Goal: Task Accomplishment & Management: Use online tool/utility

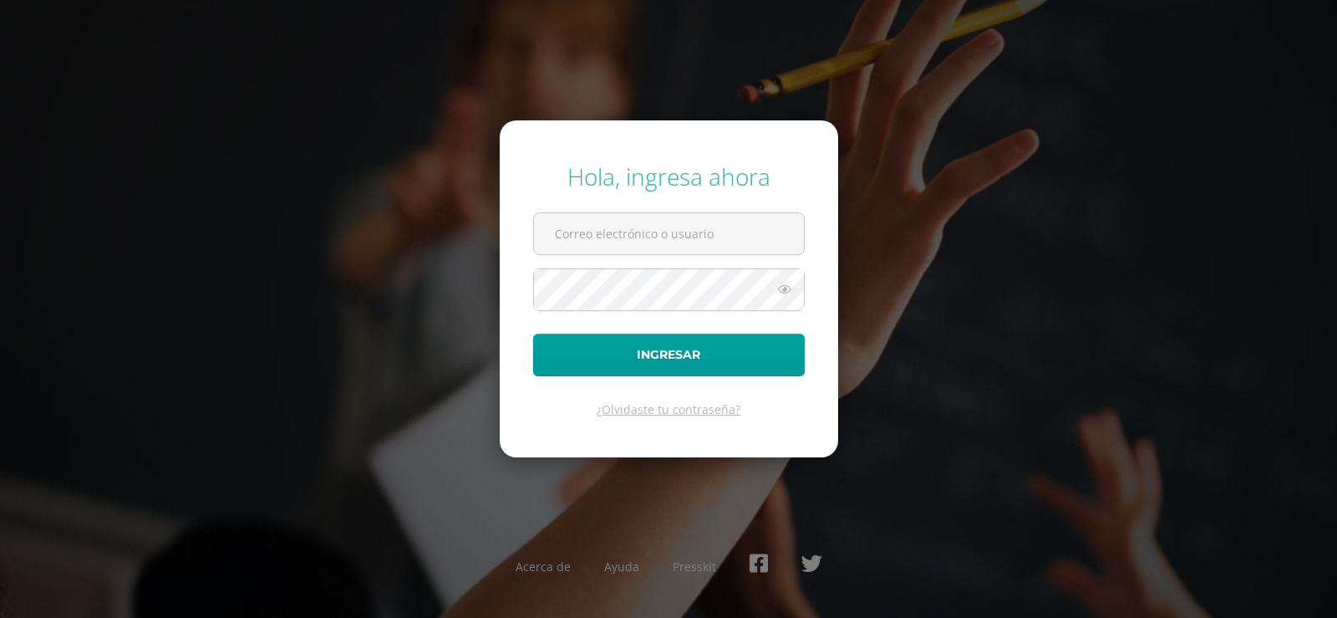
type input "[EMAIL_ADDRESS][DOMAIN_NAME]"
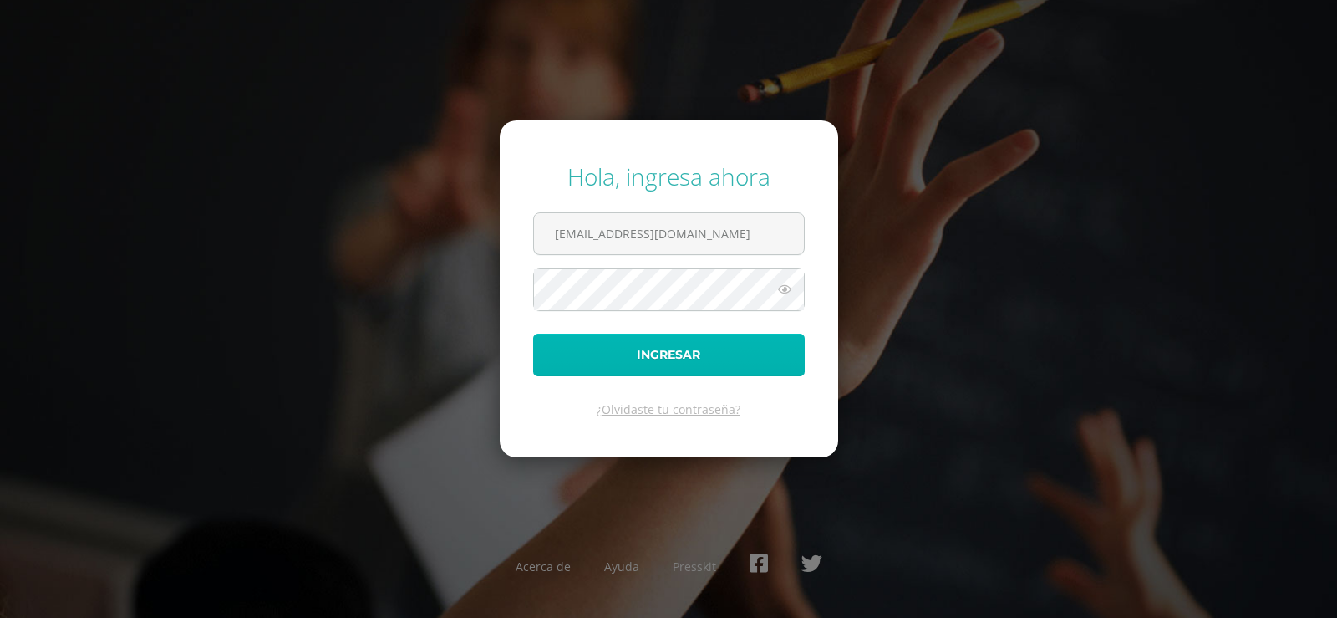
click at [662, 350] on button "Ingresar" at bounding box center [669, 355] width 272 height 43
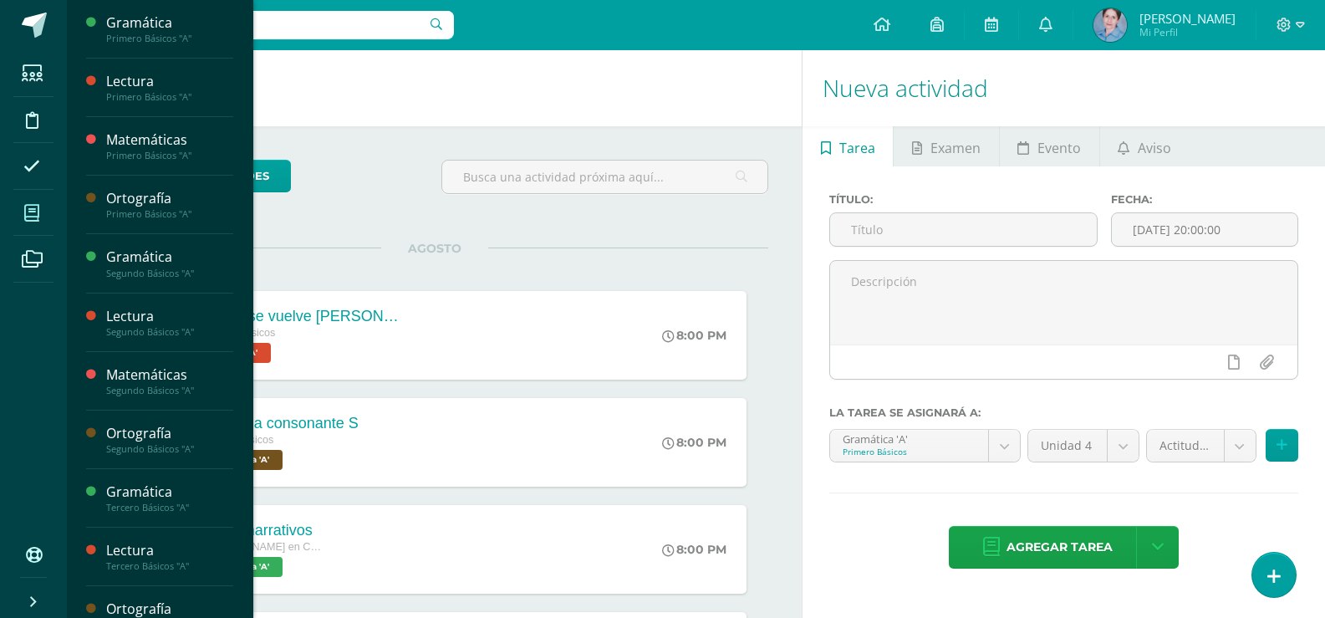
click at [29, 210] on icon at bounding box center [31, 213] width 15 height 17
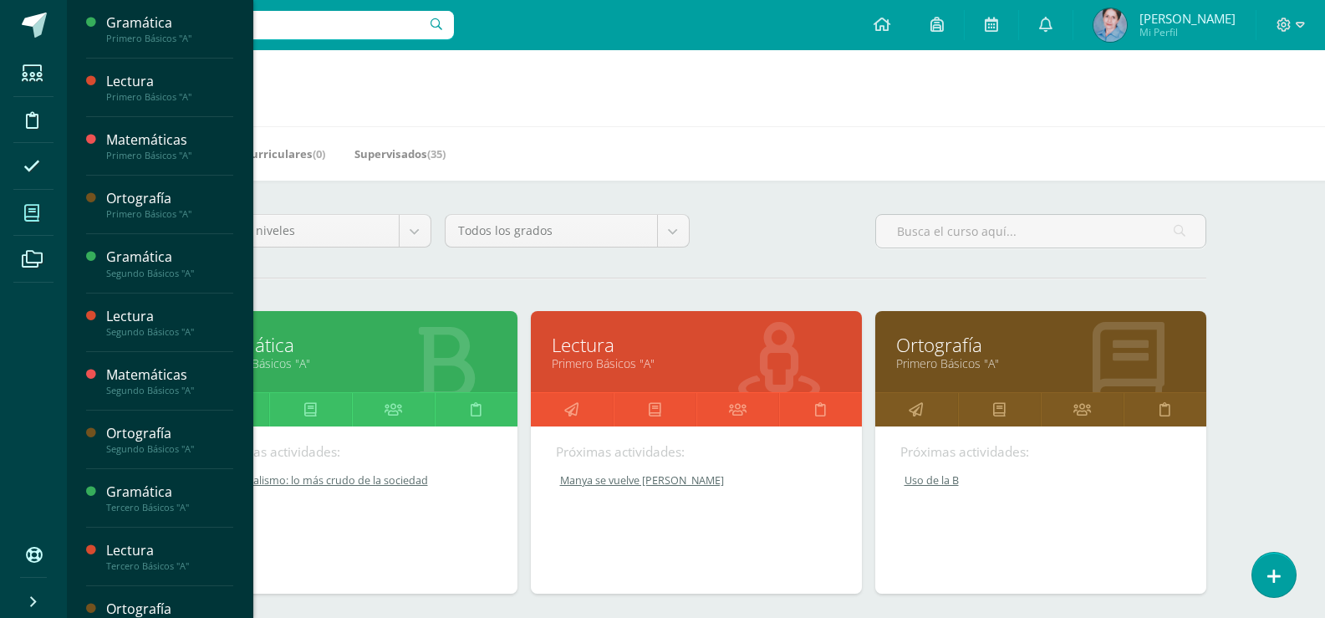
click at [278, 341] on link "Gramática" at bounding box center [351, 345] width 289 height 26
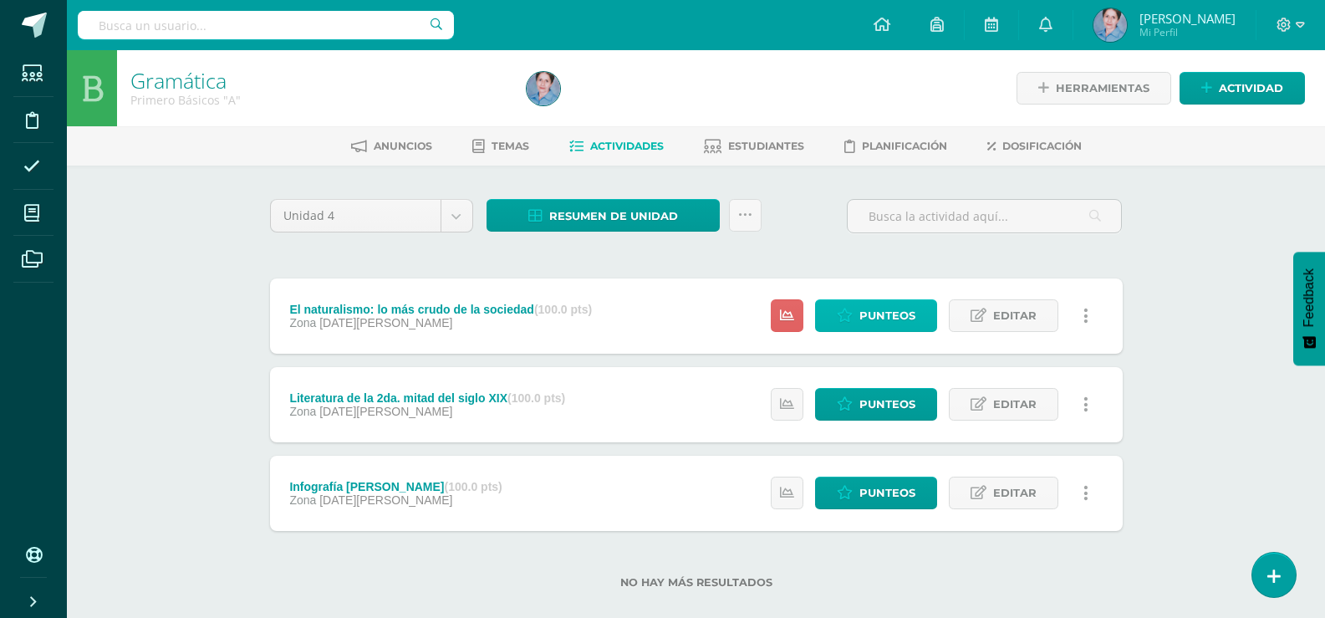
click at [890, 313] on span "Punteos" at bounding box center [887, 315] width 56 height 31
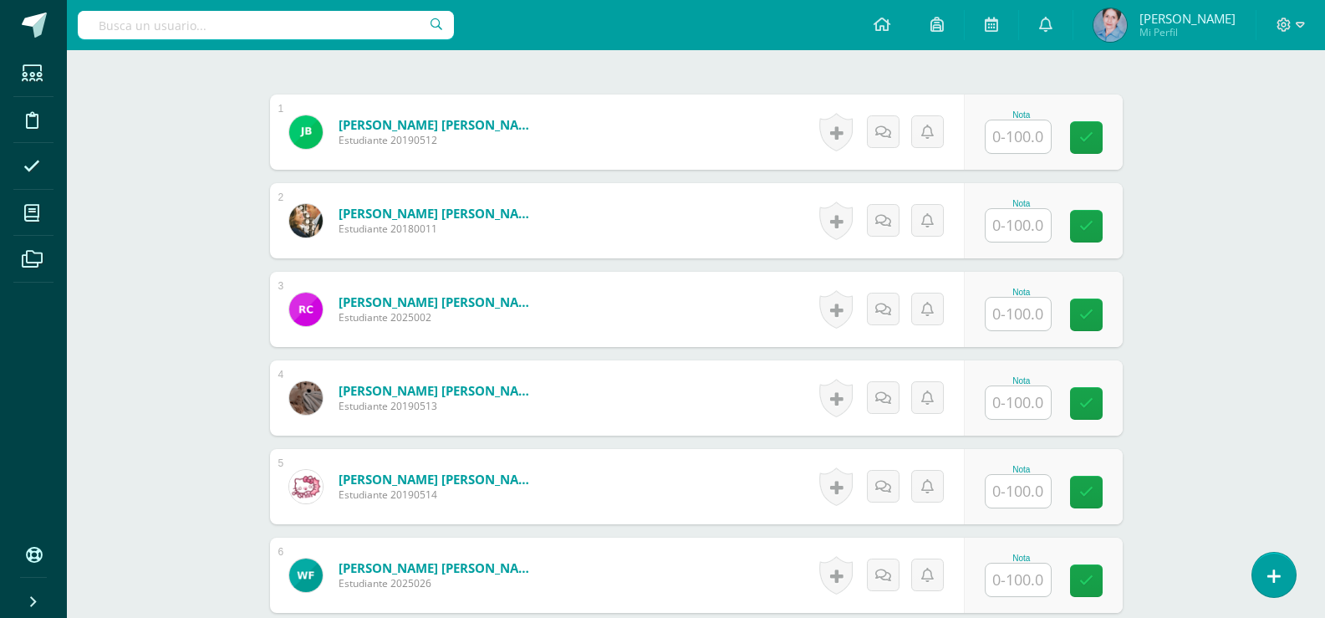
scroll to position [335, 0]
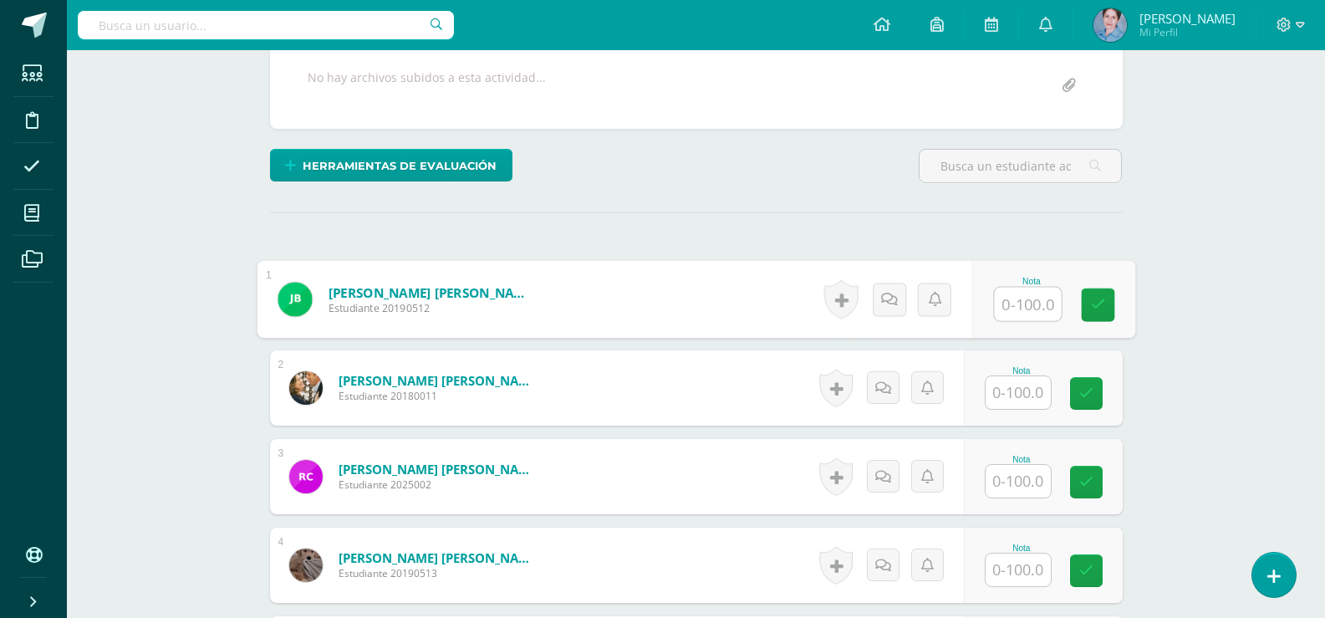
click at [1034, 299] on input "text" at bounding box center [1027, 304] width 67 height 33
click at [1042, 303] on input "text" at bounding box center [1027, 304] width 67 height 33
type input "60"
click at [1092, 299] on icon at bounding box center [1097, 305] width 15 height 14
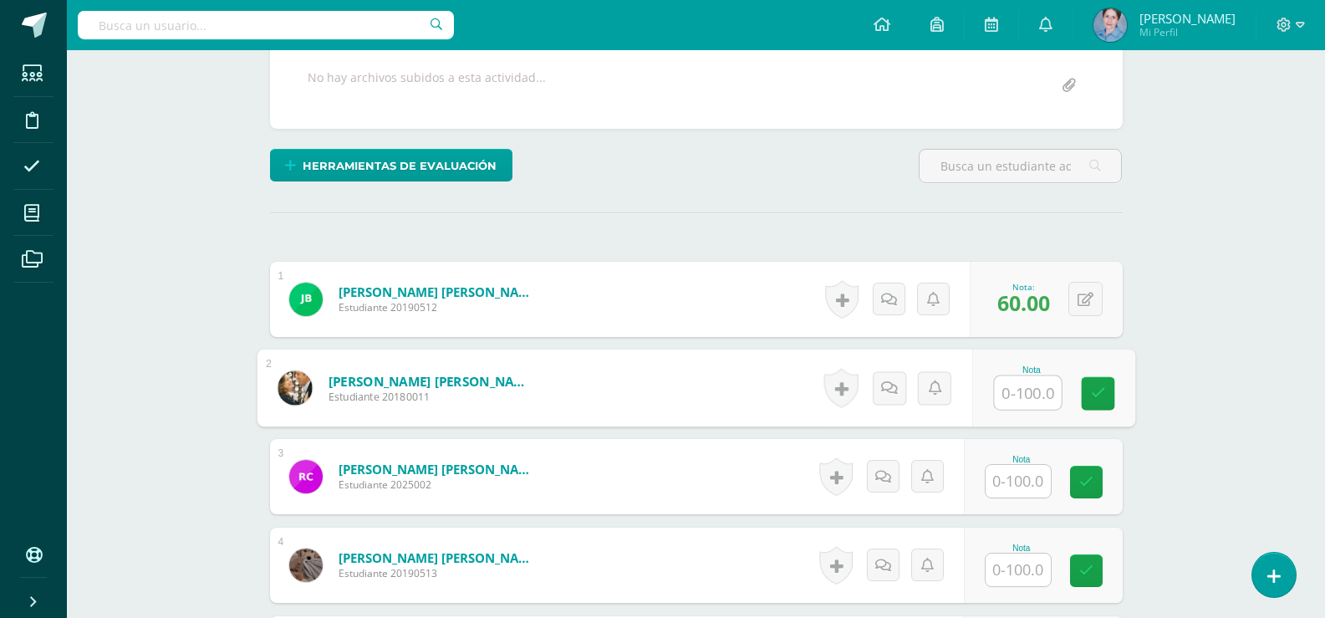
click at [1026, 394] on input "text" at bounding box center [1027, 392] width 67 height 33
type input "100"
click at [1101, 390] on icon at bounding box center [1097, 393] width 15 height 14
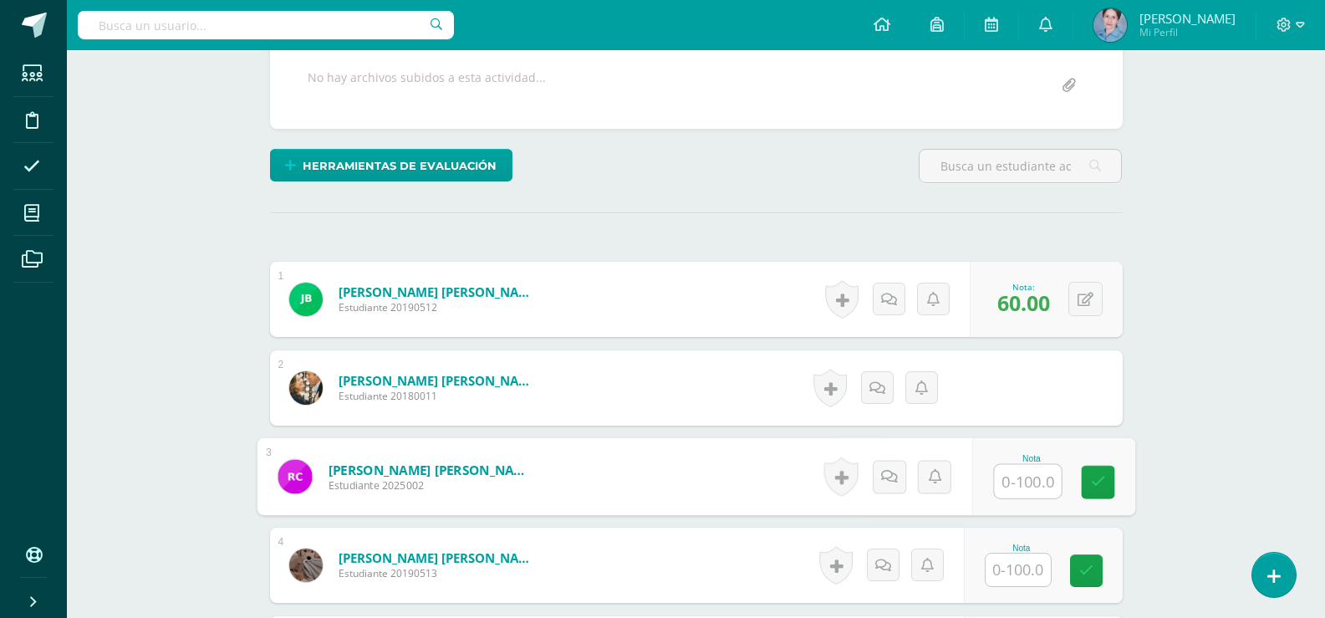
click at [1029, 479] on input "text" at bounding box center [1027, 481] width 67 height 33
type input "80"
click at [1084, 476] on link at bounding box center [1097, 482] width 33 height 33
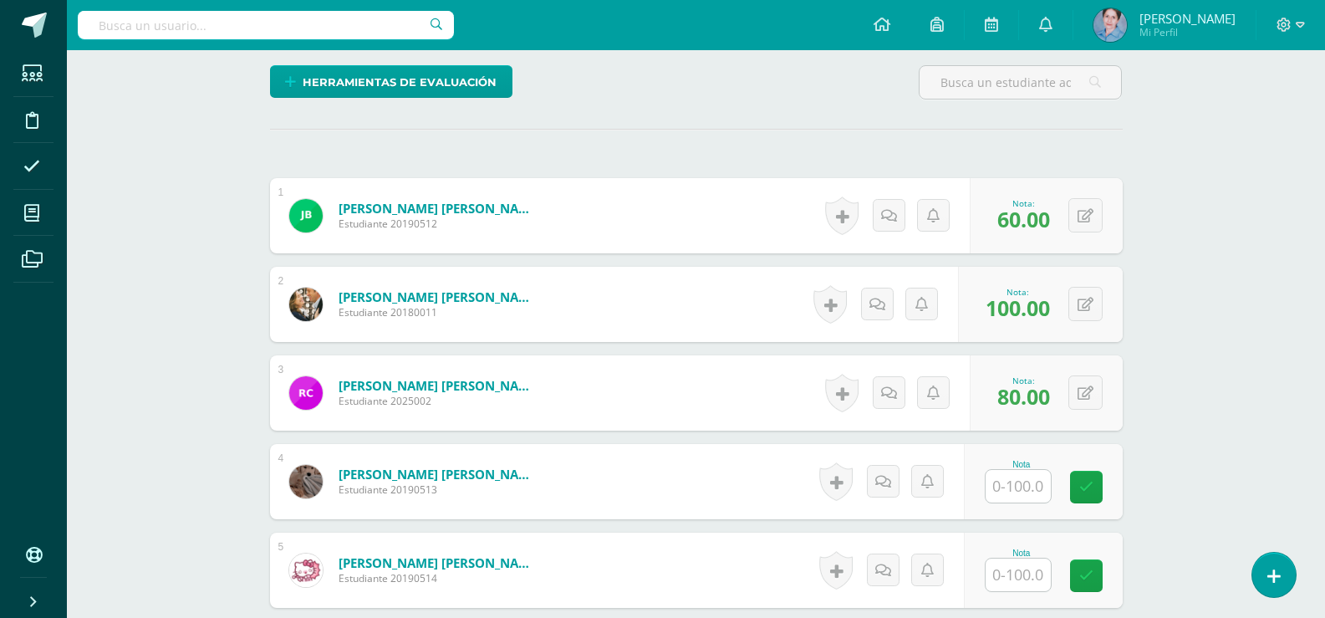
click at [1021, 488] on input "text" at bounding box center [1018, 486] width 65 height 33
type input "85"
click at [1097, 483] on icon at bounding box center [1097, 487] width 15 height 14
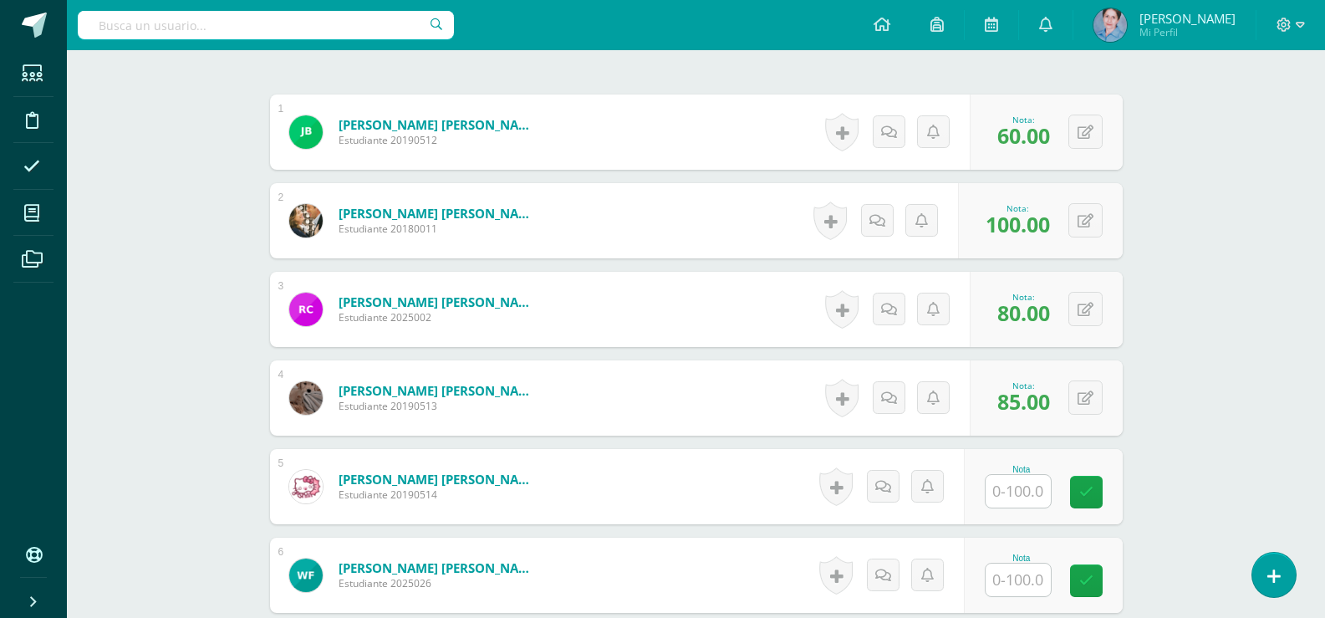
scroll to position [586, 0]
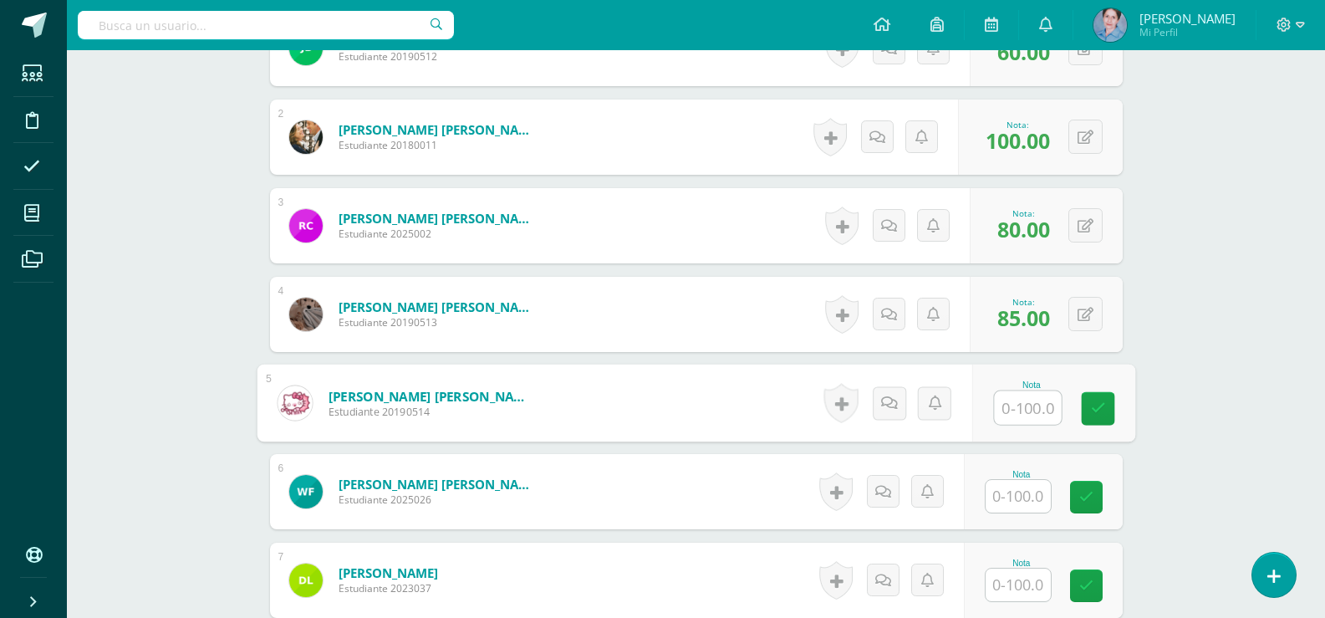
click at [1015, 407] on input "text" at bounding box center [1027, 407] width 67 height 33
type input "0"
drag, startPoint x: 1102, startPoint y: 403, endPoint x: 1015, endPoint y: 485, distance: 119.4
click at [1101, 403] on icon at bounding box center [1097, 408] width 15 height 14
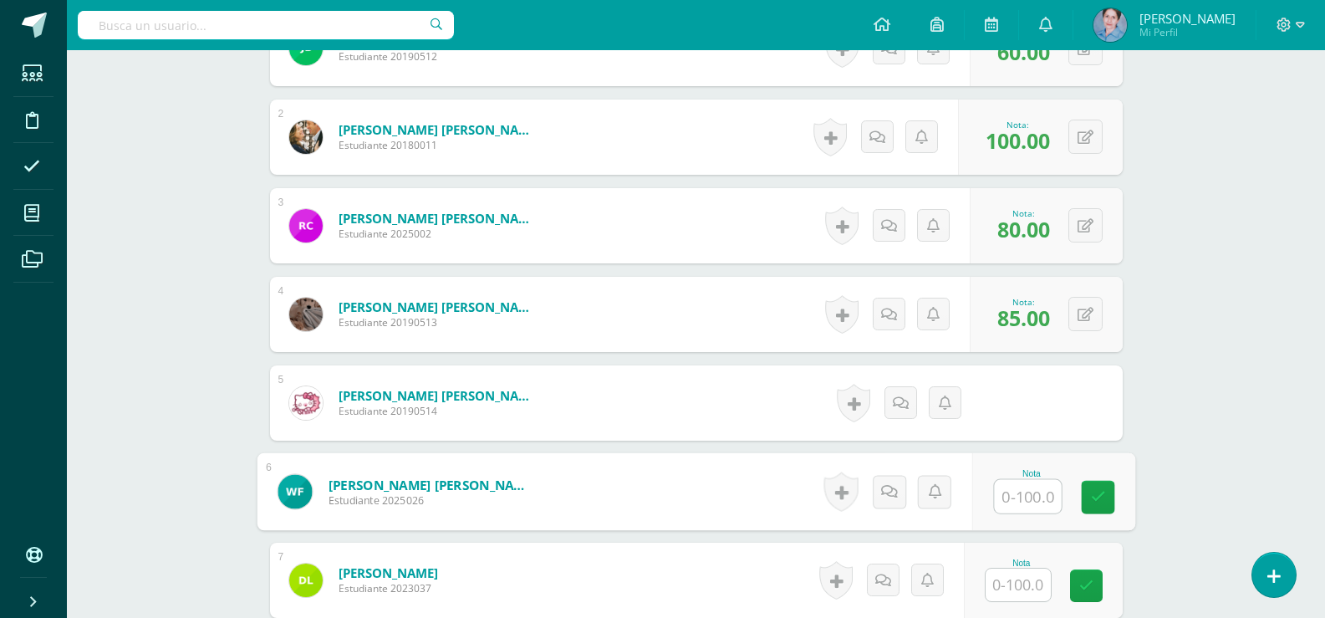
click at [1016, 492] on input "text" at bounding box center [1027, 496] width 67 height 33
type input "75"
click at [1098, 498] on icon at bounding box center [1097, 497] width 15 height 14
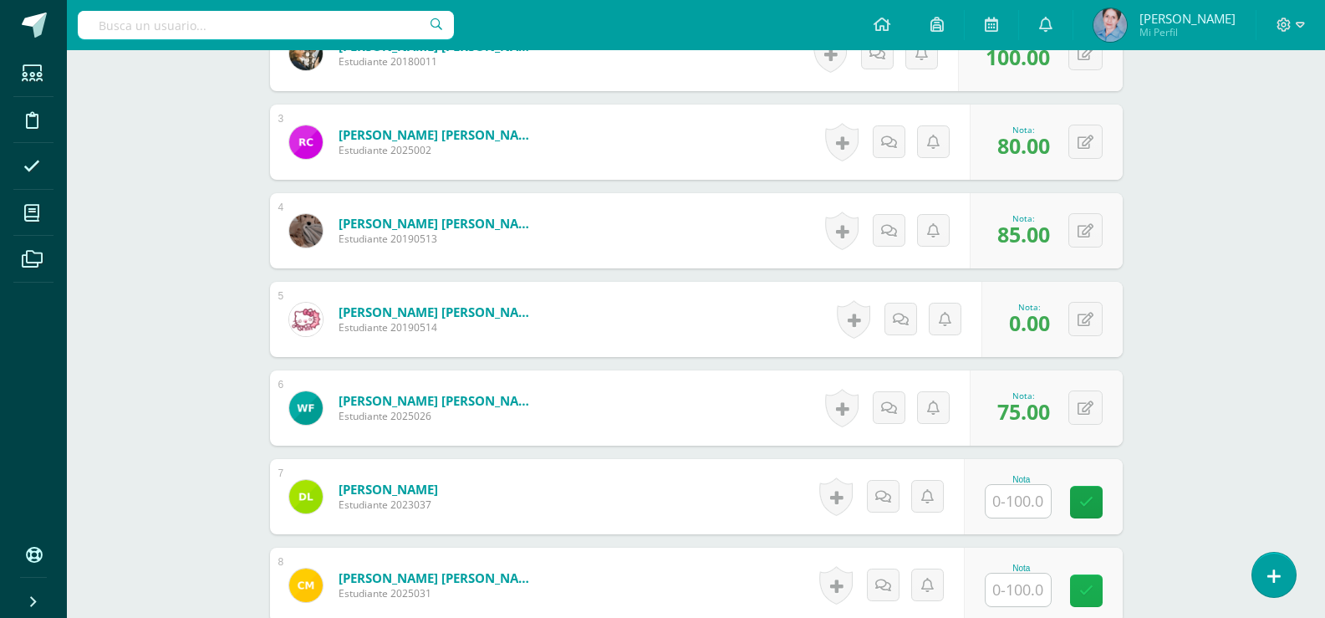
scroll to position [753, 0]
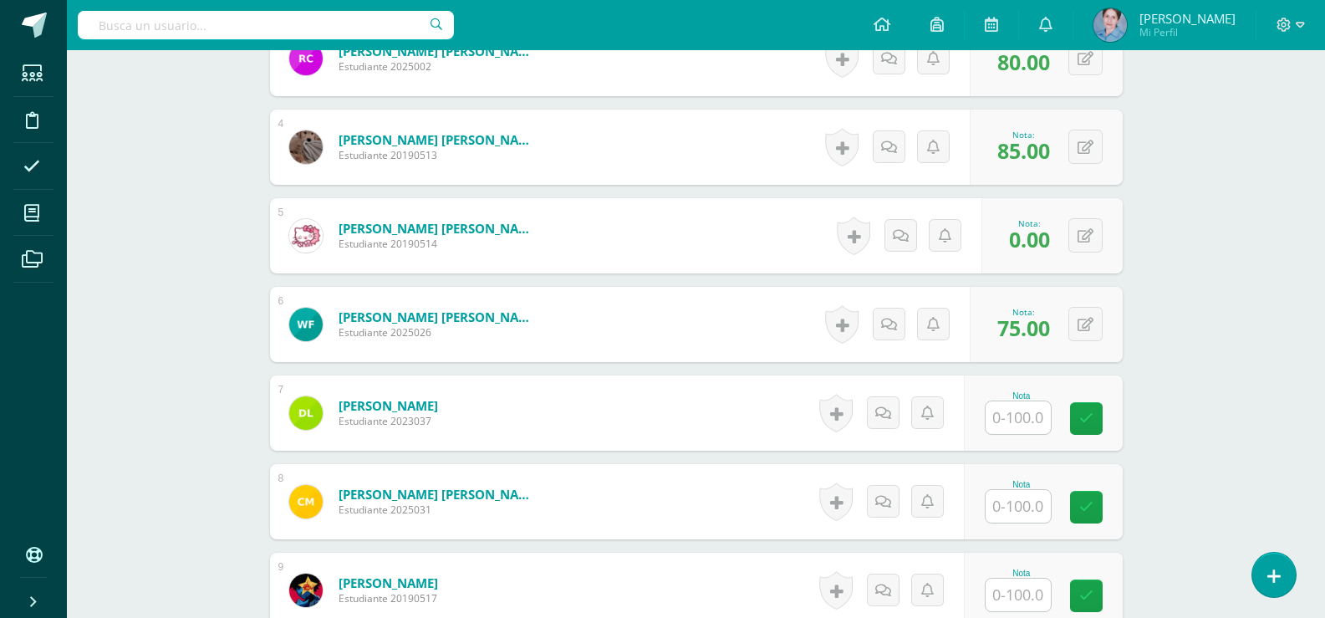
click at [1019, 414] on input "text" at bounding box center [1018, 417] width 65 height 33
type input "60"
click at [1096, 414] on icon at bounding box center [1097, 418] width 15 height 14
click at [1032, 503] on input "text" at bounding box center [1018, 506] width 65 height 33
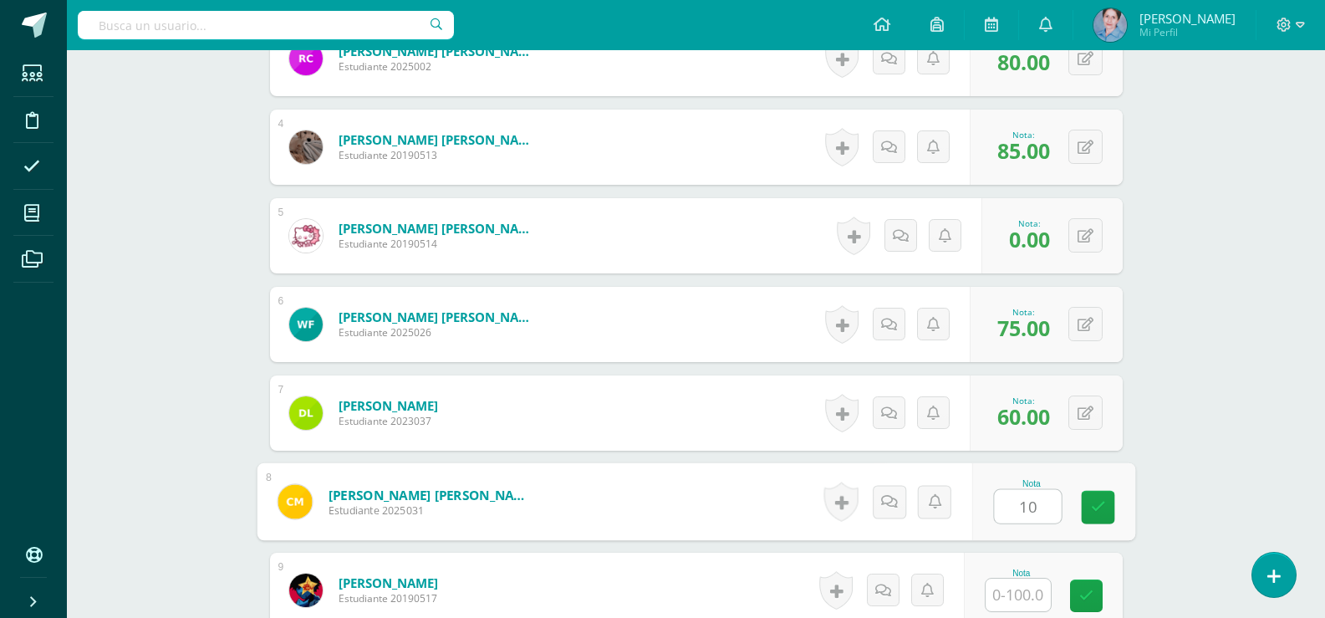
type input "100"
click at [1088, 501] on link at bounding box center [1097, 507] width 33 height 33
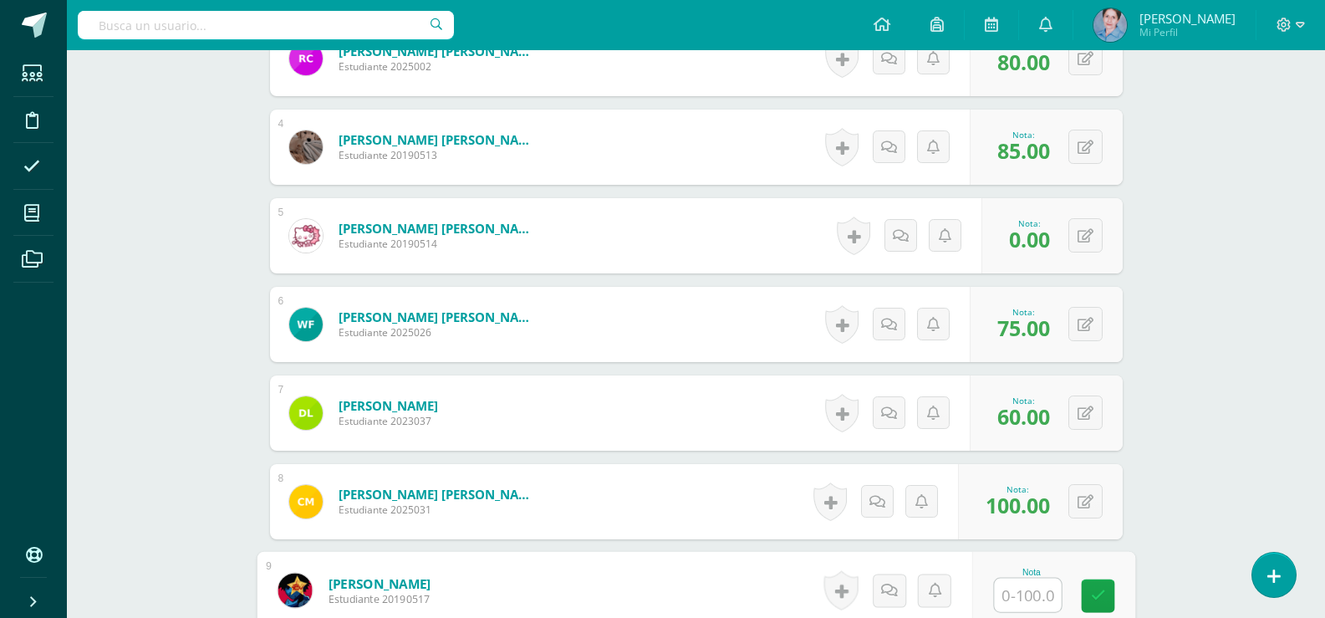
click at [1023, 590] on input "text" at bounding box center [1027, 594] width 67 height 33
type input "80"
click at [1097, 595] on icon at bounding box center [1097, 595] width 15 height 14
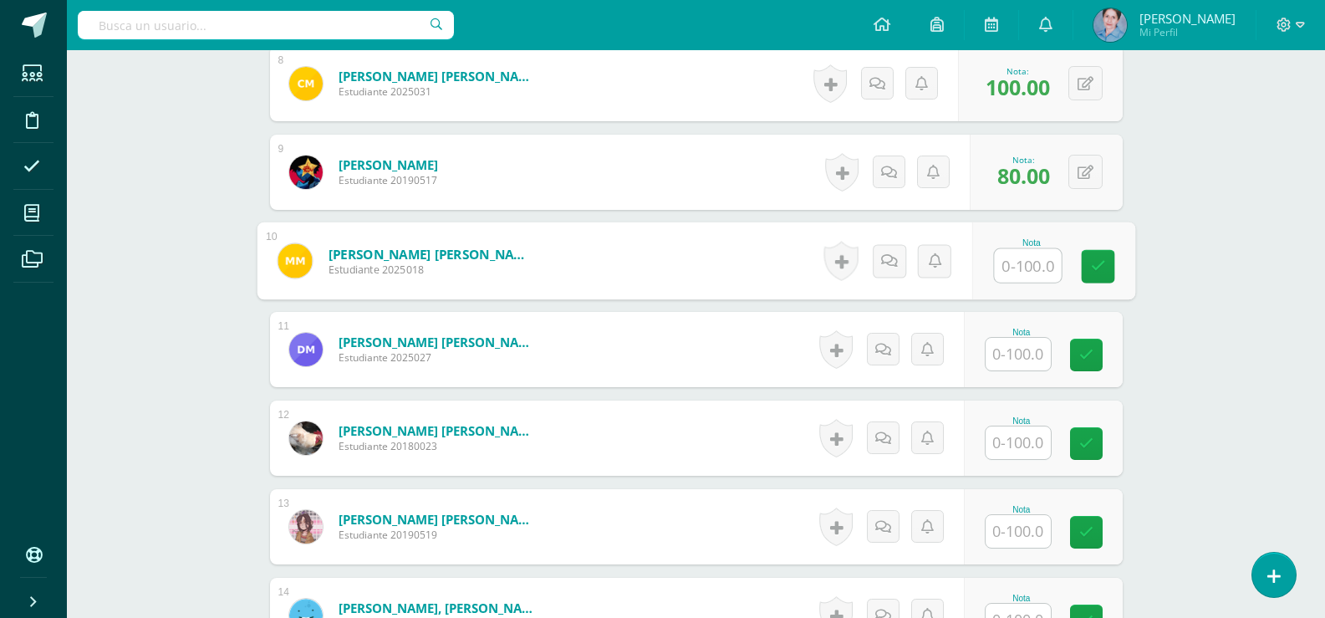
click at [1015, 260] on input "text" at bounding box center [1027, 265] width 67 height 33
type input "0"
drag, startPoint x: 1102, startPoint y: 263, endPoint x: 1017, endPoint y: 313, distance: 98.2
click at [1093, 267] on icon at bounding box center [1097, 266] width 15 height 14
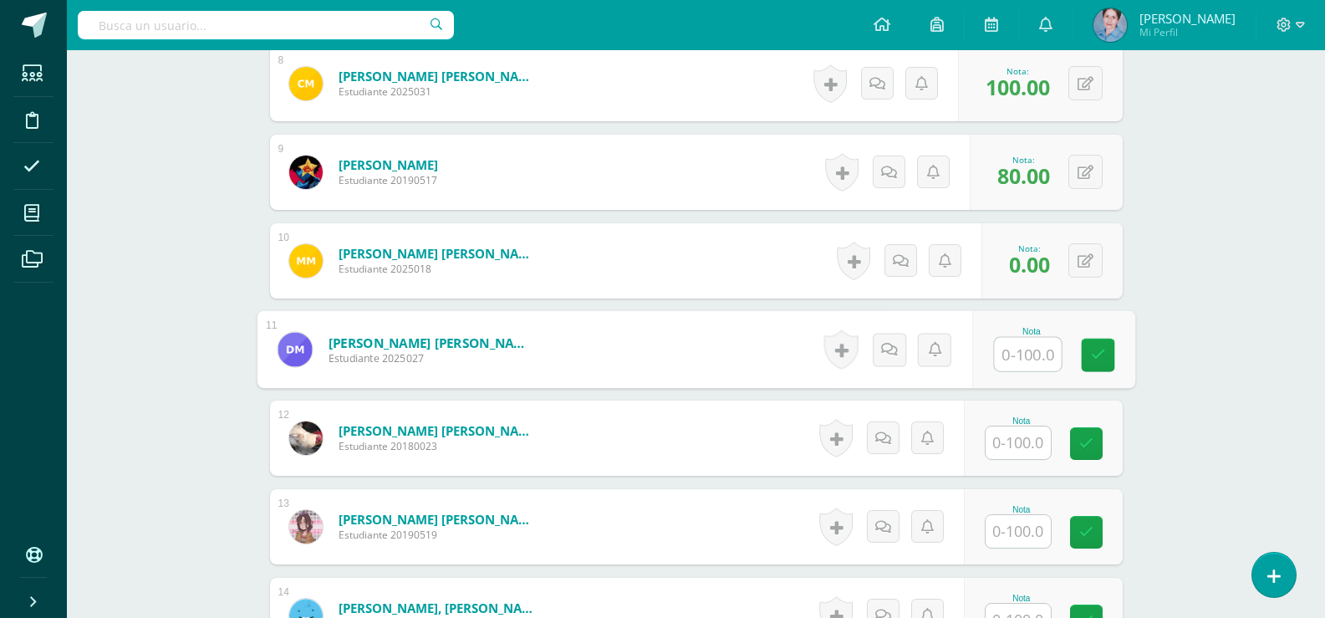
click at [1024, 350] on input "text" at bounding box center [1027, 354] width 67 height 33
type input "75"
drag, startPoint x: 1093, startPoint y: 350, endPoint x: 1030, endPoint y: 404, distance: 82.4
click at [1092, 350] on icon at bounding box center [1097, 355] width 15 height 14
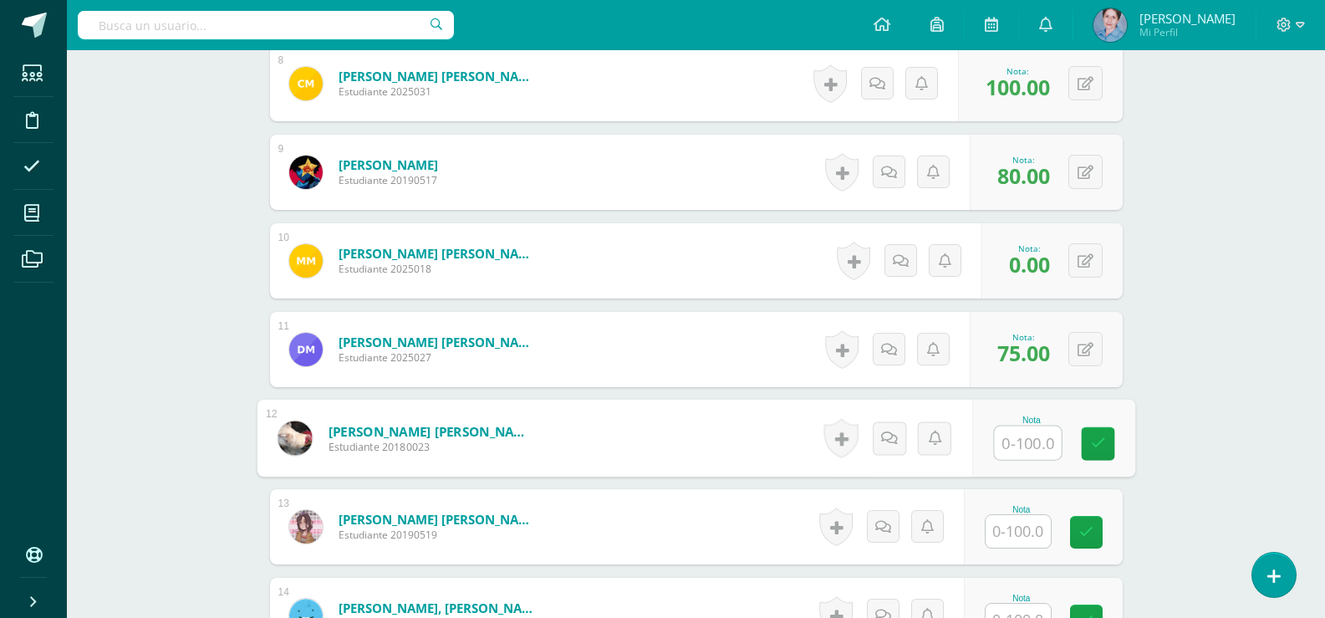
click at [1024, 444] on input "text" at bounding box center [1027, 442] width 67 height 33
type input "75"
drag, startPoint x: 1095, startPoint y: 440, endPoint x: 1057, endPoint y: 503, distance: 73.8
click at [1095, 441] on icon at bounding box center [1097, 443] width 15 height 14
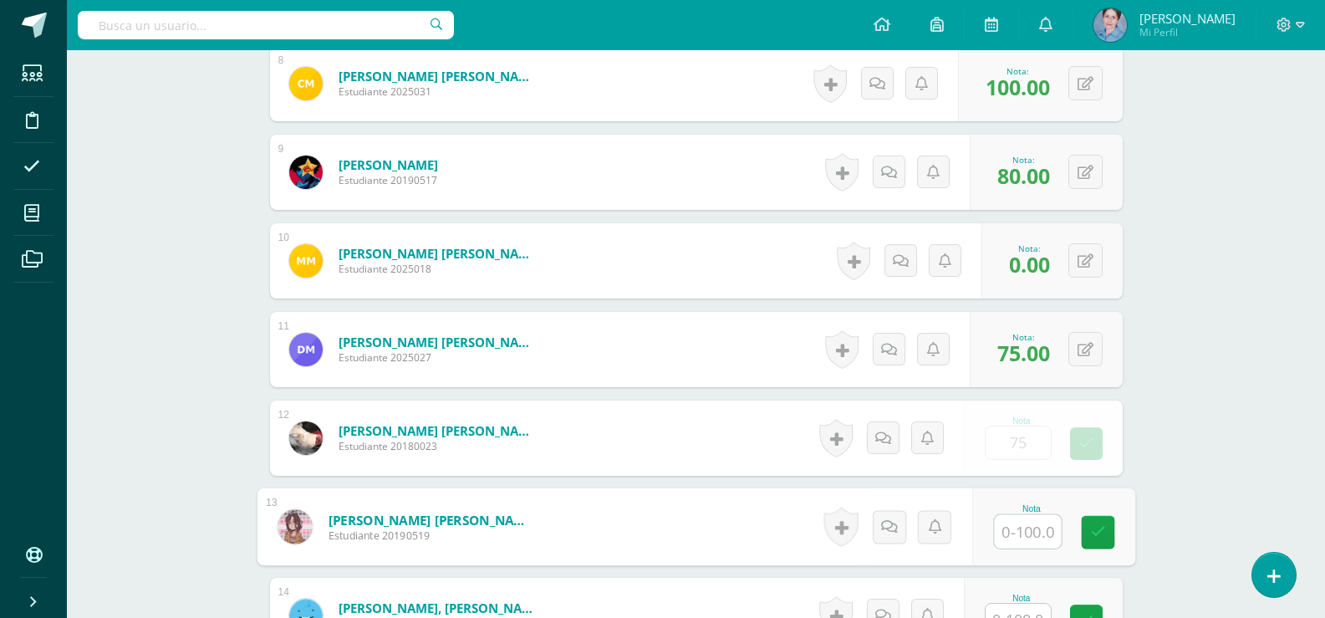
click at [1027, 532] on input "text" at bounding box center [1027, 531] width 67 height 33
type input "100"
click at [1094, 525] on icon at bounding box center [1097, 532] width 15 height 14
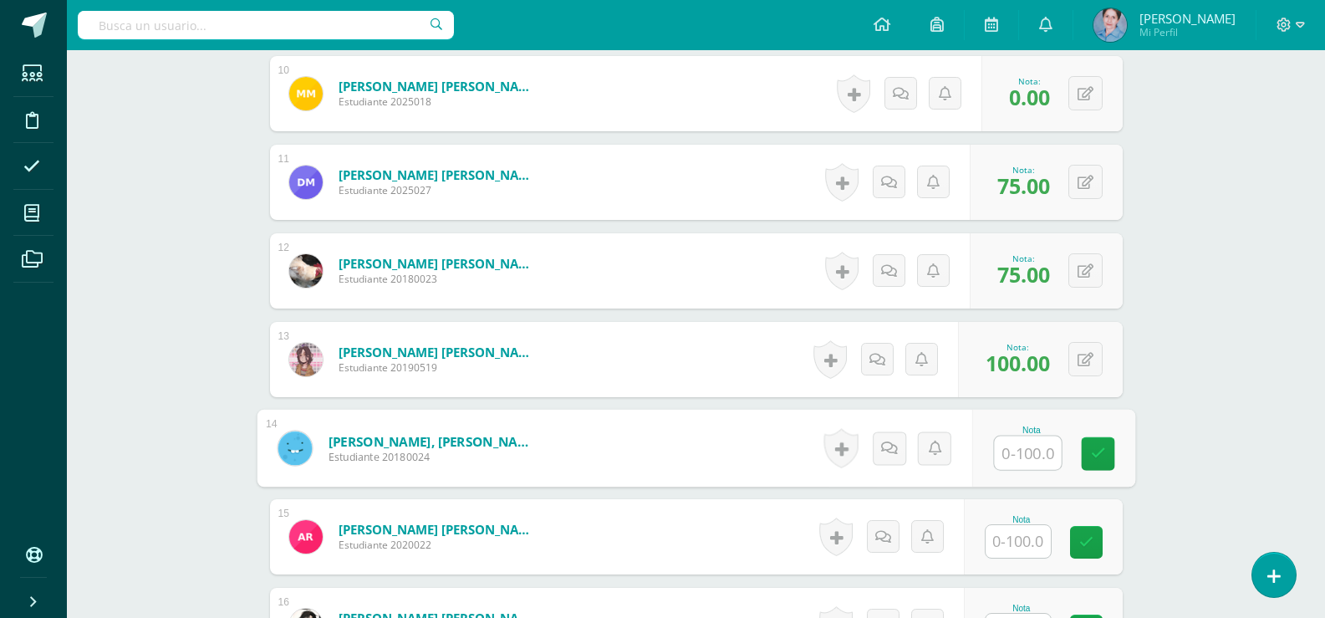
click at [1025, 459] on input "text" at bounding box center [1027, 452] width 67 height 33
type input "100"
drag, startPoint x: 1097, startPoint y: 450, endPoint x: 1034, endPoint y: 491, distance: 74.9
click at [1081, 462] on link at bounding box center [1097, 453] width 33 height 33
click at [1021, 538] on input "text" at bounding box center [1018, 541] width 65 height 33
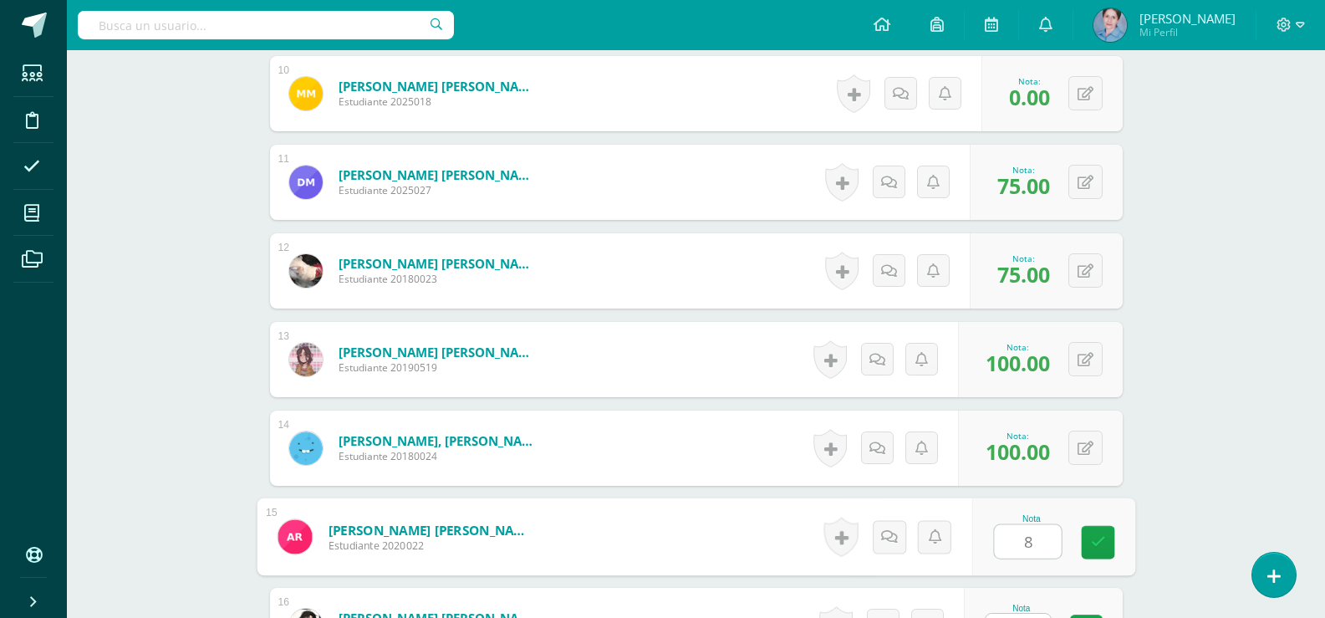
type input "85"
click at [1091, 538] on icon at bounding box center [1097, 542] width 15 height 14
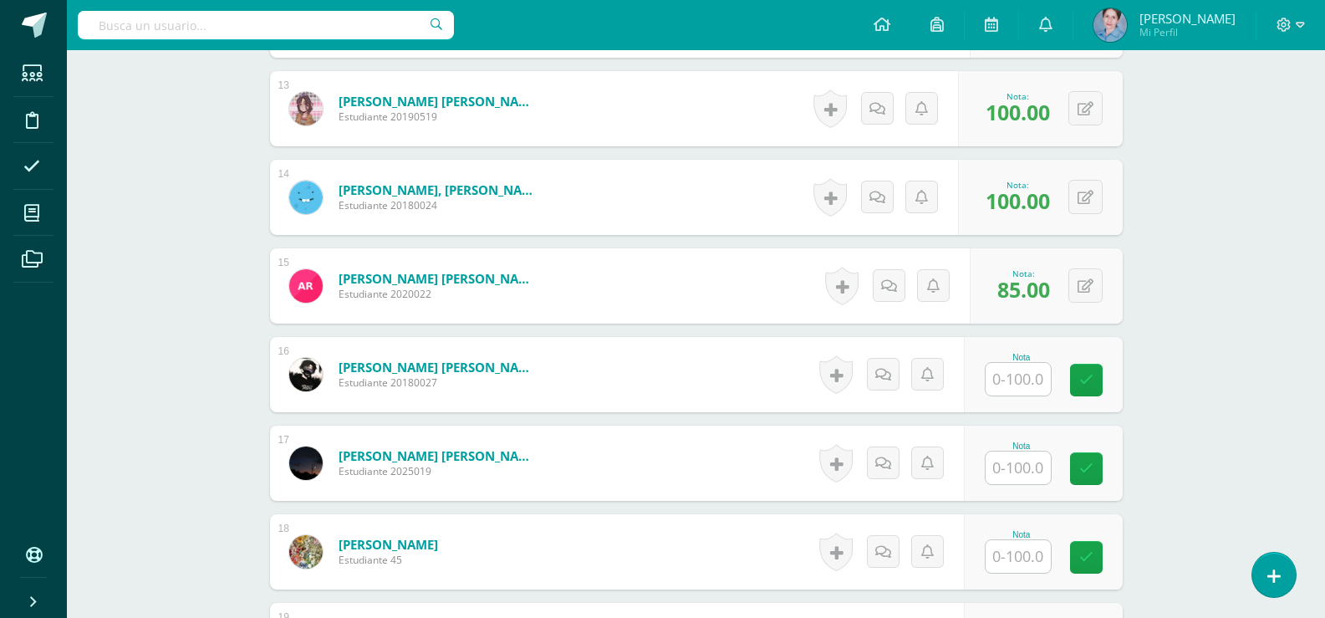
click at [1011, 379] on input "text" at bounding box center [1018, 379] width 65 height 33
type input "100"
click at [1092, 370] on link at bounding box center [1097, 380] width 33 height 33
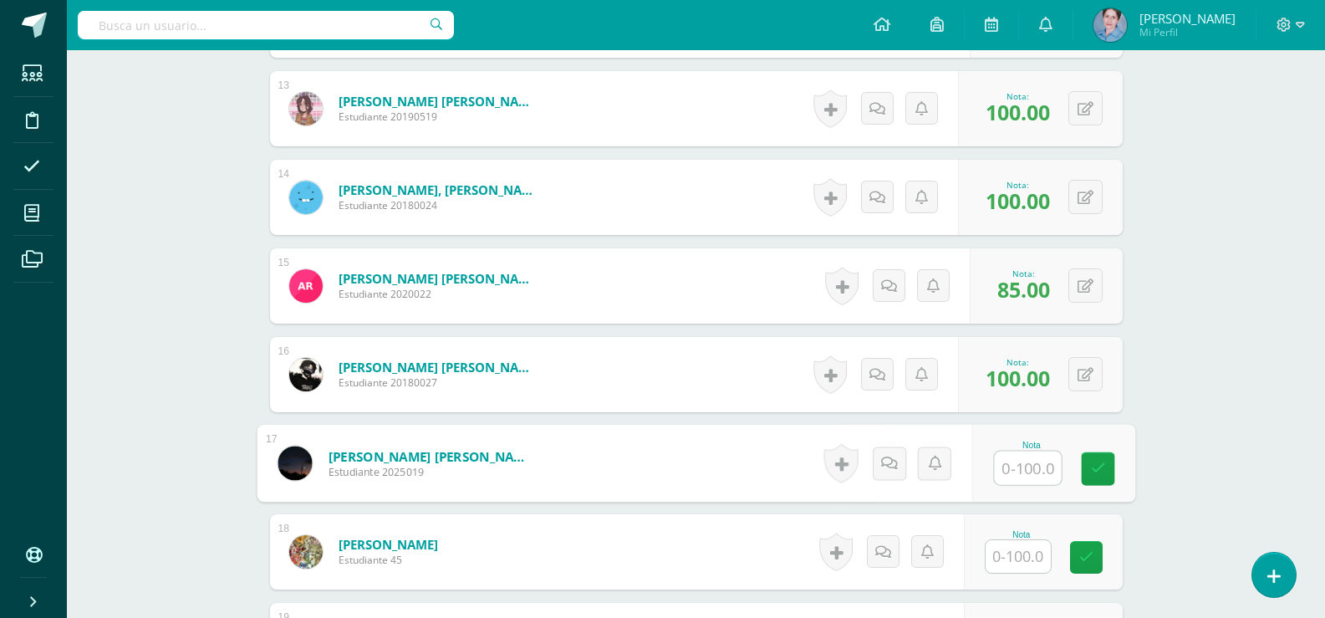
click at [1017, 460] on input "text" at bounding box center [1027, 467] width 67 height 33
type input "0"
click at [1098, 462] on icon at bounding box center [1097, 468] width 15 height 14
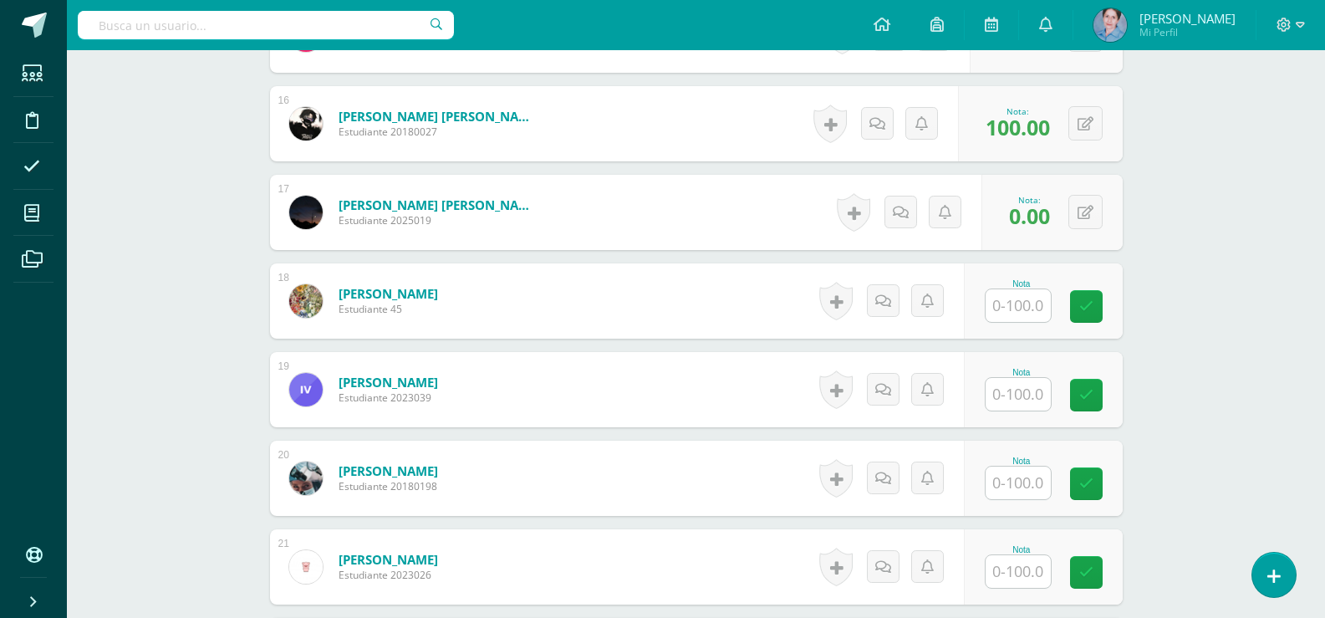
click at [1021, 390] on input "text" at bounding box center [1018, 394] width 65 height 33
type input "100"
click at [1088, 391] on link at bounding box center [1097, 395] width 33 height 33
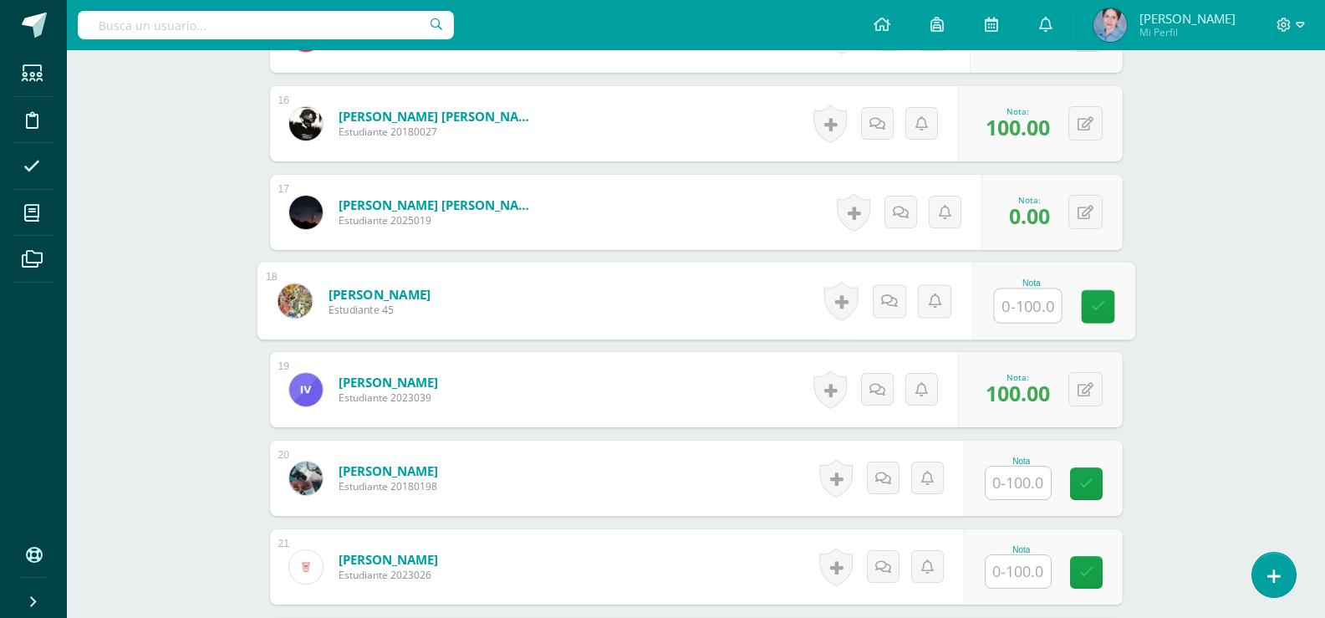
click at [1016, 305] on input "text" at bounding box center [1027, 305] width 67 height 33
type input "0"
click at [1095, 306] on icon at bounding box center [1097, 306] width 15 height 14
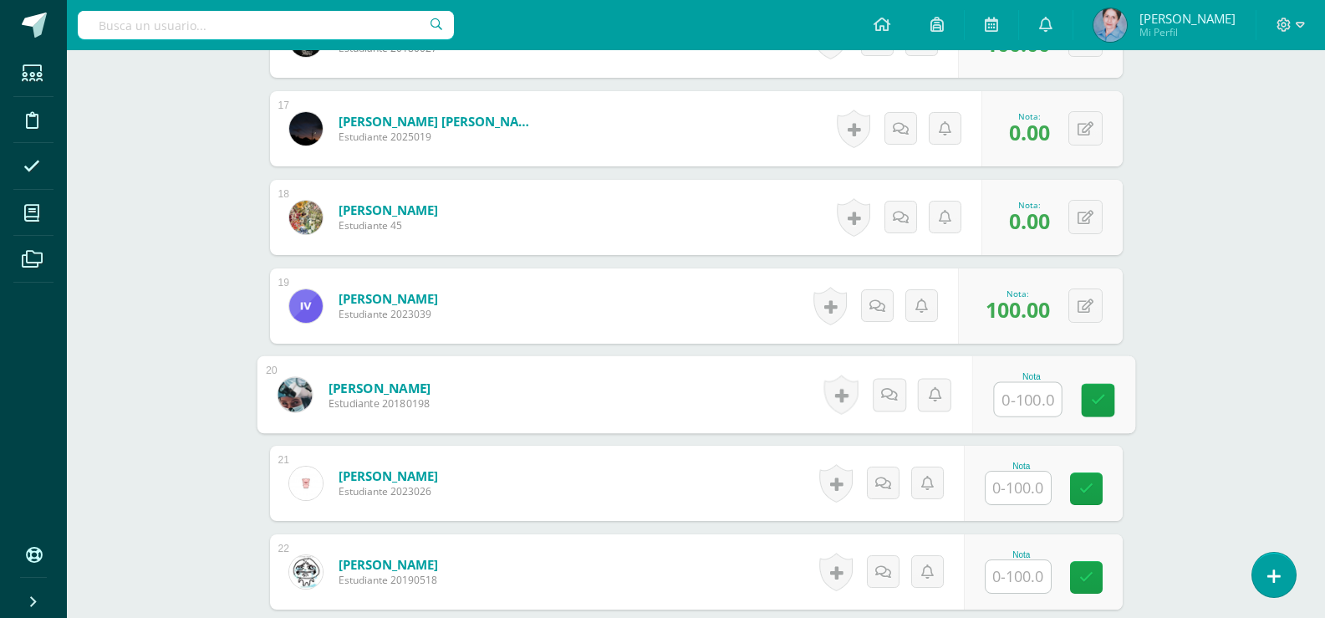
click at [1012, 397] on input "text" at bounding box center [1027, 399] width 67 height 33
type input "98"
drag, startPoint x: 1092, startPoint y: 388, endPoint x: 1030, endPoint y: 477, distance: 108.7
click at [1089, 395] on link at bounding box center [1097, 400] width 33 height 33
click at [1020, 493] on input "text" at bounding box center [1018, 487] width 65 height 33
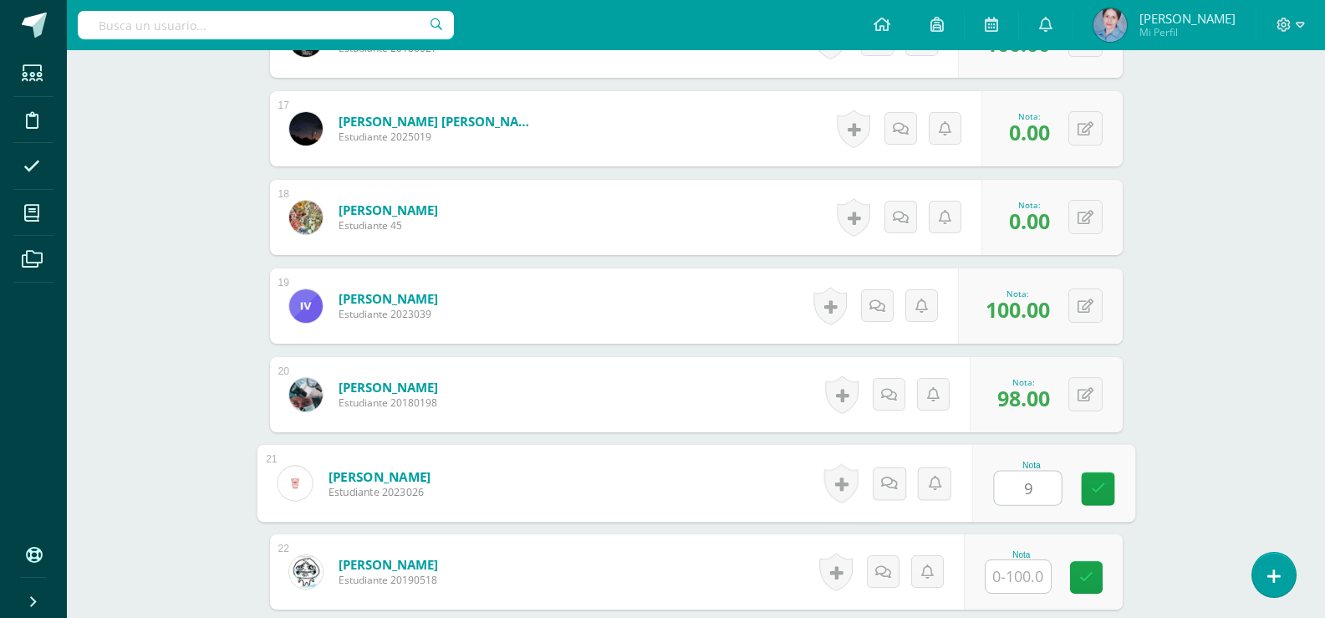
type input "90"
click at [1095, 482] on icon at bounding box center [1097, 488] width 15 height 14
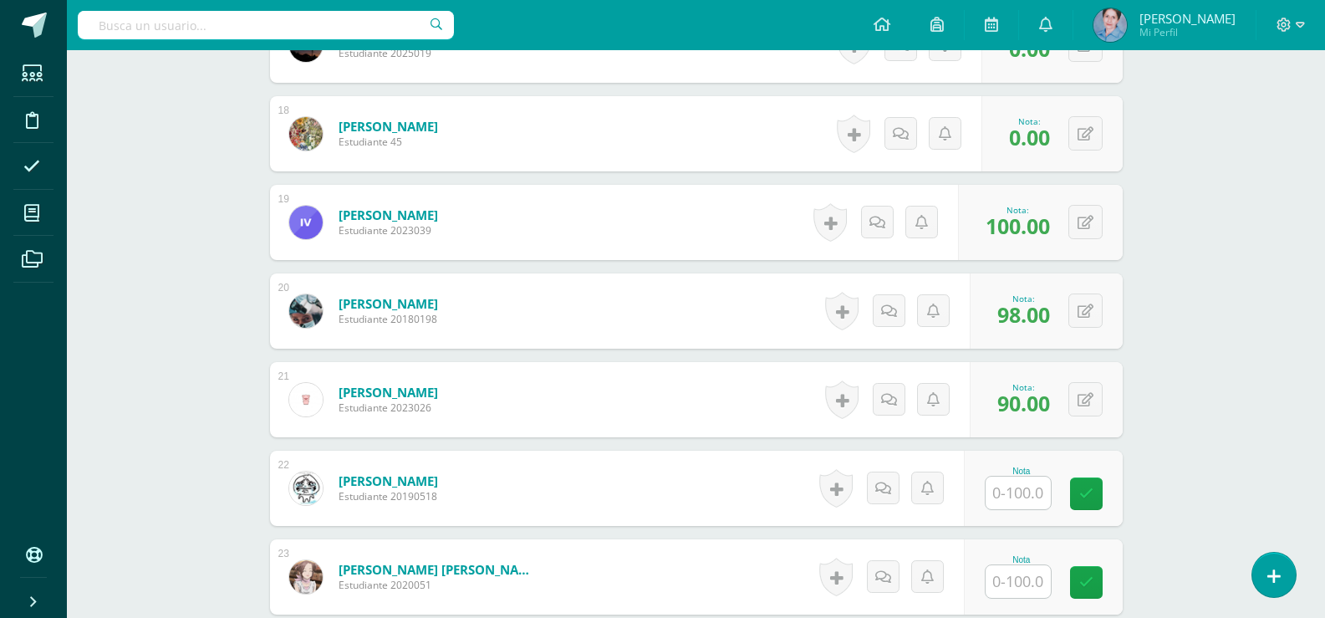
click at [1009, 497] on input "text" at bounding box center [1018, 492] width 65 height 33
type input "85"
click at [1086, 488] on link at bounding box center [1097, 493] width 33 height 33
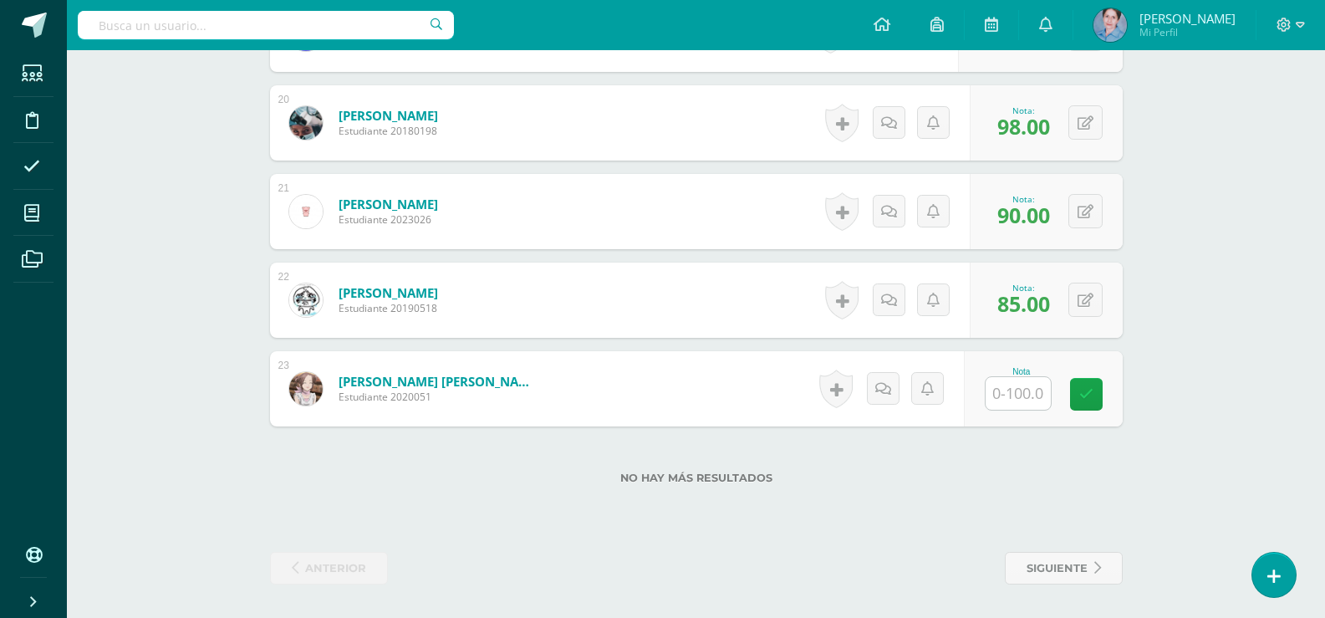
click at [1025, 395] on input "text" at bounding box center [1018, 393] width 65 height 33
type input "0"
click at [1096, 390] on icon at bounding box center [1097, 394] width 15 height 14
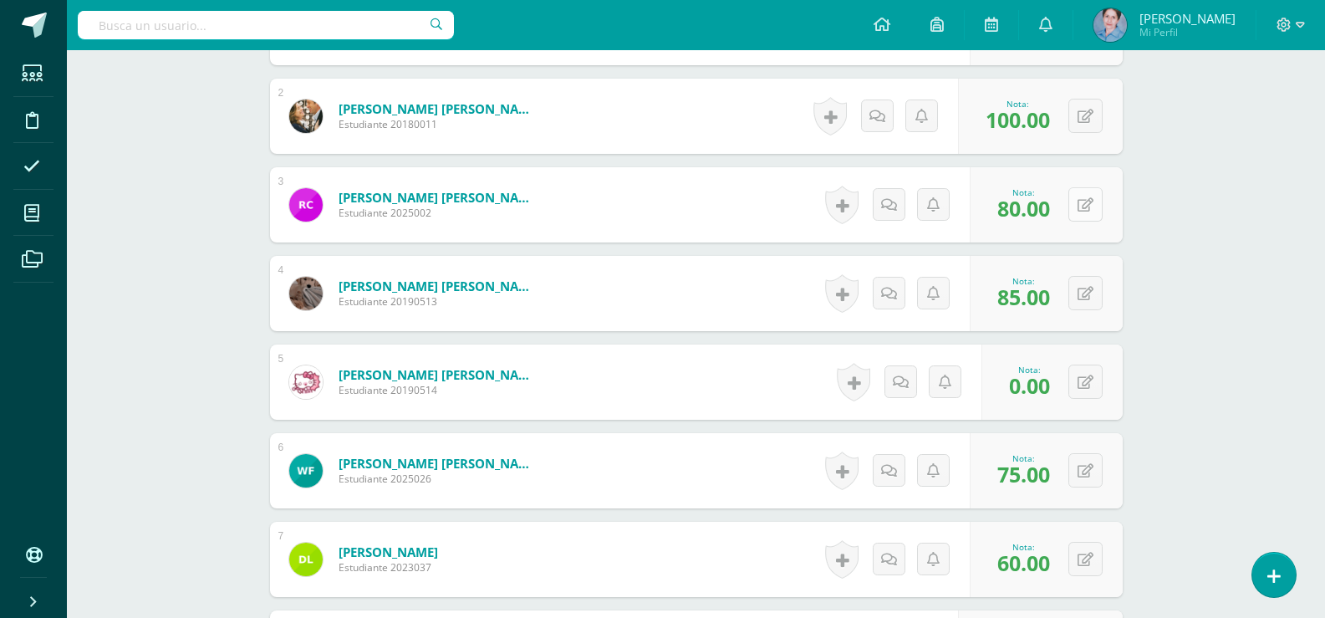
scroll to position [690, 0]
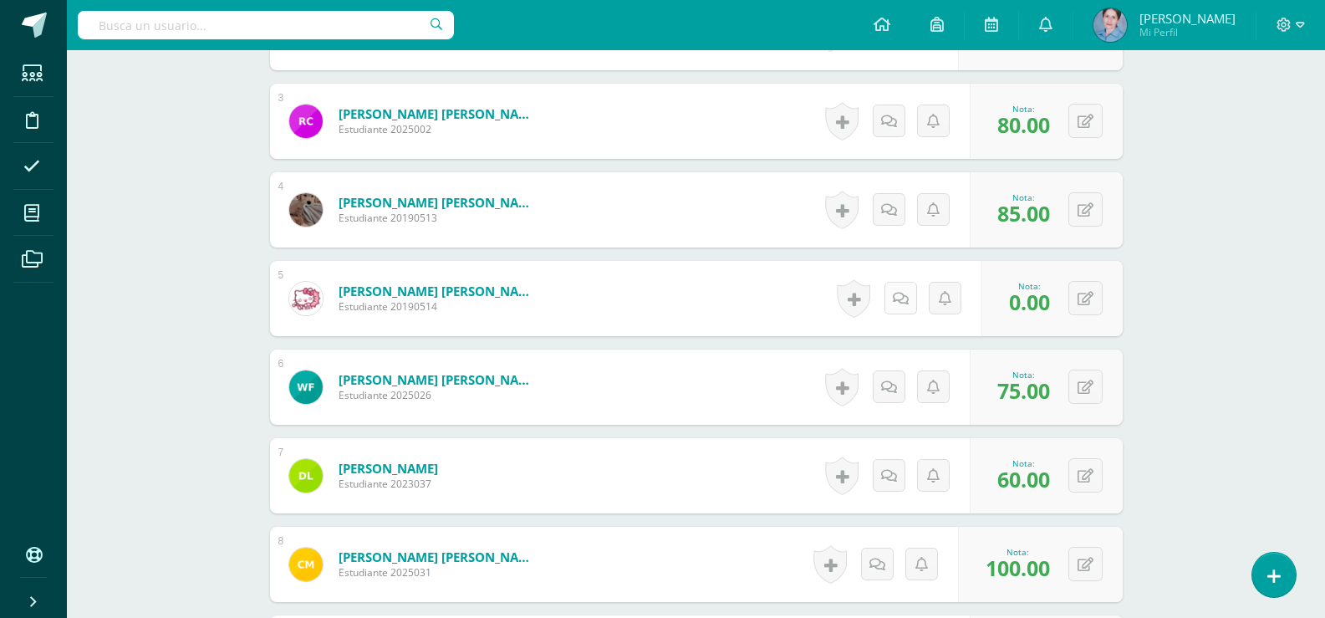
click at [895, 300] on link at bounding box center [900, 298] width 33 height 33
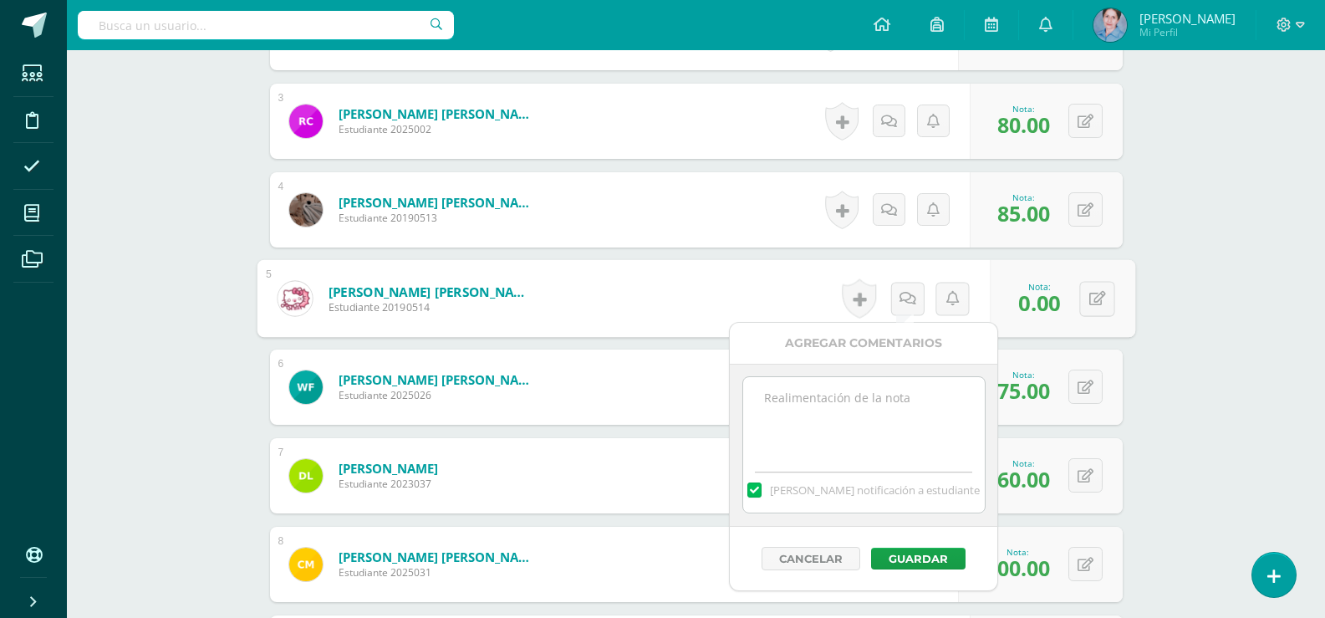
click at [794, 397] on textarea at bounding box center [864, 419] width 242 height 84
drag, startPoint x: 763, startPoint y: 390, endPoint x: 829, endPoint y: 423, distance: 73.6
click at [829, 423] on textarea "Cuando se ponga al día se modifica la nota" at bounding box center [864, 419] width 242 height 84
type textarea "Cuando se ponga al día se modifica la nota"
click at [929, 555] on button "Guardar" at bounding box center [918, 559] width 94 height 22
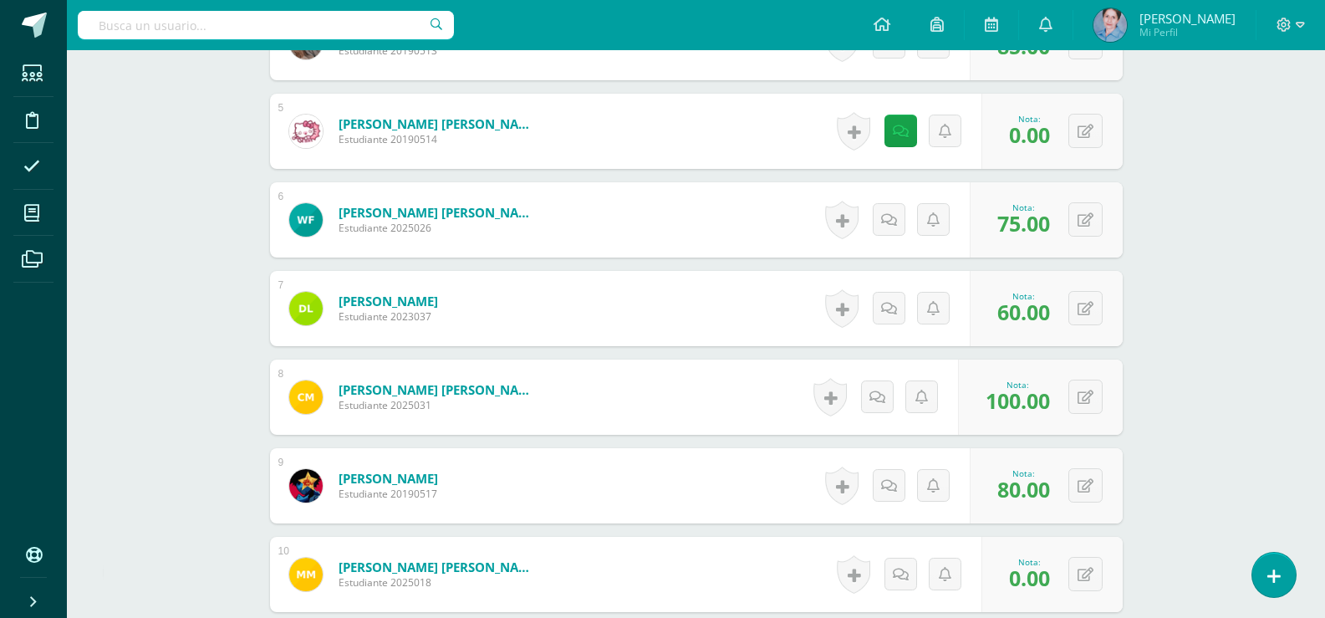
scroll to position [941, 0]
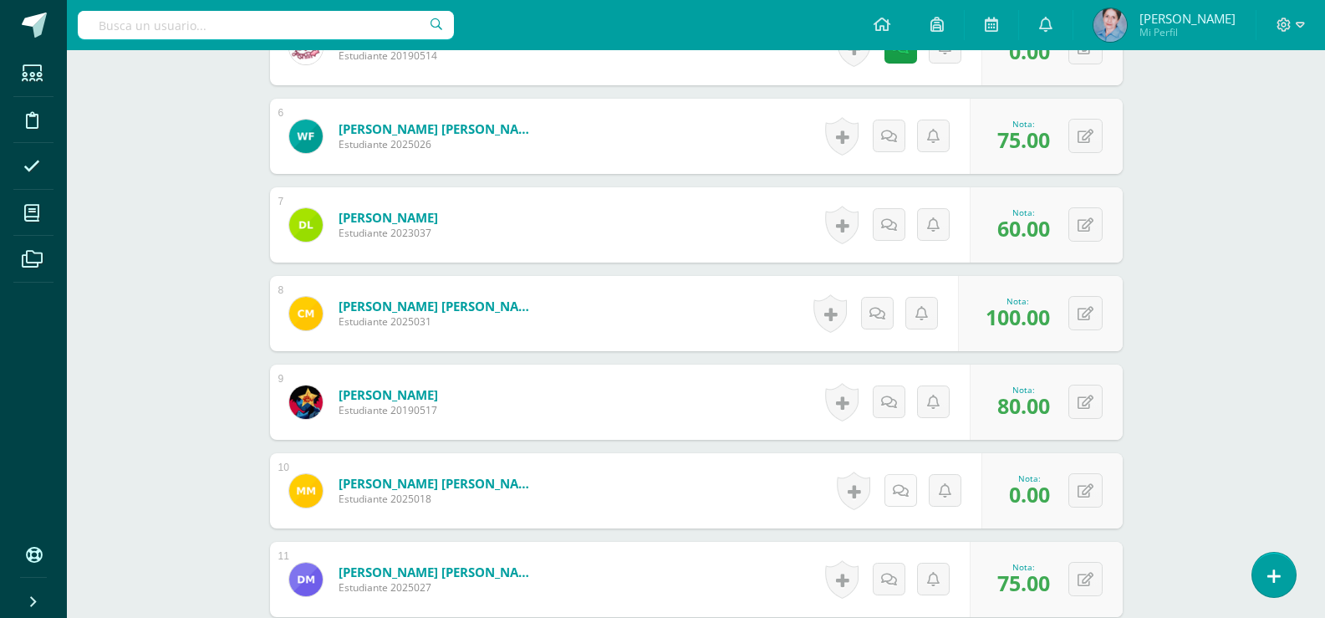
click at [903, 492] on icon at bounding box center [901, 491] width 16 height 14
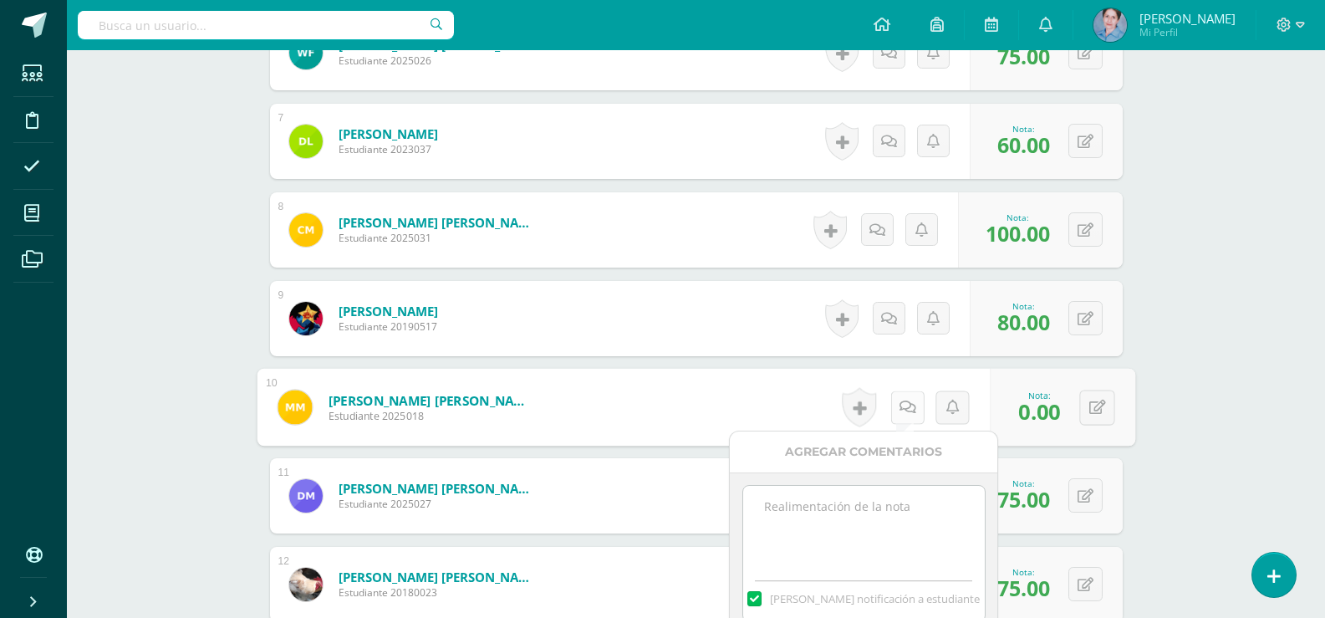
scroll to position [1276, 0]
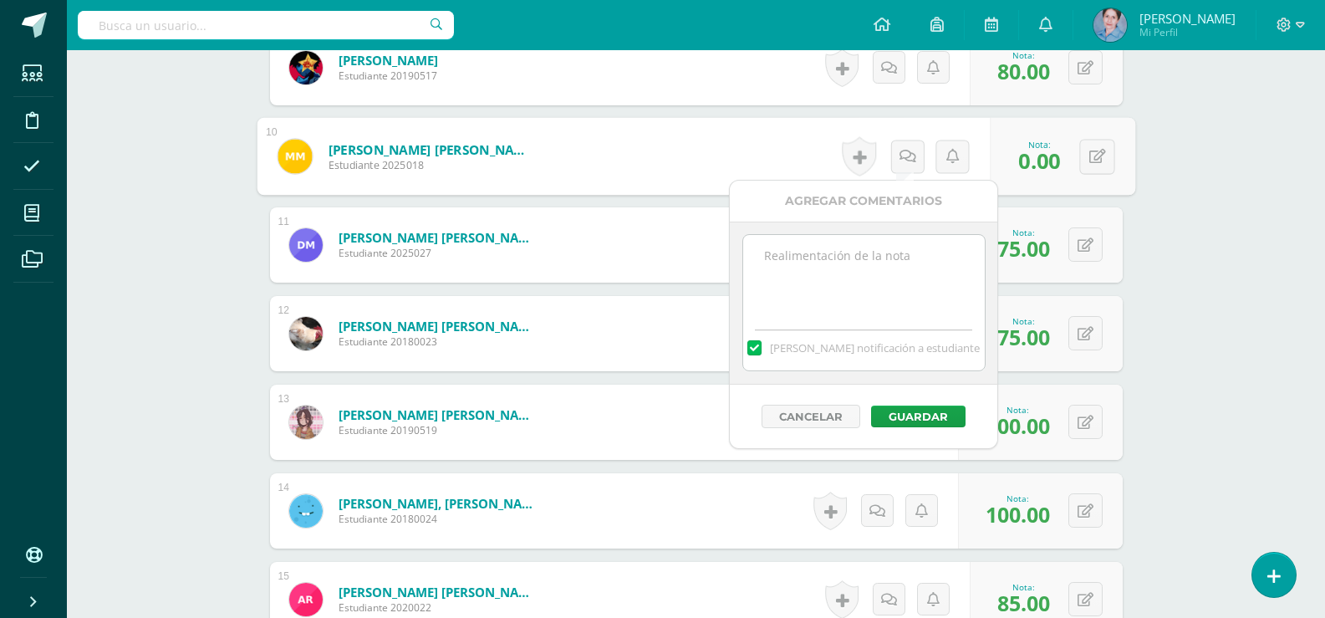
click at [789, 256] on textarea at bounding box center [864, 277] width 242 height 84
paste textarea "Cuando se ponga al día se modifica la nota"
type textarea "Cuando se ponga al día se modifica la nota"
click at [934, 417] on button "Guardar" at bounding box center [918, 416] width 94 height 22
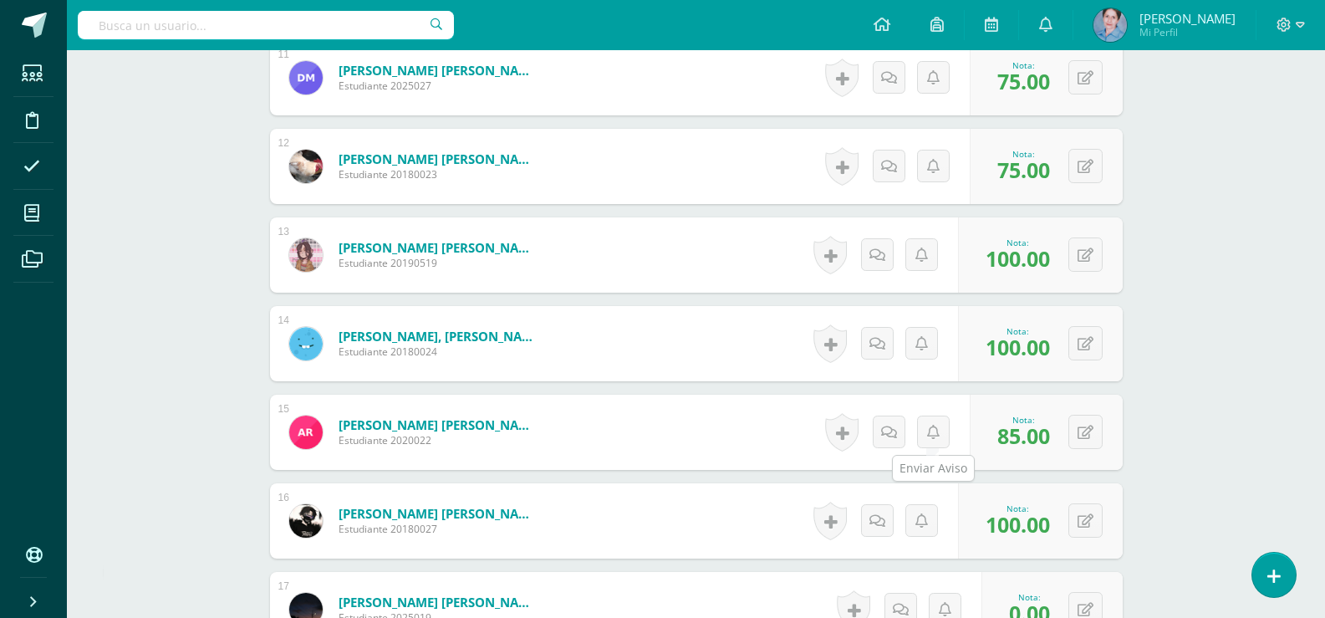
scroll to position [1694, 0]
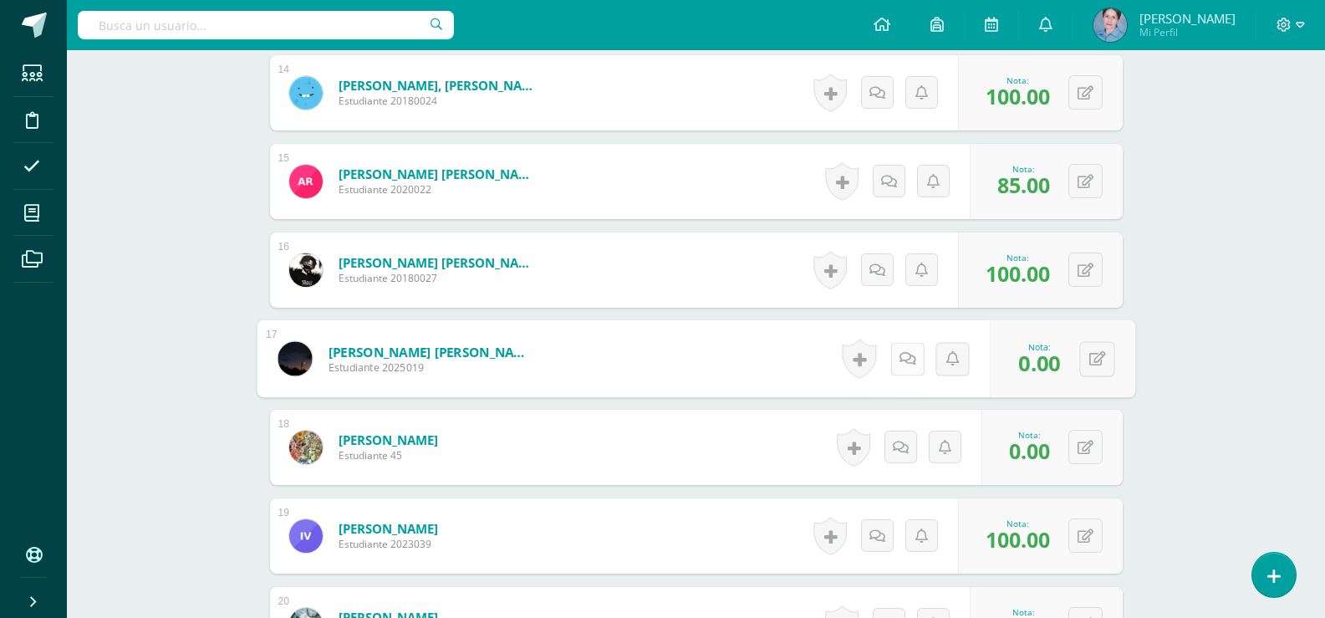
click at [899, 359] on icon at bounding box center [907, 358] width 17 height 14
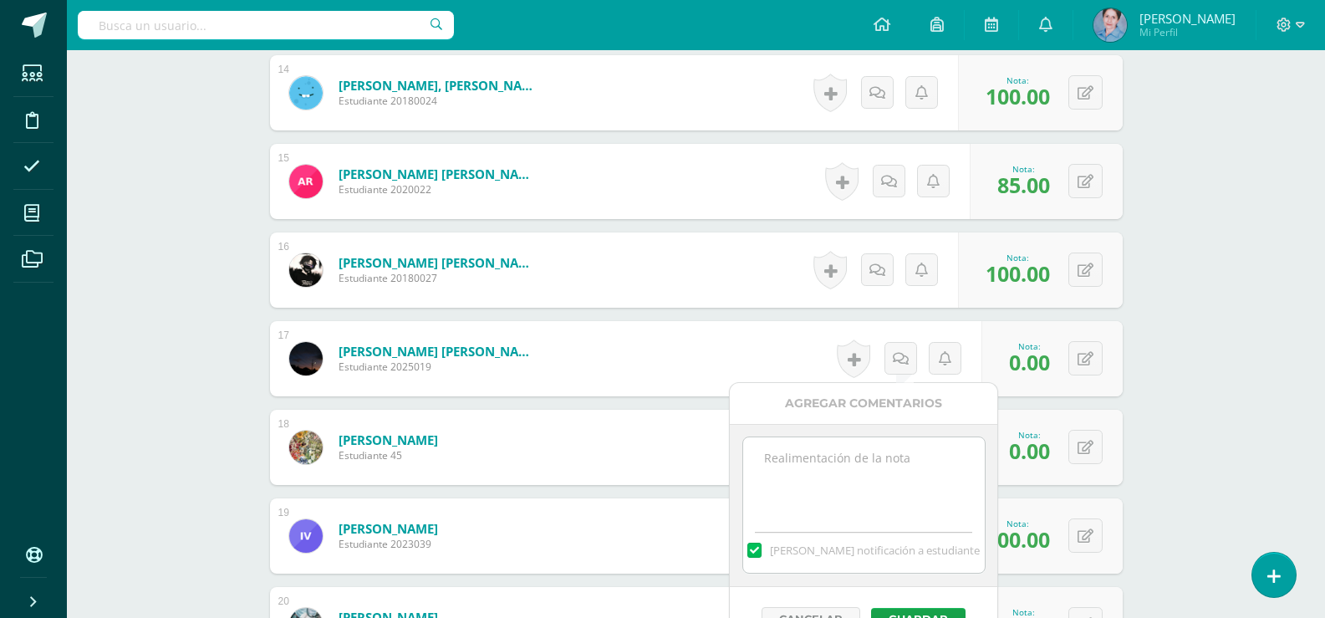
paste textarea "Cuando se ponga al día se modifica la nota"
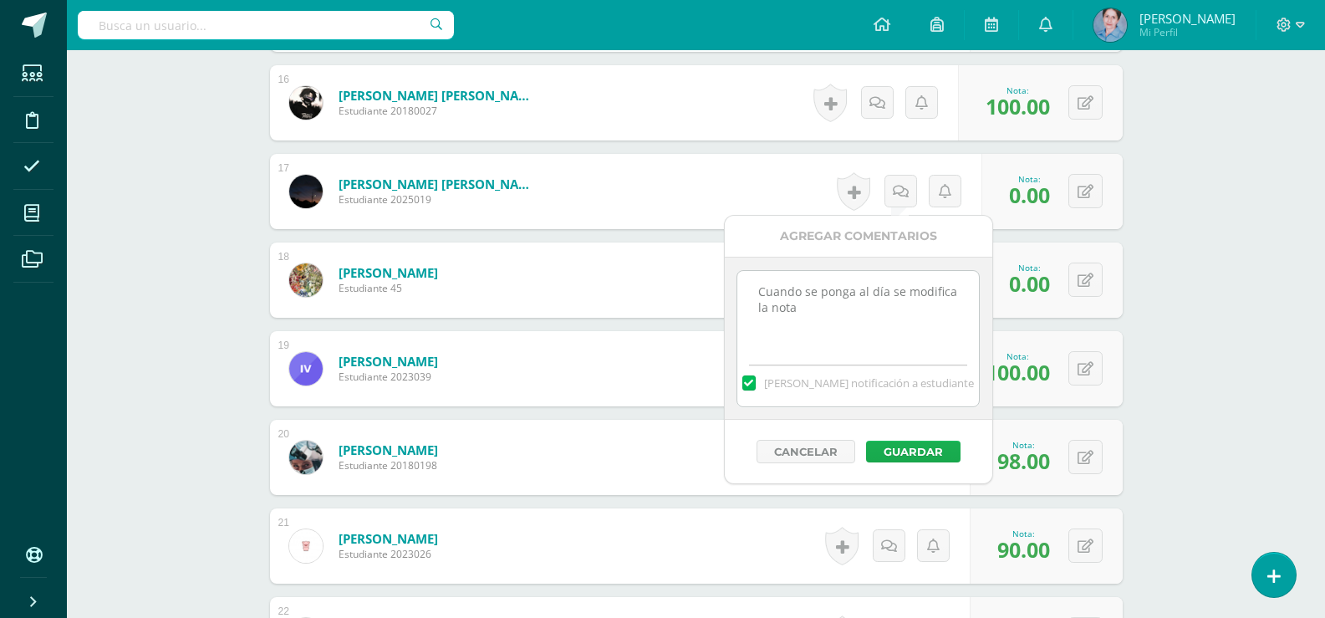
type textarea "Cuando se ponga al día se modifica la nota"
click at [897, 445] on button "Guardar" at bounding box center [913, 452] width 94 height 22
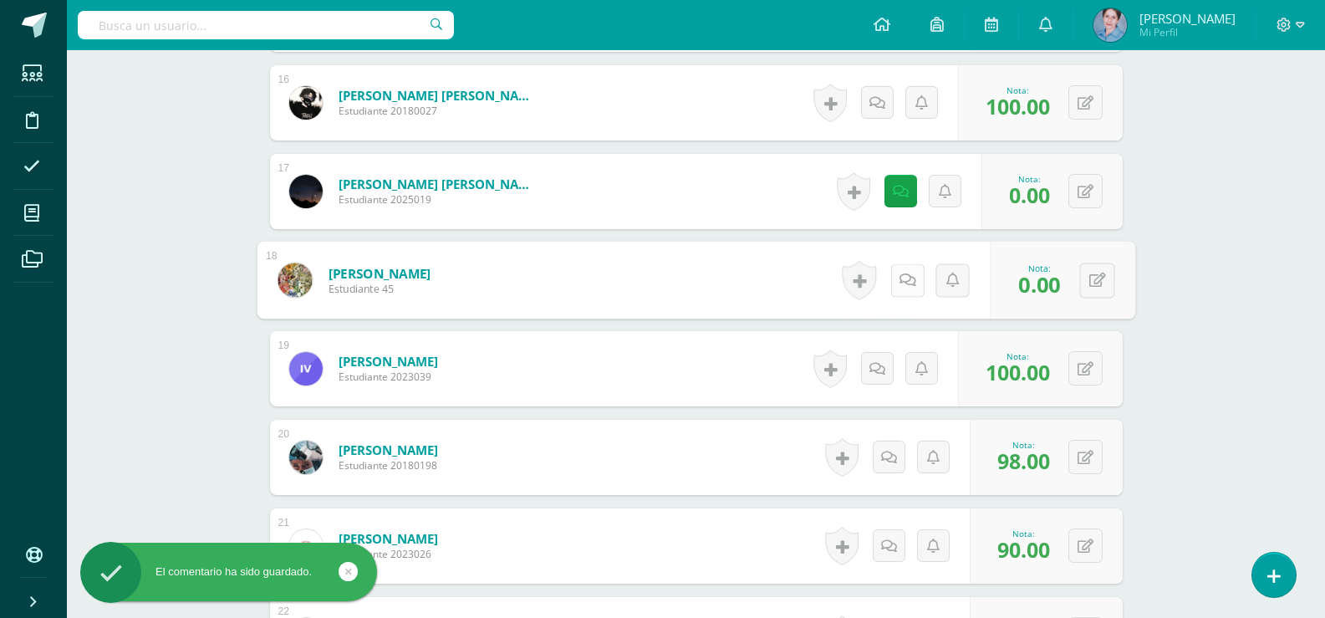
click at [904, 274] on icon at bounding box center [907, 280] width 17 height 14
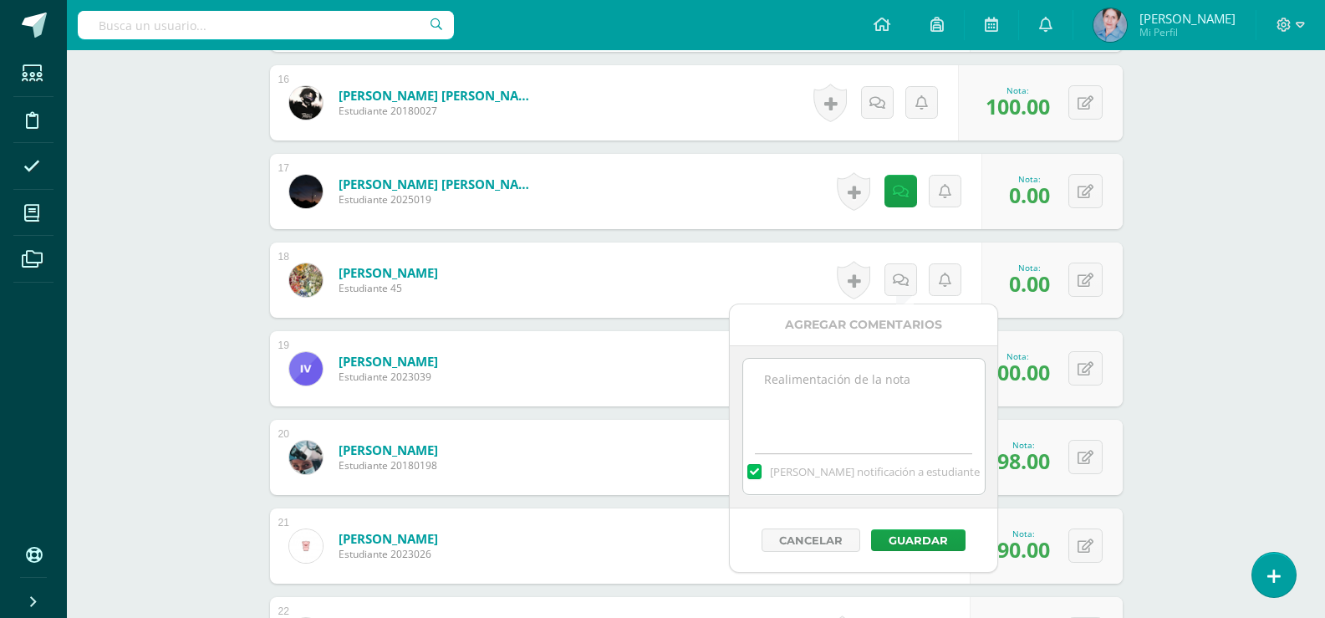
paste textarea "Cuando se ponga al día se modifica la nota"
type textarea "Cuando se ponga al día se modifica la nota"
click at [918, 534] on button "Guardar" at bounding box center [918, 540] width 94 height 22
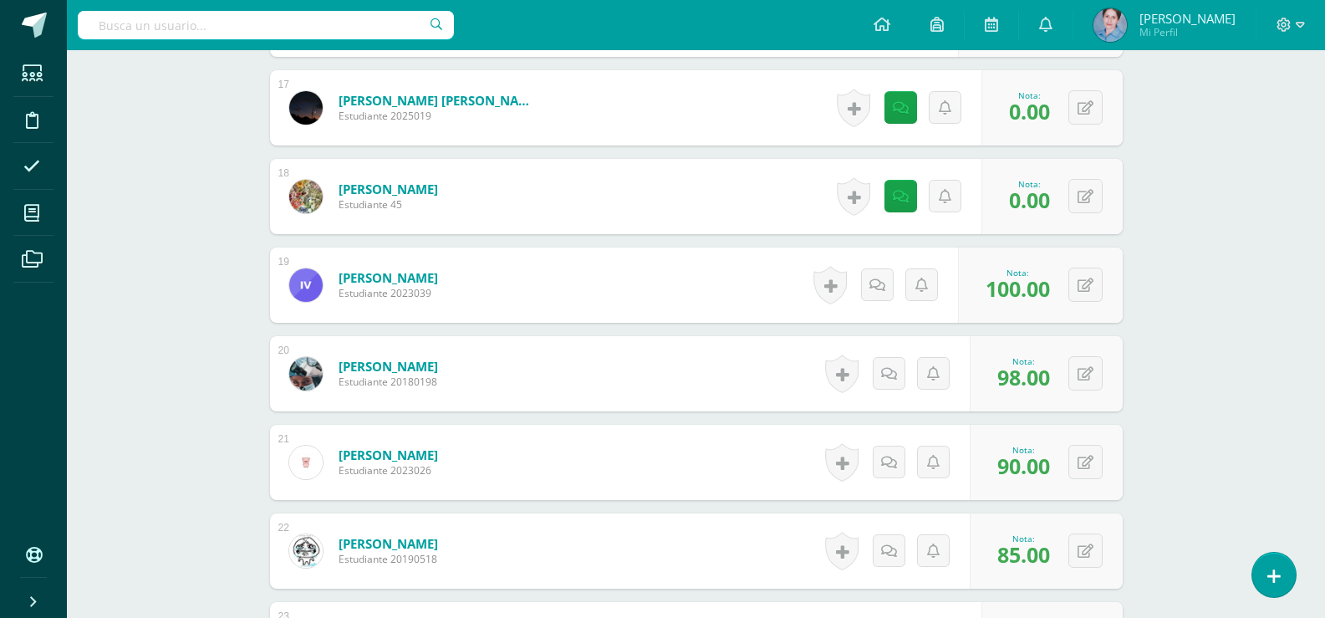
scroll to position [2111, 0]
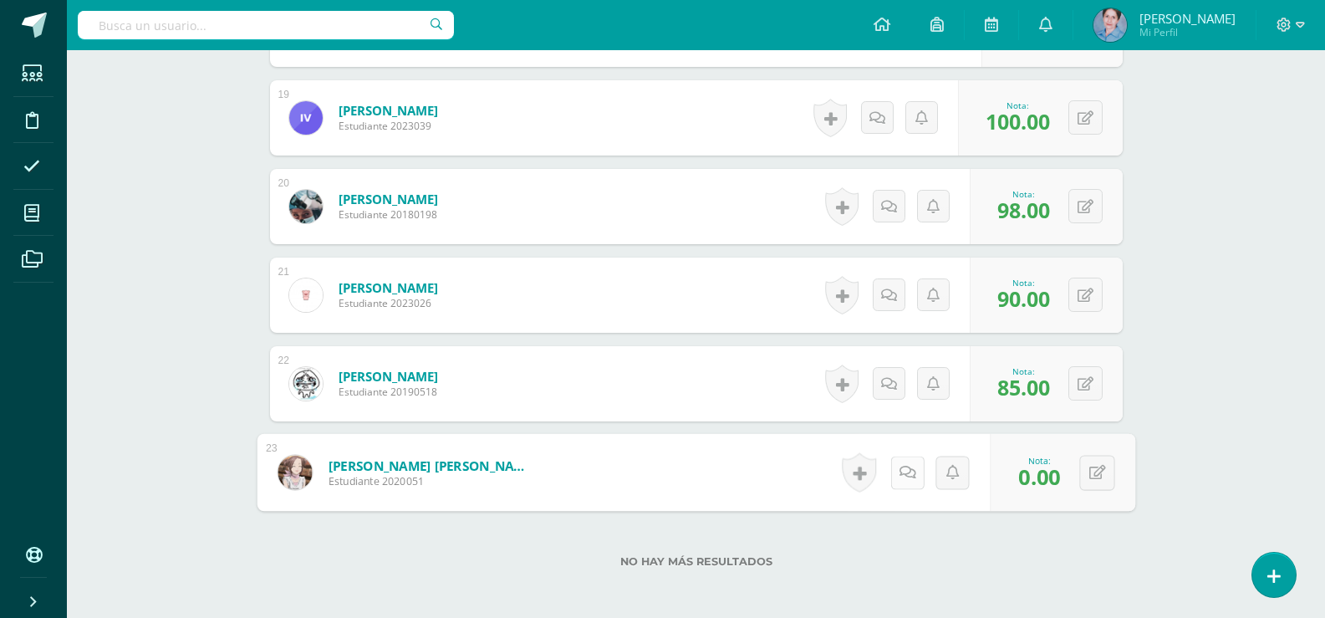
click at [895, 470] on link at bounding box center [906, 472] width 33 height 33
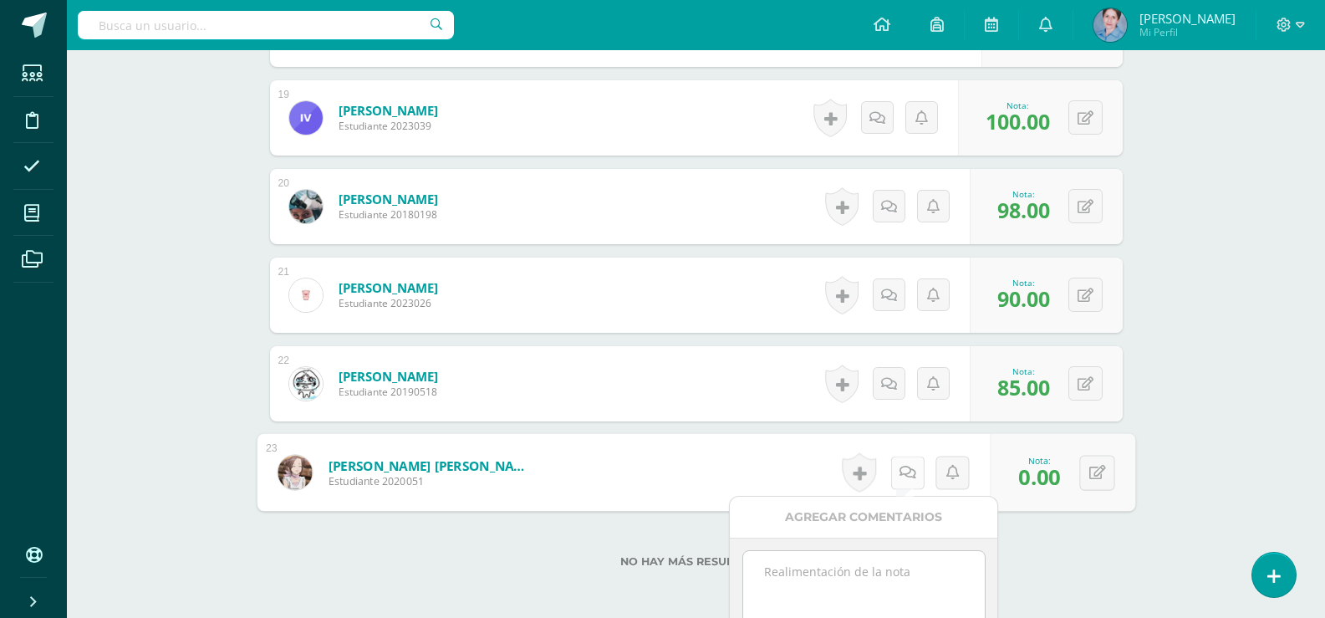
click at [904, 470] on icon at bounding box center [907, 472] width 17 height 14
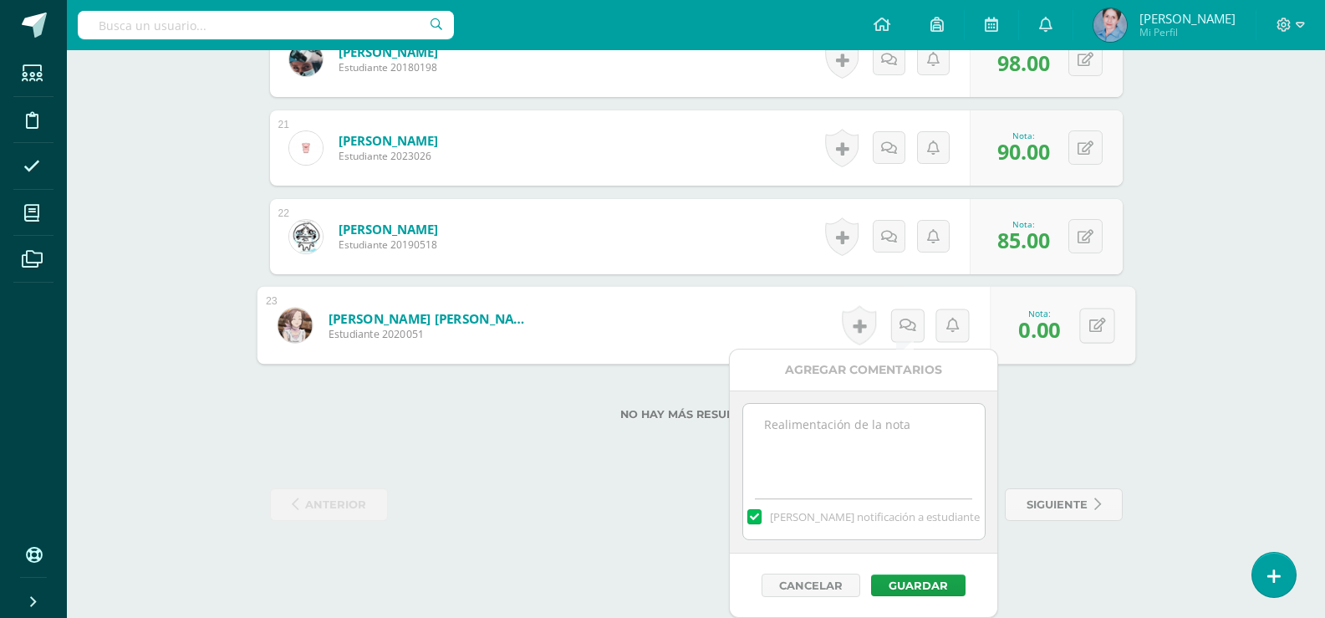
click at [774, 428] on textarea at bounding box center [864, 446] width 242 height 84
paste textarea "Cuando se ponga al día se modifica la nota"
type textarea "Cuando se ponga al día se modifica la nota"
click at [919, 581] on button "Guardar" at bounding box center [918, 585] width 94 height 22
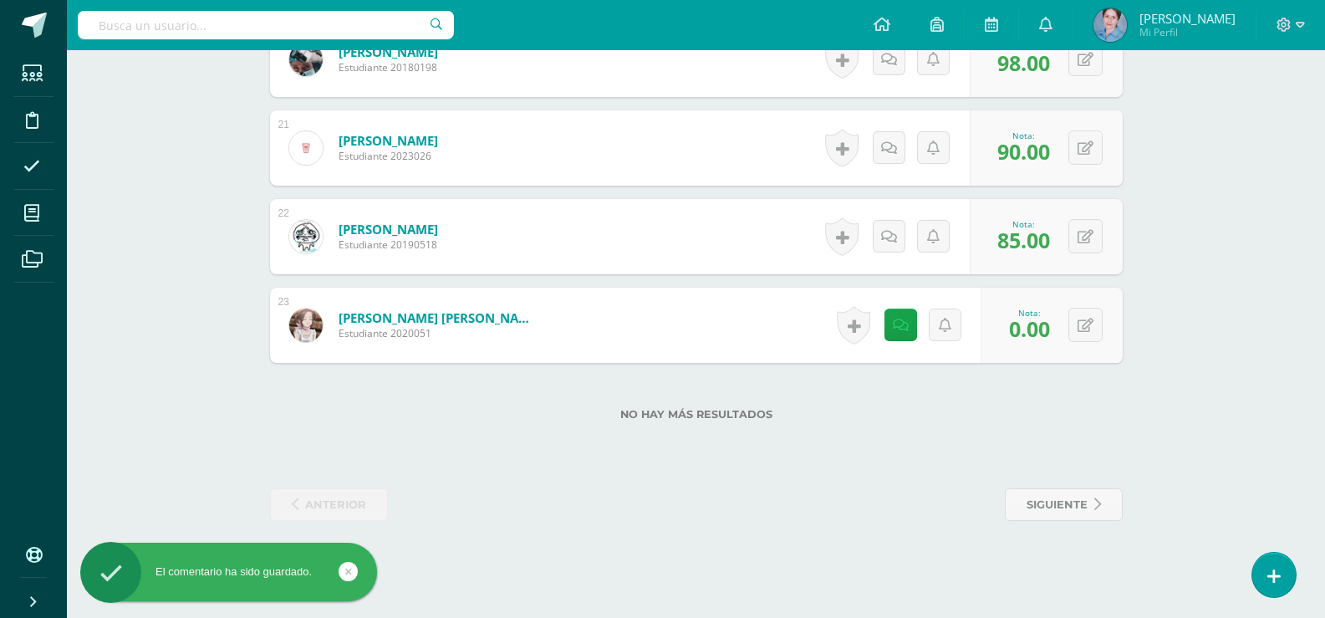
scroll to position [2195, 0]
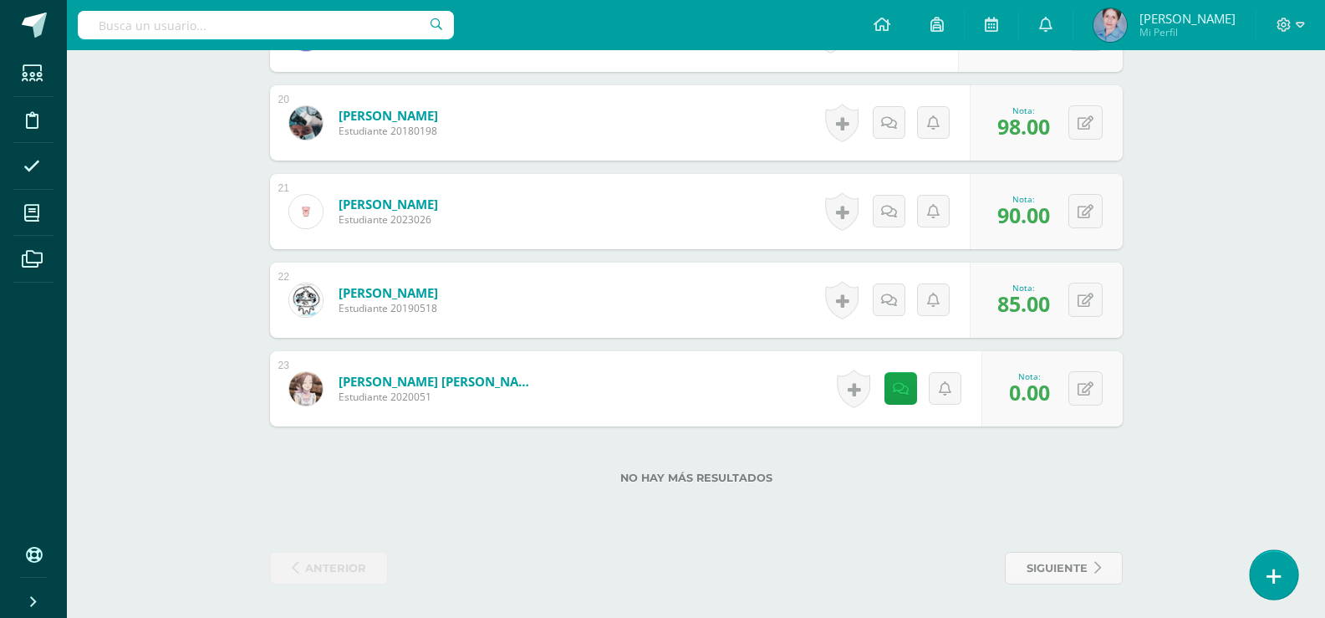
click at [1269, 574] on icon at bounding box center [1273, 576] width 15 height 19
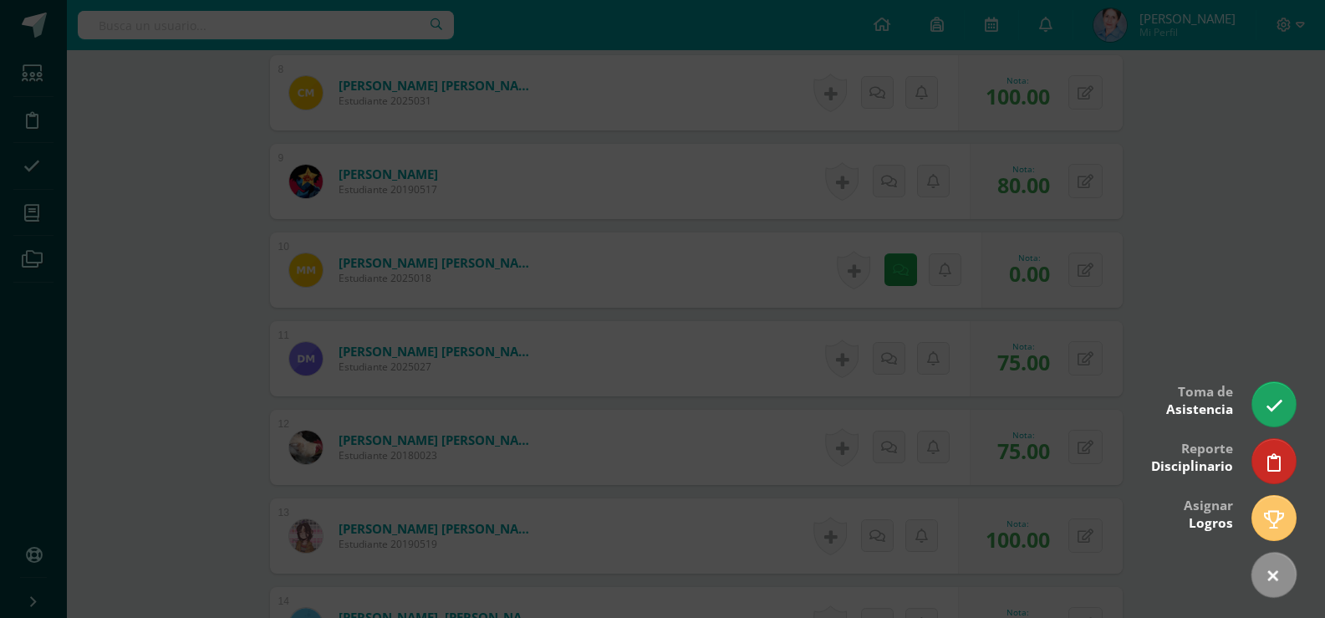
scroll to position [1164, 0]
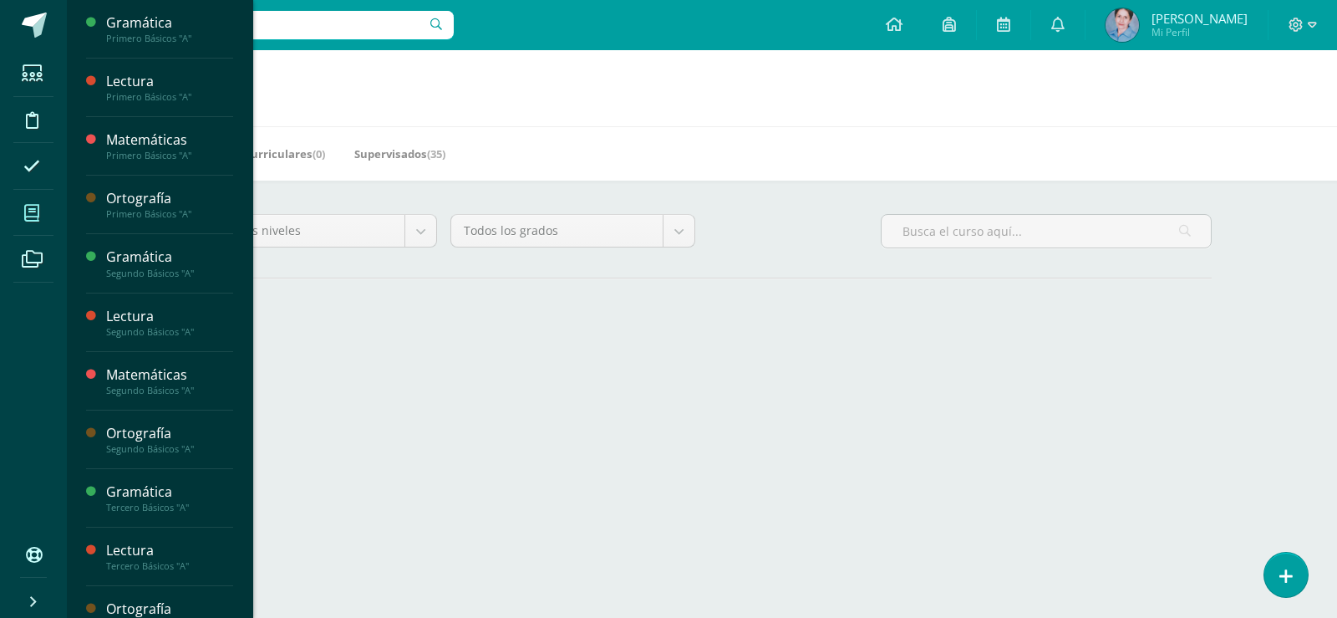
click at [34, 212] on icon at bounding box center [31, 213] width 15 height 17
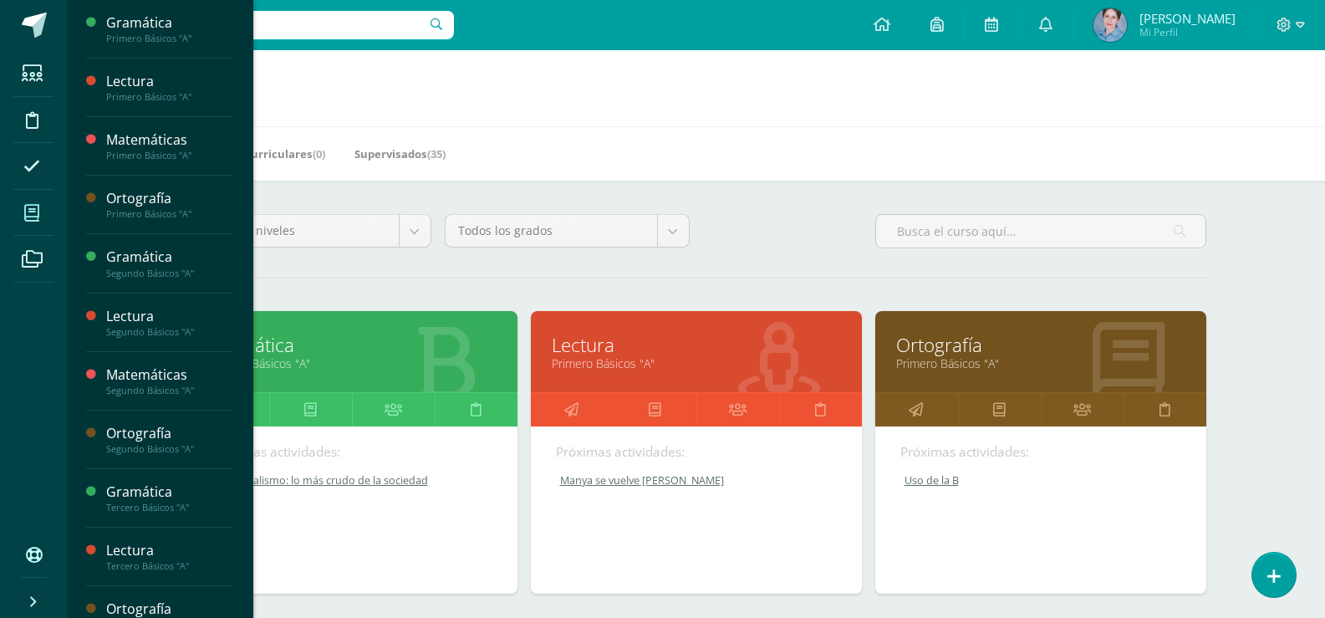
click at [930, 346] on link "Ortografía" at bounding box center [1040, 345] width 289 height 26
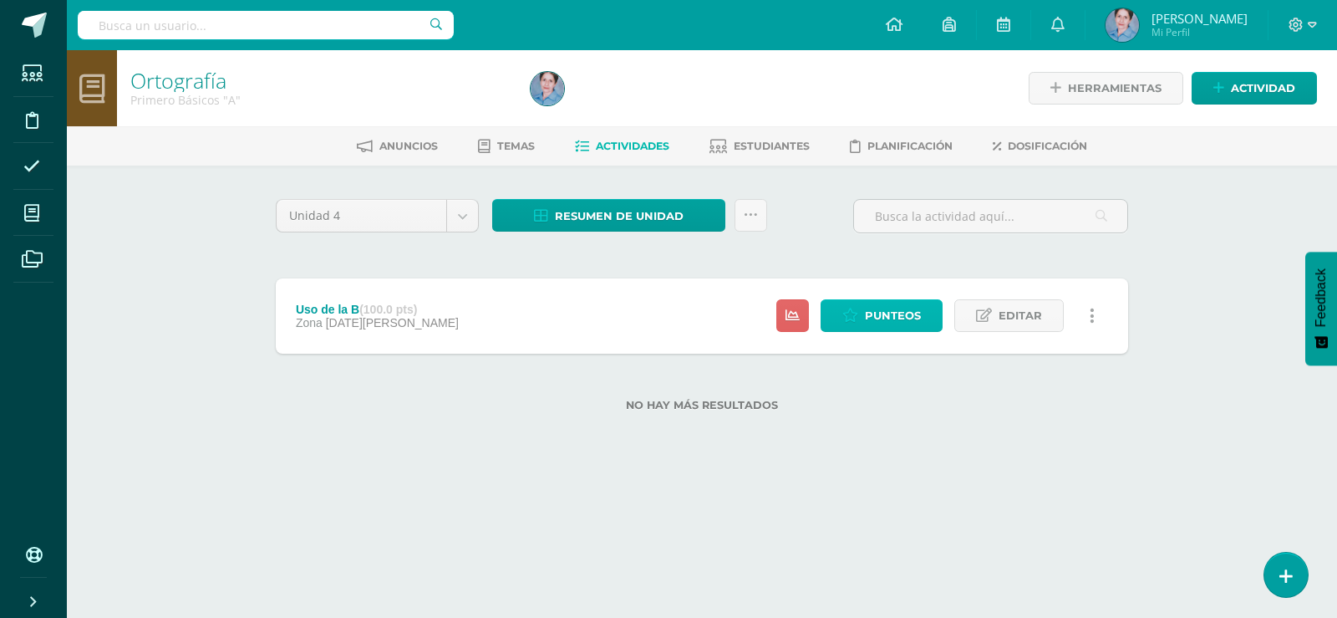
click at [879, 321] on span "Punteos" at bounding box center [893, 315] width 56 height 31
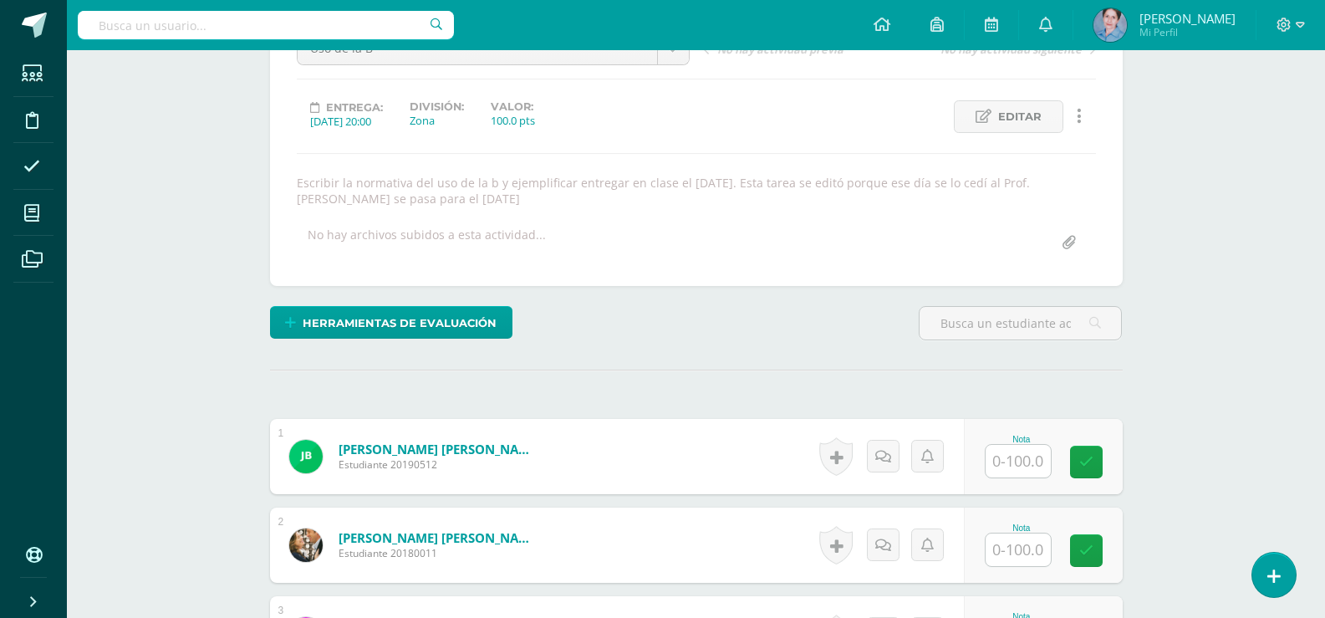
scroll to position [445, 0]
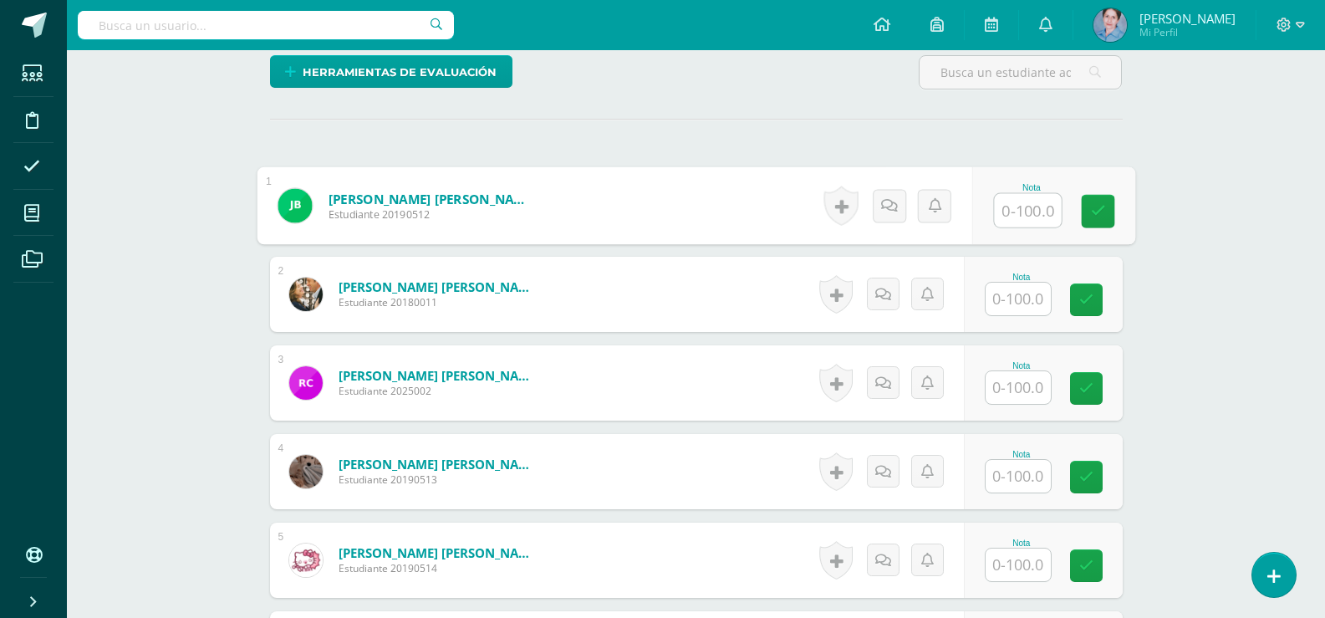
click at [1014, 206] on input "text" at bounding box center [1027, 210] width 67 height 33
click at [1023, 207] on input "text" at bounding box center [1027, 210] width 67 height 33
type input "60"
drag, startPoint x: 1100, startPoint y: 206, endPoint x: 987, endPoint y: 288, distance: 139.0
click at [1089, 216] on link at bounding box center [1097, 211] width 33 height 33
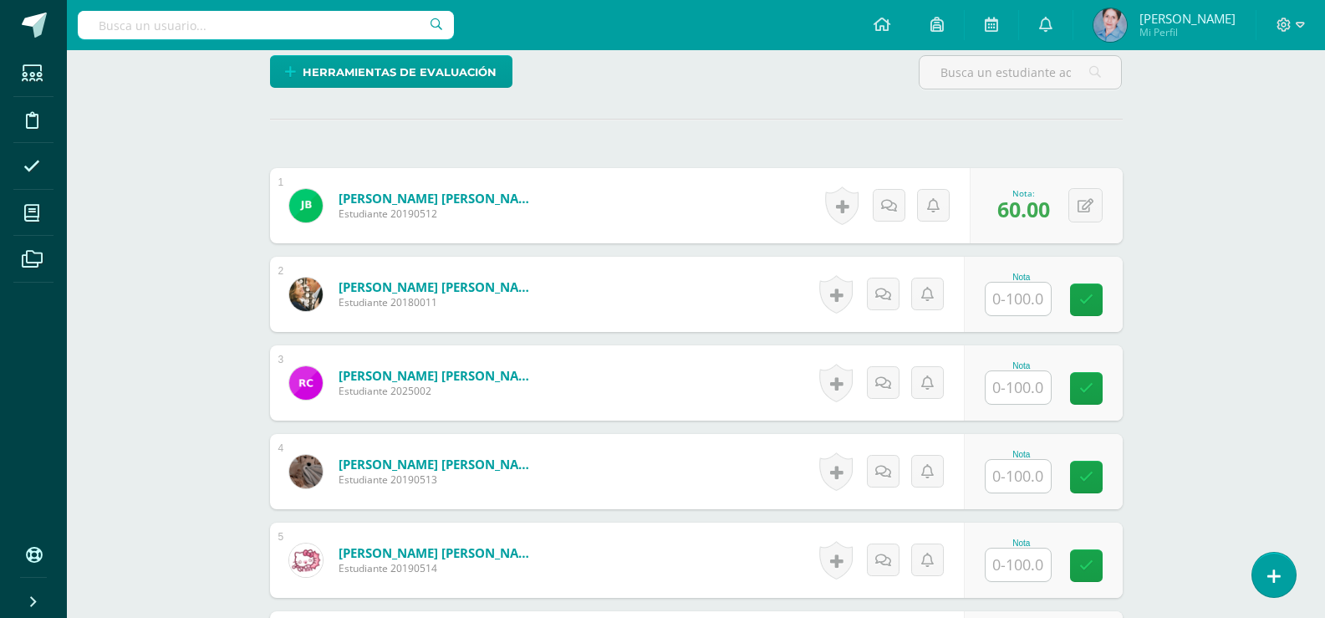
click at [1034, 303] on input "text" at bounding box center [1018, 299] width 65 height 33
type input "100"
click at [1103, 297] on icon at bounding box center [1097, 300] width 15 height 14
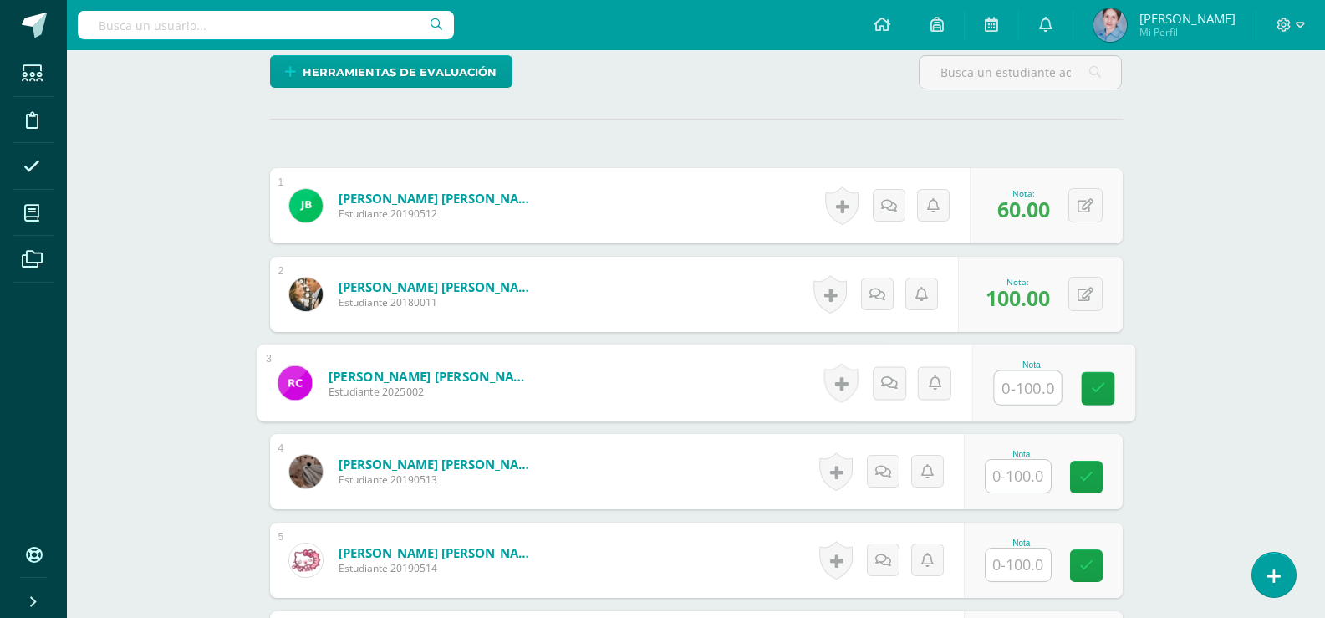
click at [1034, 386] on input "text" at bounding box center [1027, 387] width 67 height 33
type input "100"
click at [1090, 387] on link at bounding box center [1097, 388] width 33 height 33
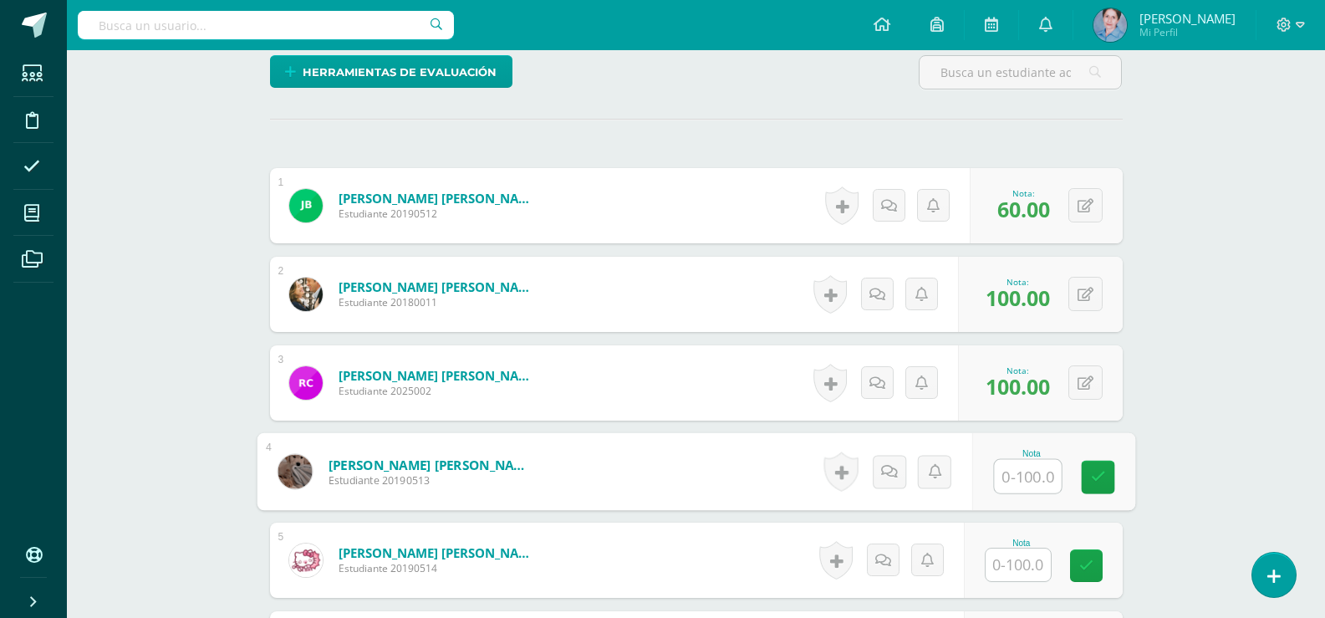
click at [1015, 482] on input "text" at bounding box center [1027, 476] width 67 height 33
type input "100"
click at [1092, 471] on icon at bounding box center [1097, 477] width 15 height 14
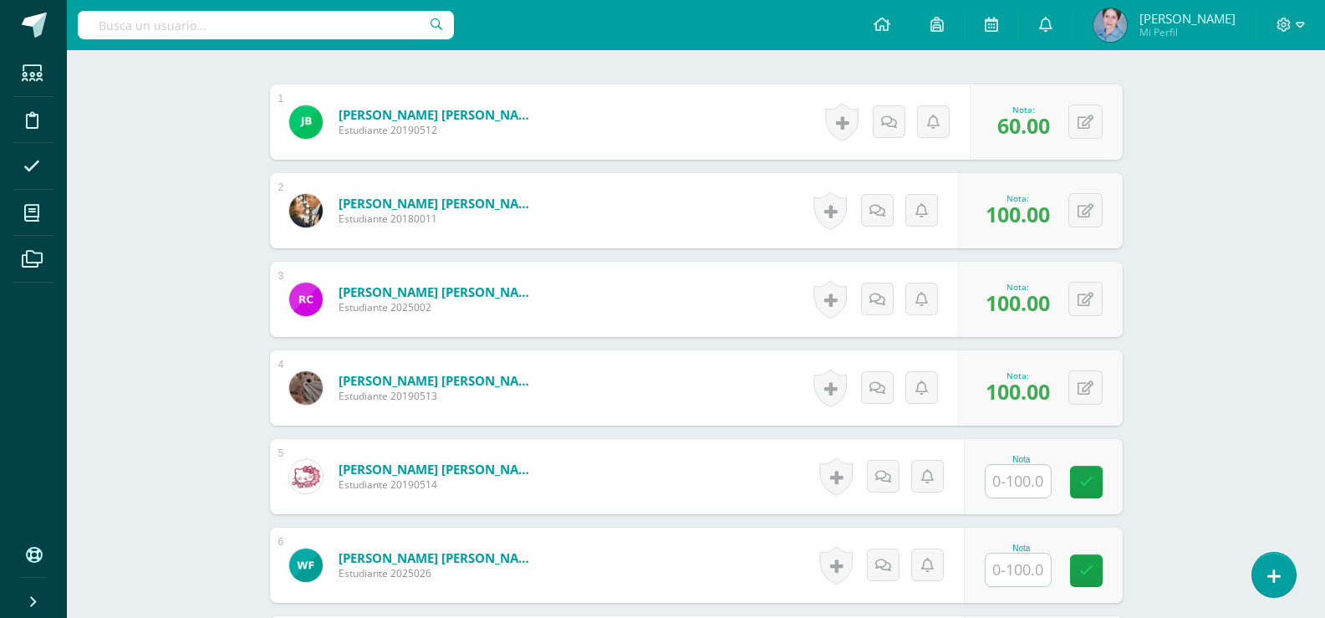
scroll to position [612, 0]
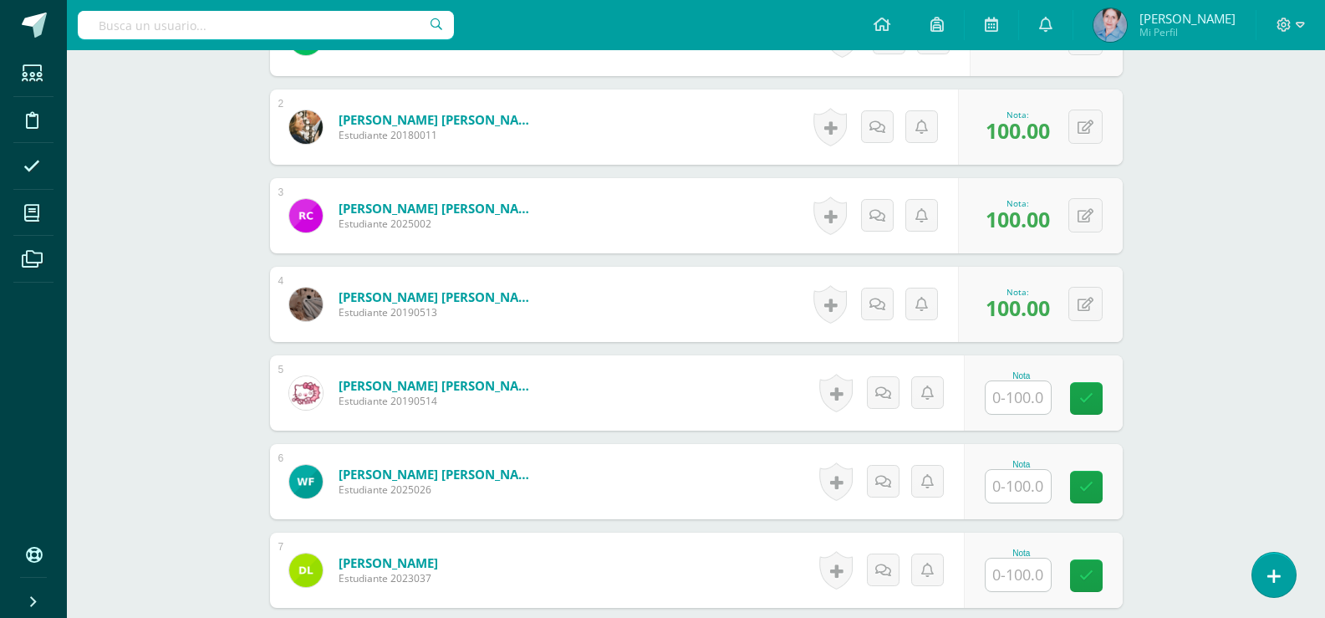
click at [1020, 390] on input "text" at bounding box center [1018, 397] width 65 height 33
type input "0"
click at [1091, 391] on icon at bounding box center [1097, 398] width 15 height 14
click at [892, 391] on link at bounding box center [906, 392] width 33 height 33
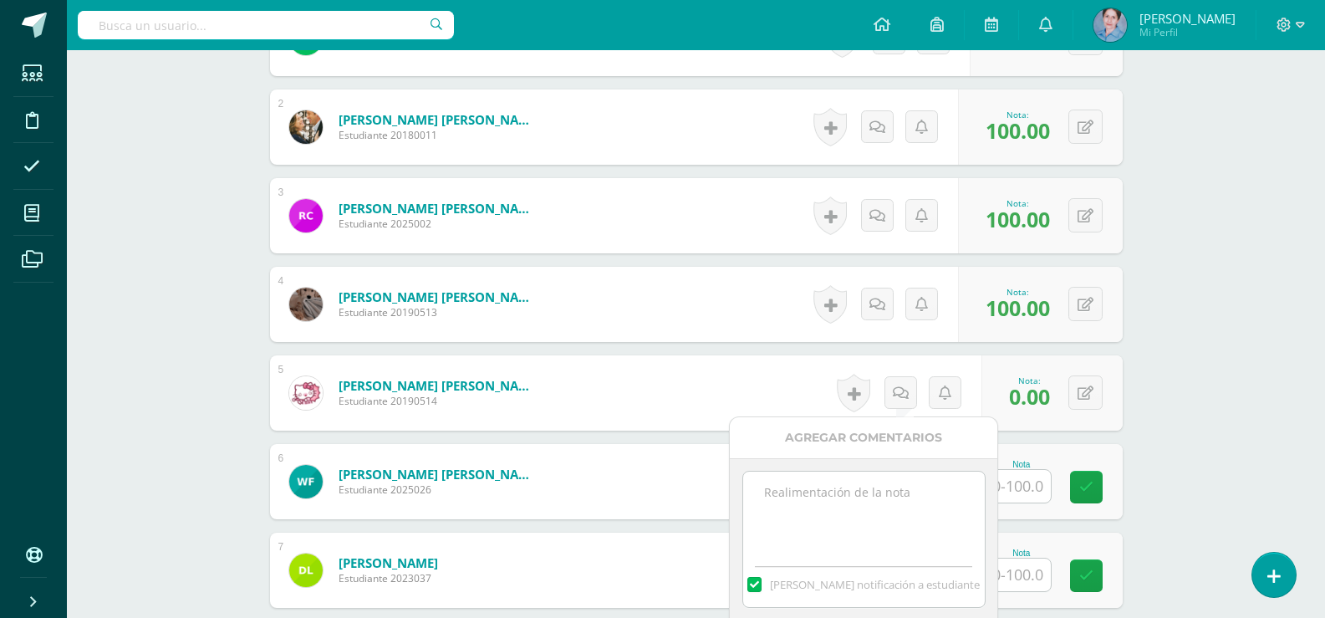
paste textarea "Cuando se ponga al día se modifica la nota"
type textarea "Cuando se ponga al día se modifica la nota"
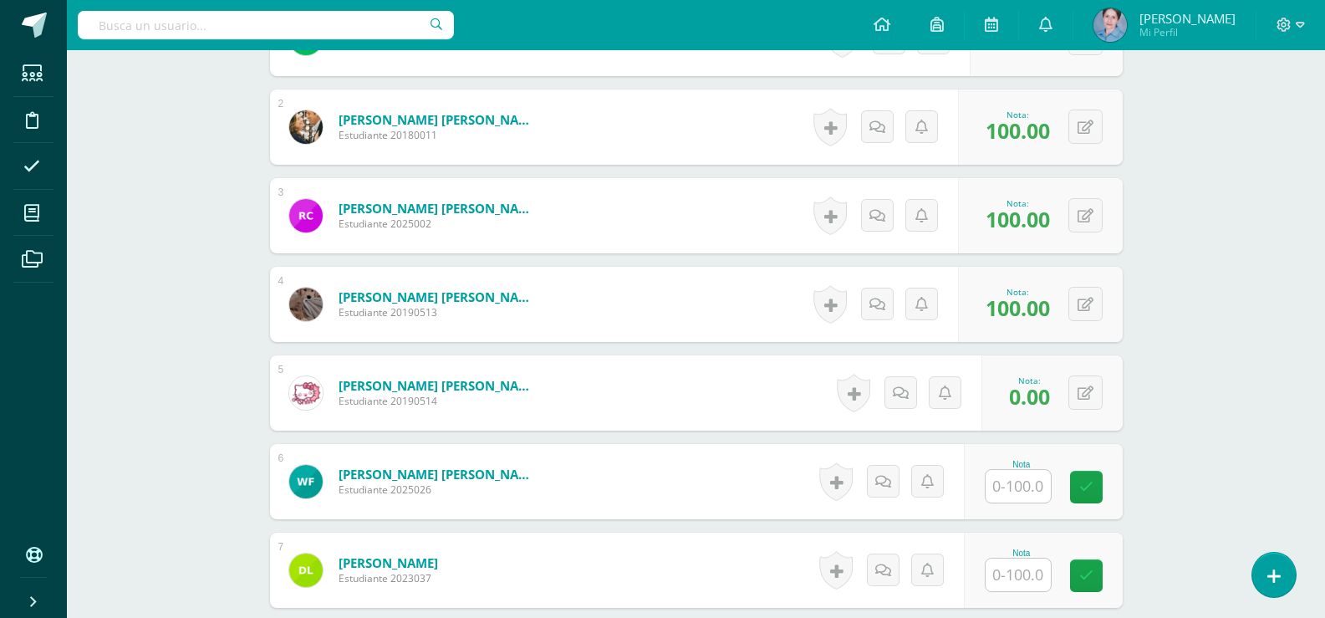
click at [1020, 481] on input "text" at bounding box center [1018, 486] width 65 height 33
type input "65"
drag, startPoint x: 1098, startPoint y: 479, endPoint x: 979, endPoint y: 580, distance: 155.9
click at [1094, 482] on icon at bounding box center [1097, 487] width 15 height 14
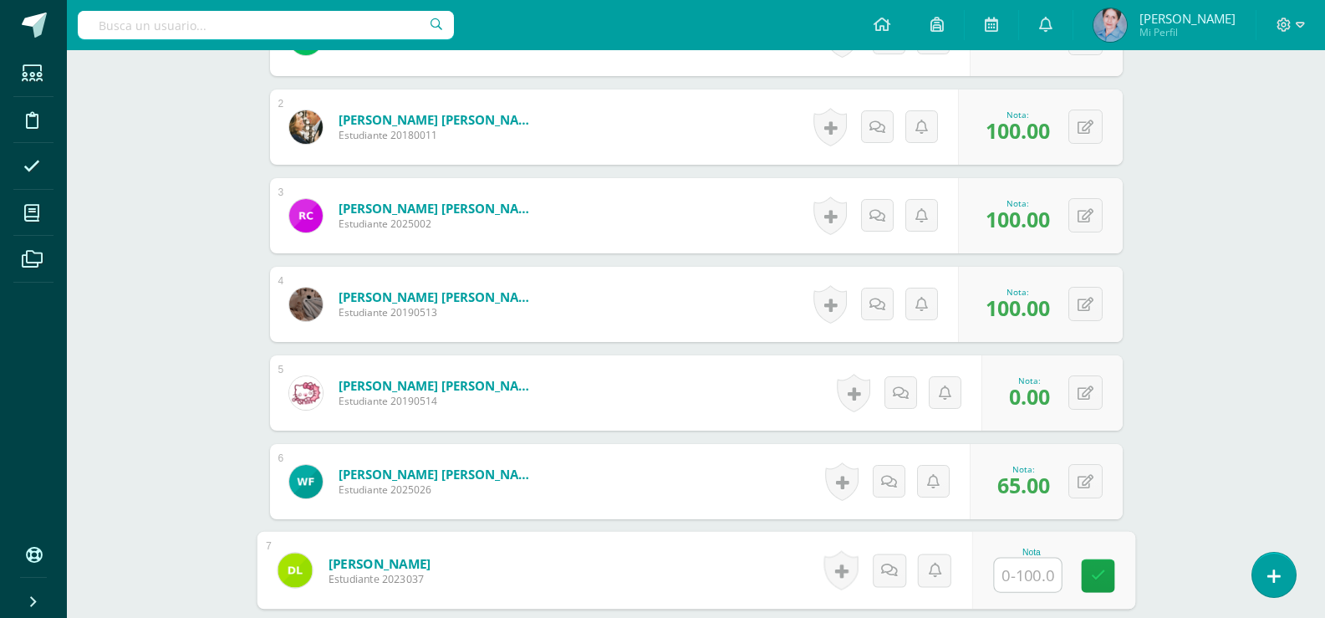
click at [1016, 572] on input "text" at bounding box center [1027, 574] width 67 height 33
type input "60"
drag, startPoint x: 1095, startPoint y: 575, endPoint x: 1089, endPoint y: 557, distance: 19.3
click at [1091, 563] on link at bounding box center [1097, 575] width 33 height 33
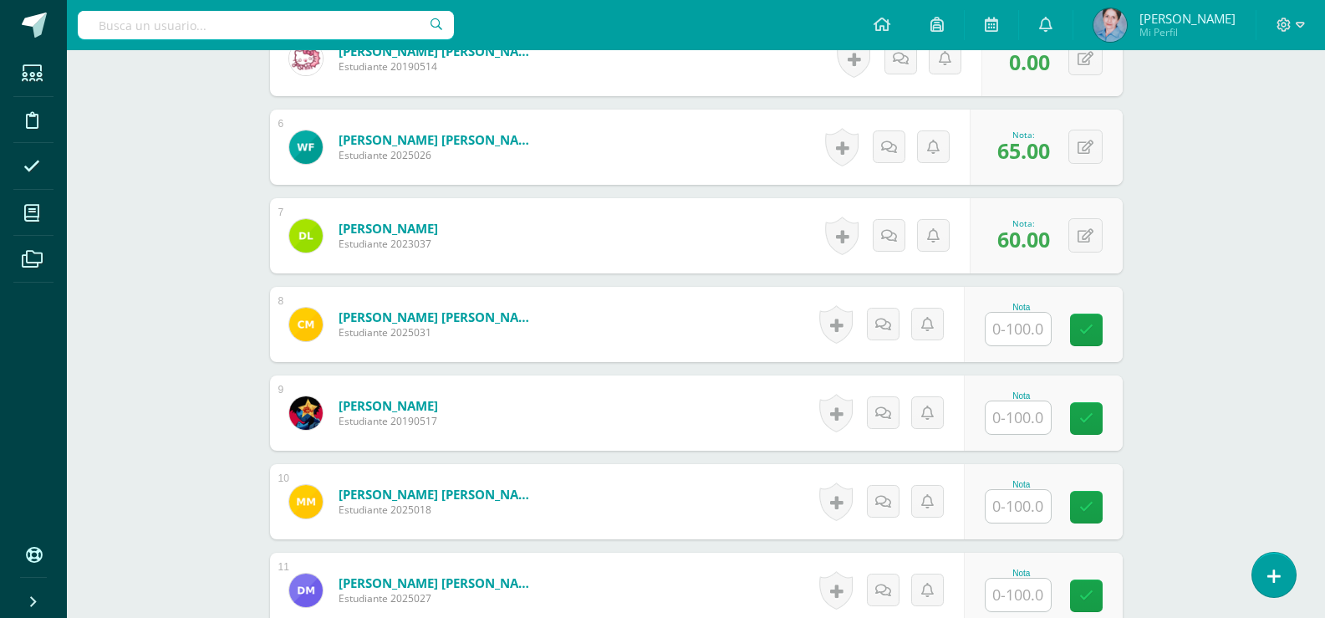
click at [1021, 323] on input "text" at bounding box center [1018, 329] width 65 height 33
type input "75"
drag, startPoint x: 1092, startPoint y: 329, endPoint x: 1075, endPoint y: 357, distance: 32.3
click at [1085, 343] on link at bounding box center [1097, 329] width 33 height 33
click at [1034, 415] on input "text" at bounding box center [1027, 417] width 67 height 33
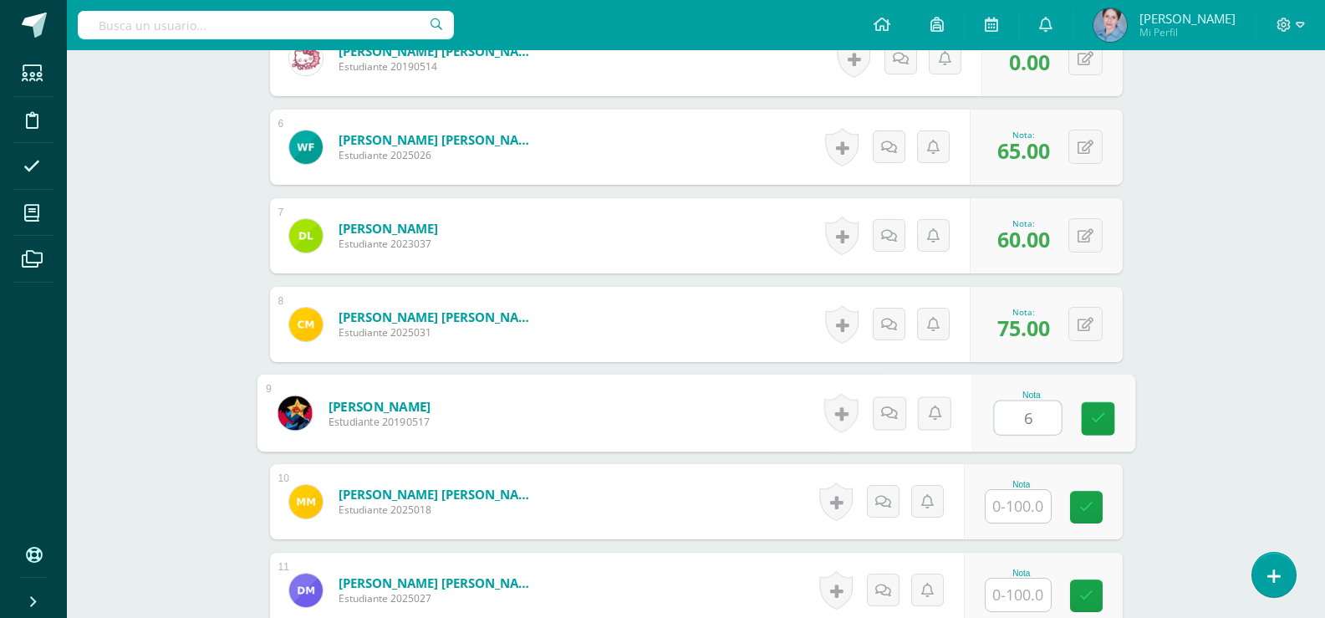
type input "60"
click at [1095, 415] on icon at bounding box center [1097, 418] width 15 height 14
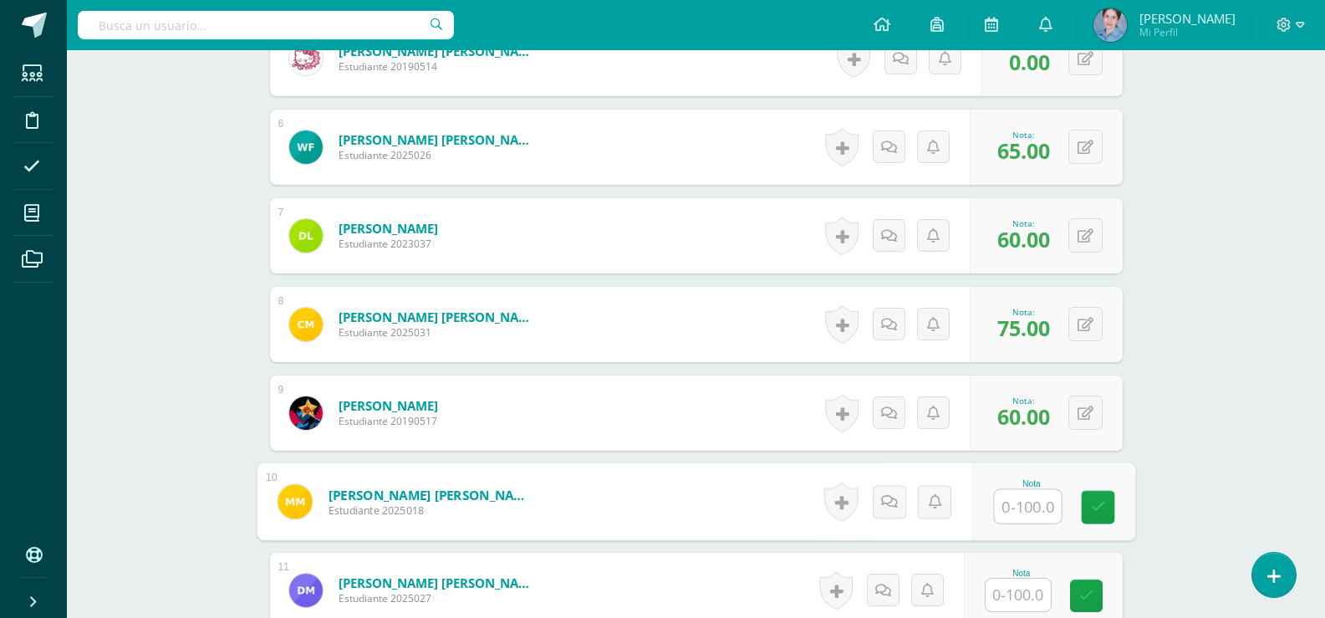
click at [1031, 502] on input "text" at bounding box center [1027, 506] width 67 height 33
type input "0"
click at [1092, 512] on icon at bounding box center [1097, 507] width 15 height 14
click at [890, 504] on link at bounding box center [900, 501] width 33 height 33
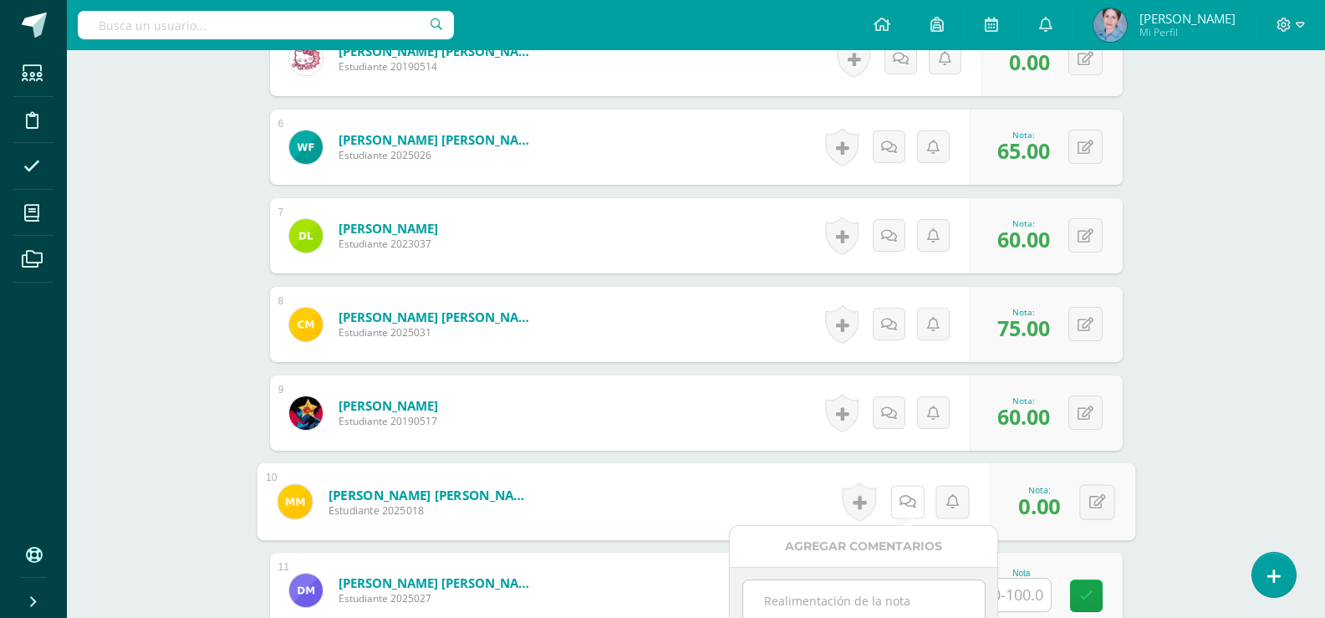
scroll to position [1113, 0]
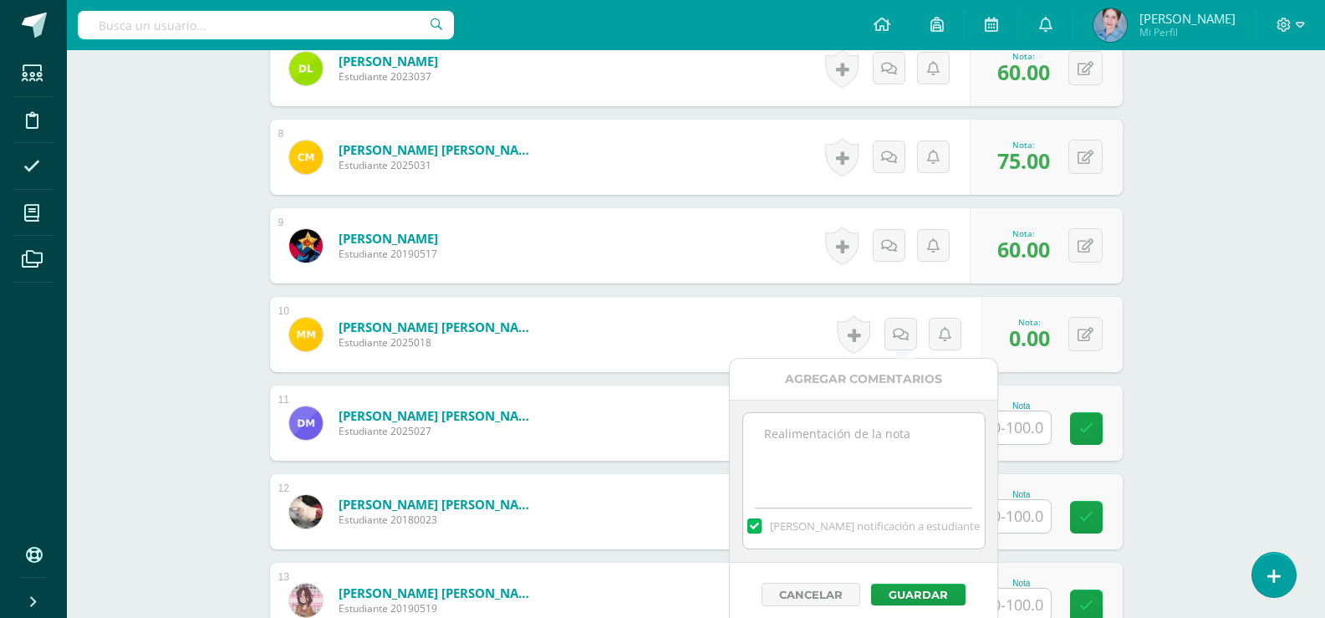
paste textarea "Cuando se ponga al día se modifica la nota"
type textarea "Cuando se ponga al día se modifica la nota"
click at [908, 588] on button "Guardar" at bounding box center [918, 594] width 94 height 22
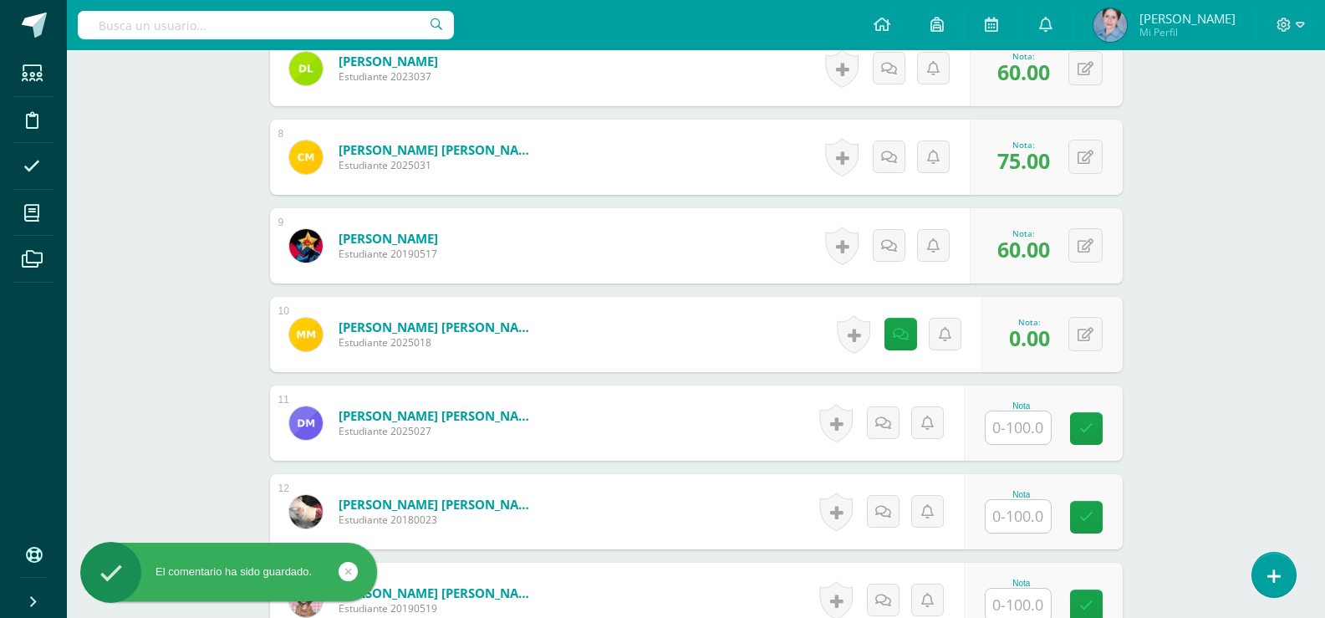
click at [1029, 426] on input "text" at bounding box center [1018, 427] width 65 height 33
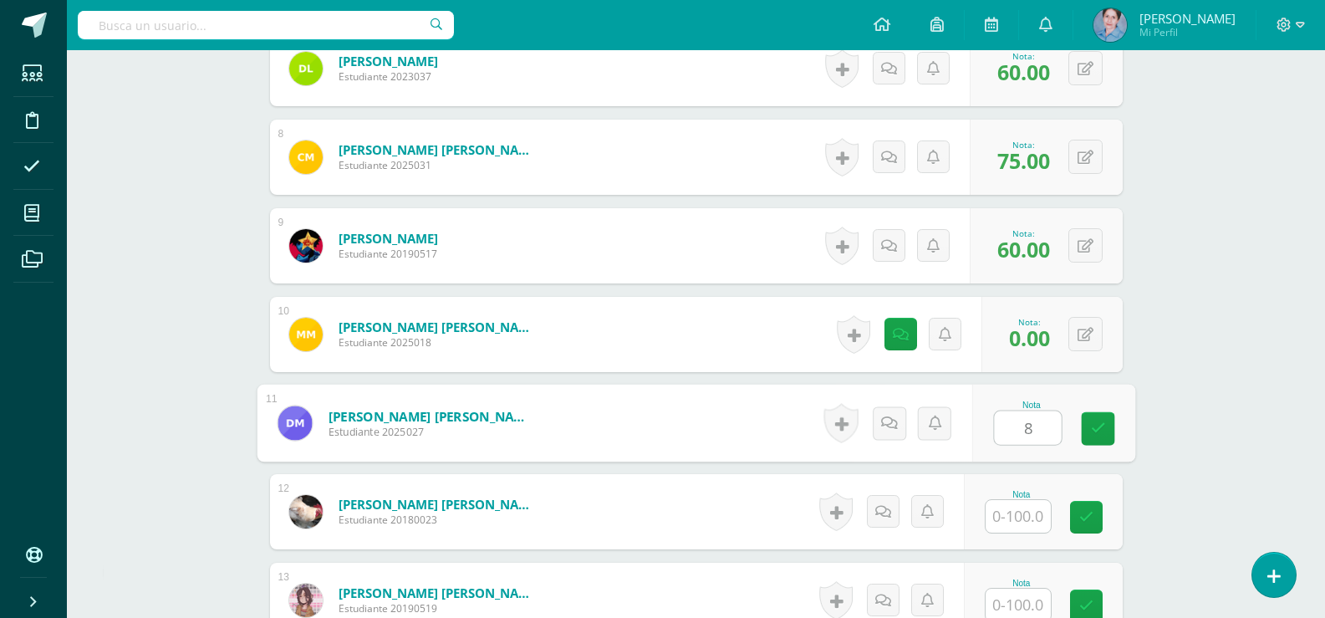
type input "80"
click at [1096, 425] on icon at bounding box center [1097, 428] width 15 height 14
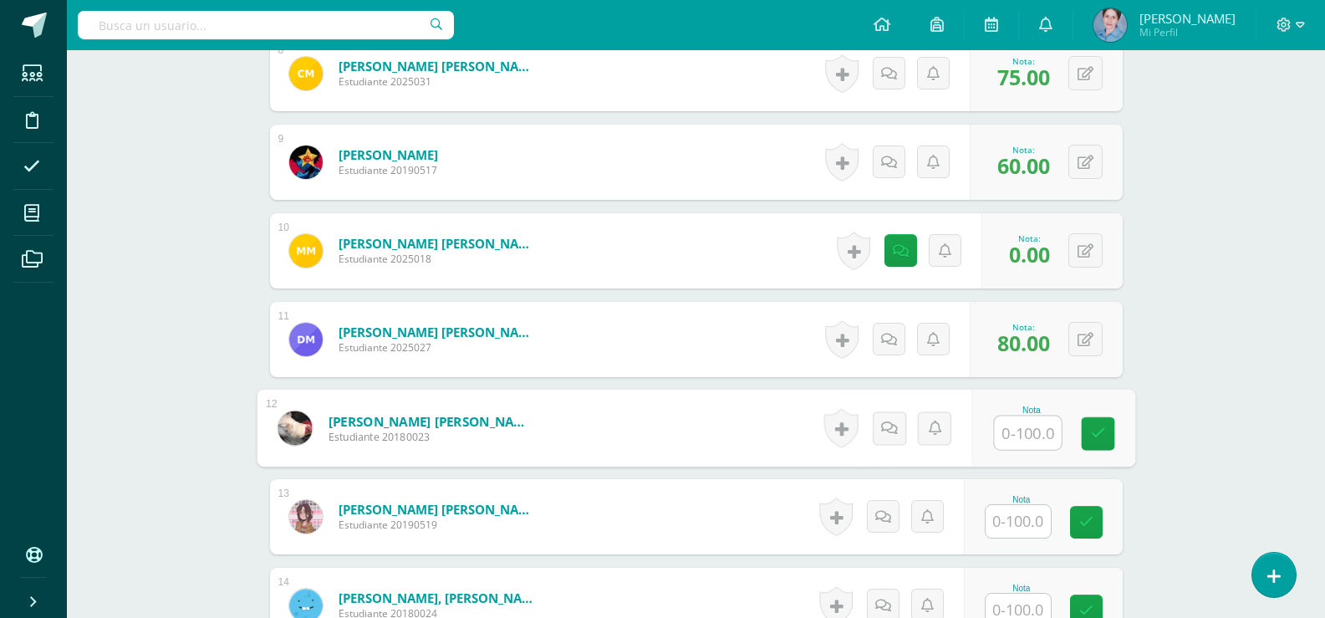
click at [1024, 438] on input "text" at bounding box center [1027, 432] width 67 height 33
type input "95"
click at [1095, 433] on icon at bounding box center [1097, 433] width 15 height 14
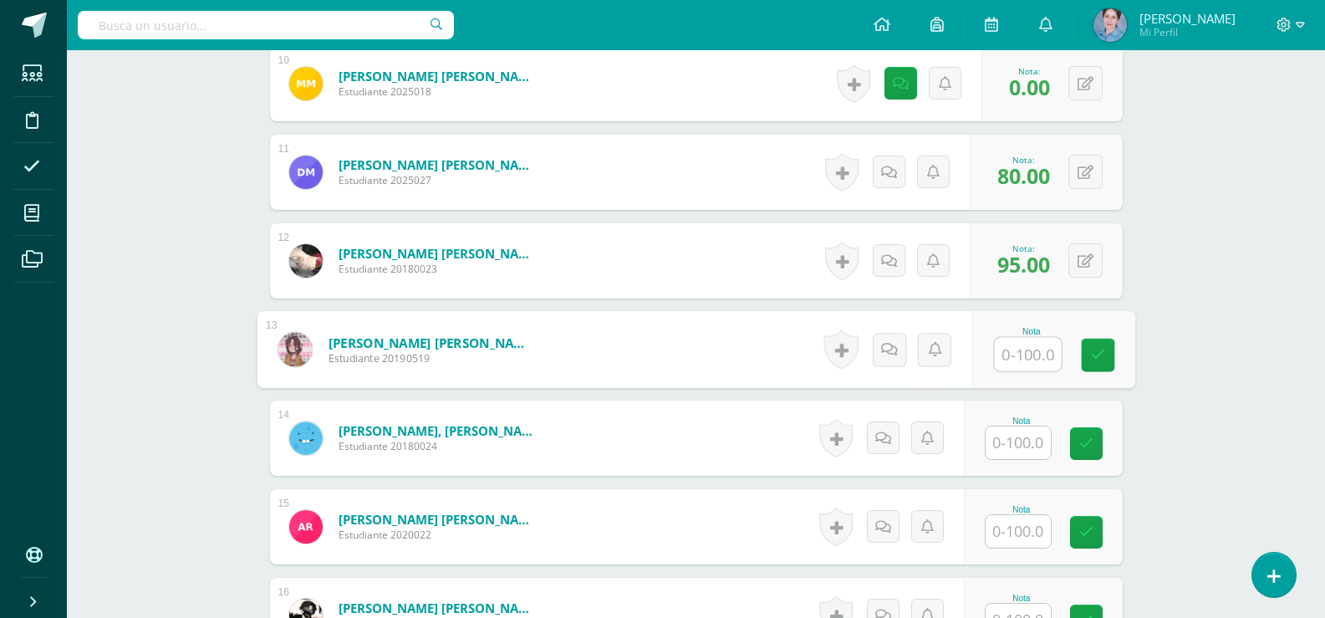
click at [1026, 353] on input "text" at bounding box center [1027, 354] width 67 height 33
type input "90"
click at [1098, 353] on icon at bounding box center [1097, 355] width 15 height 14
click at [1034, 438] on input "text" at bounding box center [1018, 442] width 65 height 33
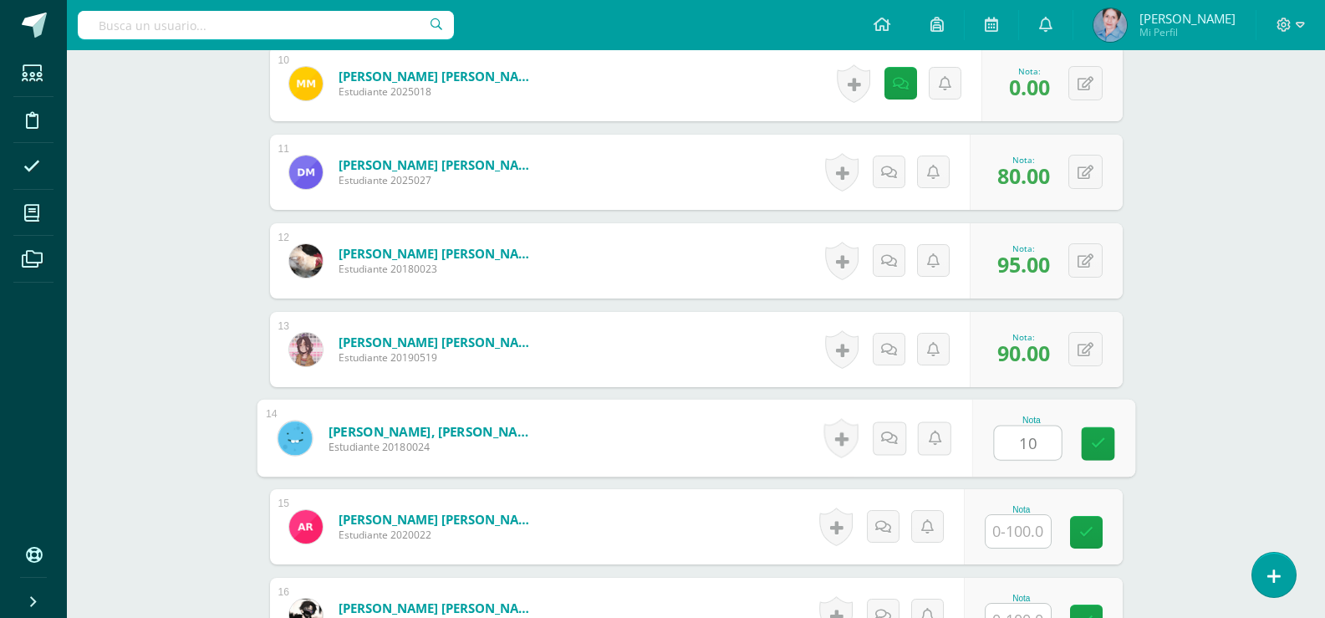
type input "100"
click at [1098, 437] on icon at bounding box center [1097, 443] width 15 height 14
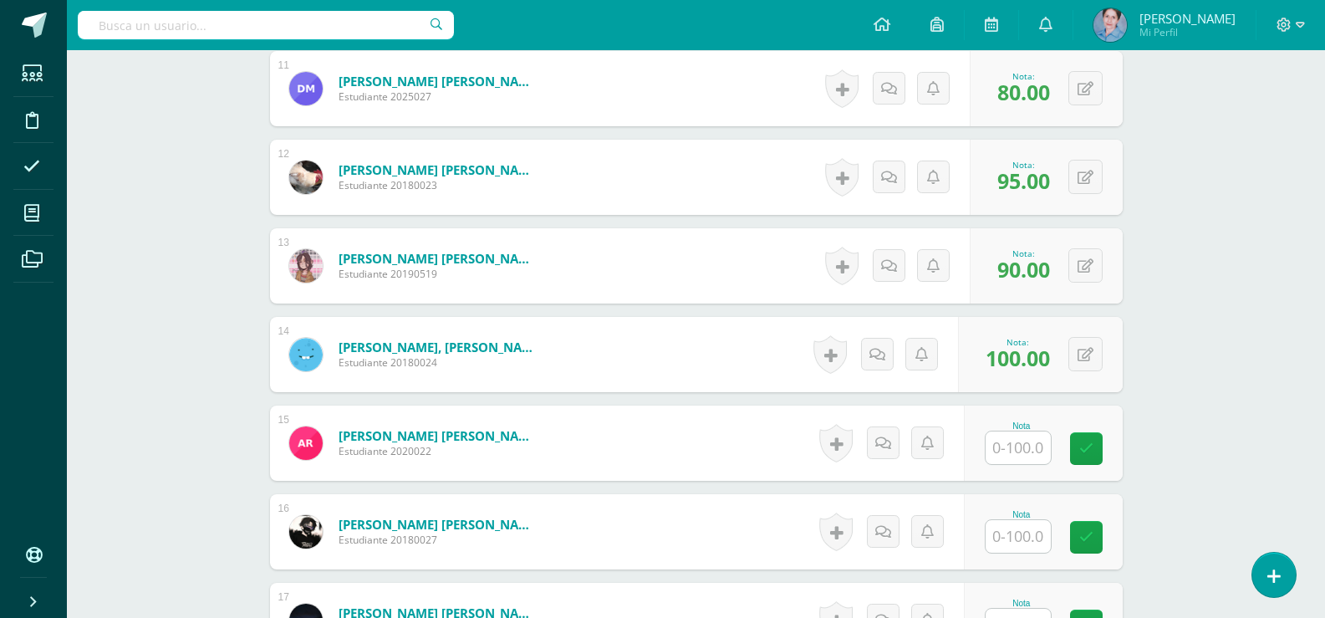
click at [1025, 436] on input "text" at bounding box center [1018, 447] width 65 height 33
type input "70"
click at [1103, 447] on icon at bounding box center [1097, 448] width 15 height 14
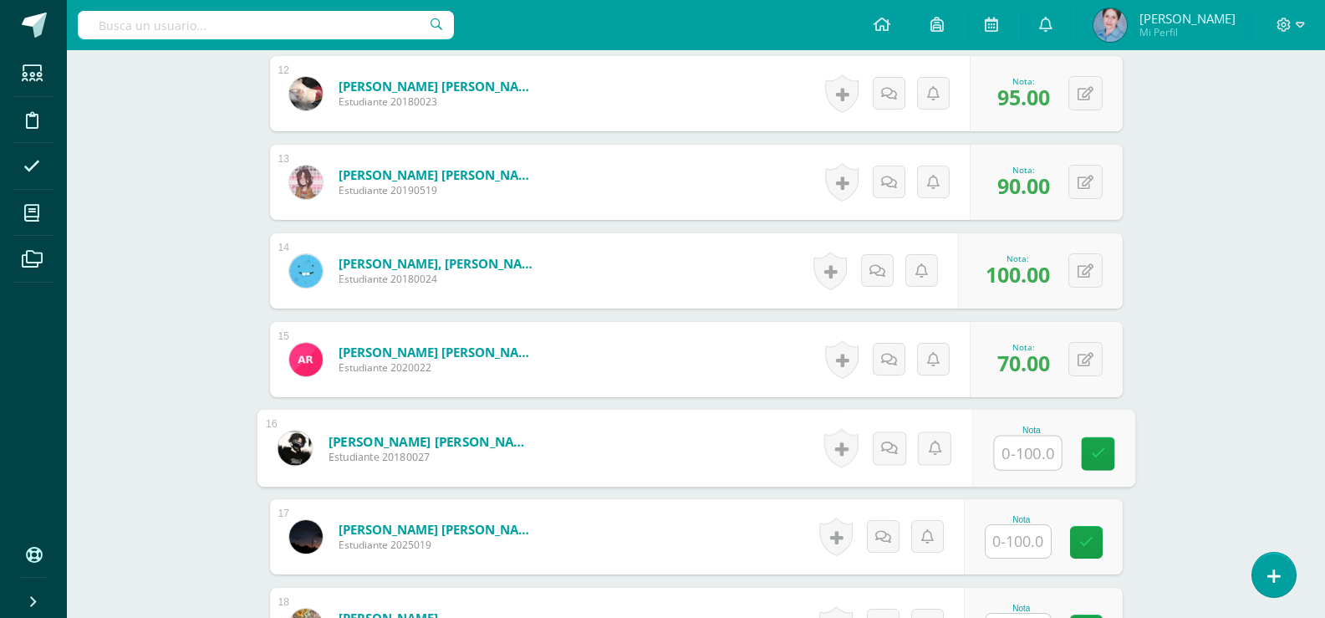
click at [1031, 455] on input "text" at bounding box center [1027, 452] width 67 height 33
type input "85"
click at [1096, 449] on icon at bounding box center [1097, 453] width 15 height 14
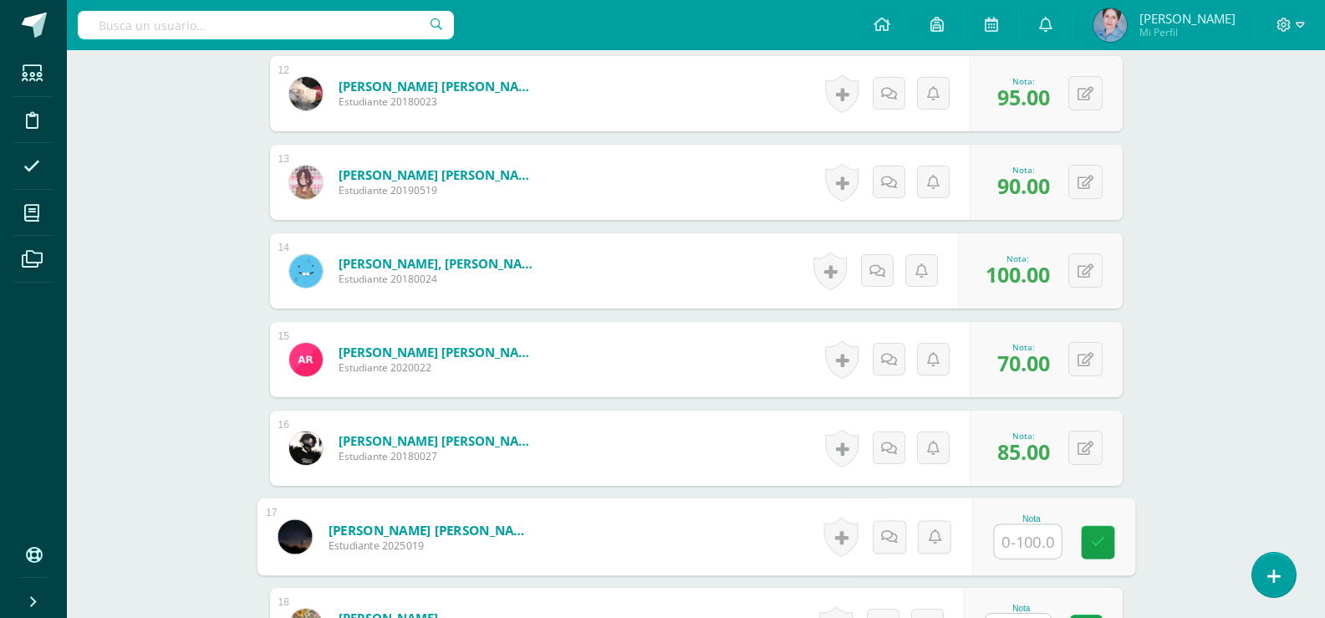
click at [1023, 542] on input "text" at bounding box center [1027, 541] width 67 height 33
type input "0"
click at [1087, 538] on link at bounding box center [1097, 542] width 33 height 33
click at [904, 536] on icon at bounding box center [901, 537] width 16 height 14
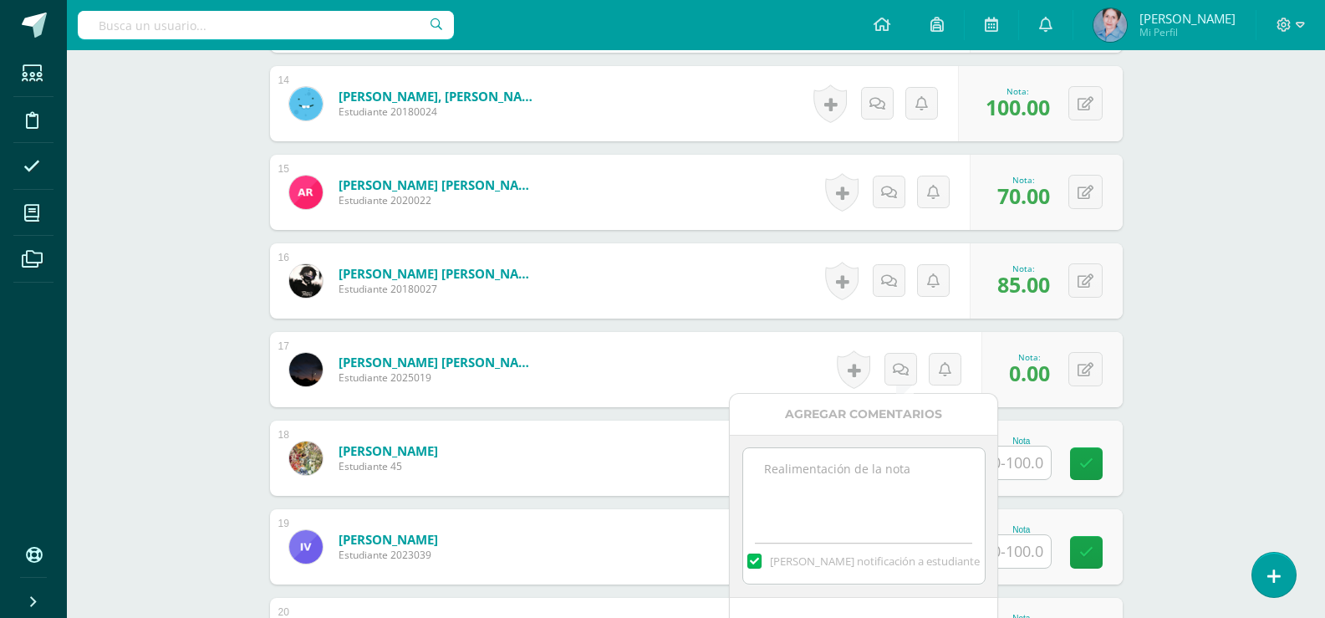
paste textarea "Cuando se ponga al día se modifica la nota"
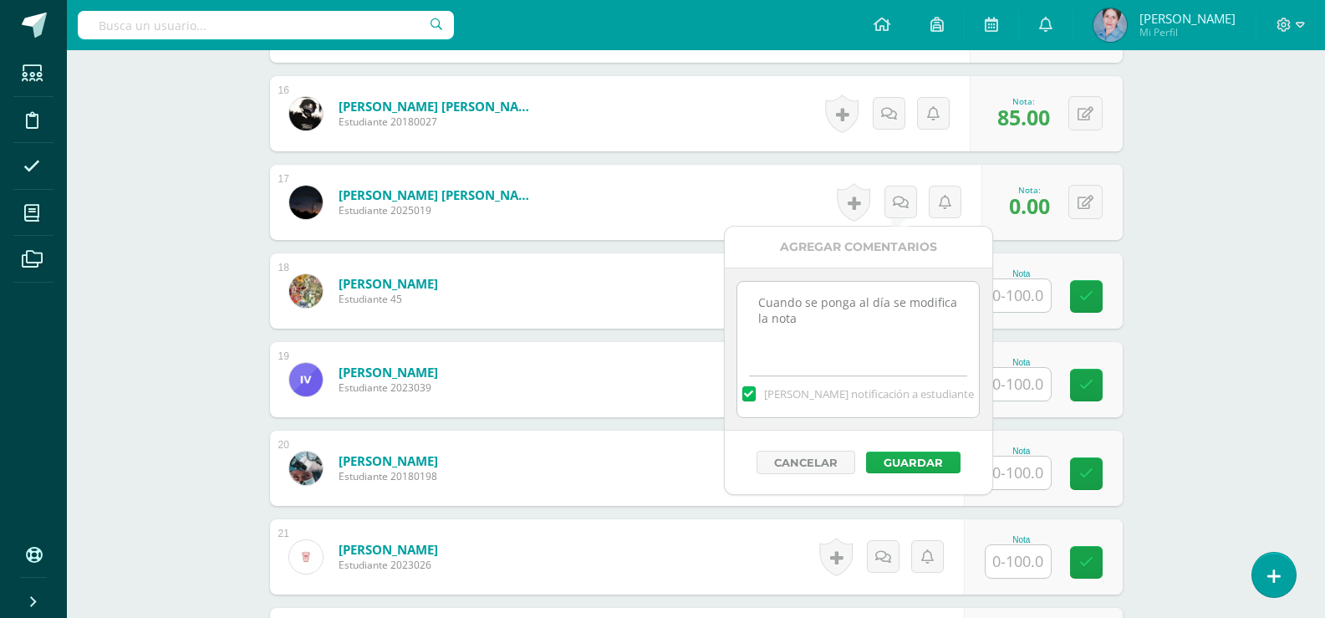
type textarea "Cuando se ponga al día se modifica la nota"
click at [899, 458] on button "Guardar" at bounding box center [913, 462] width 94 height 22
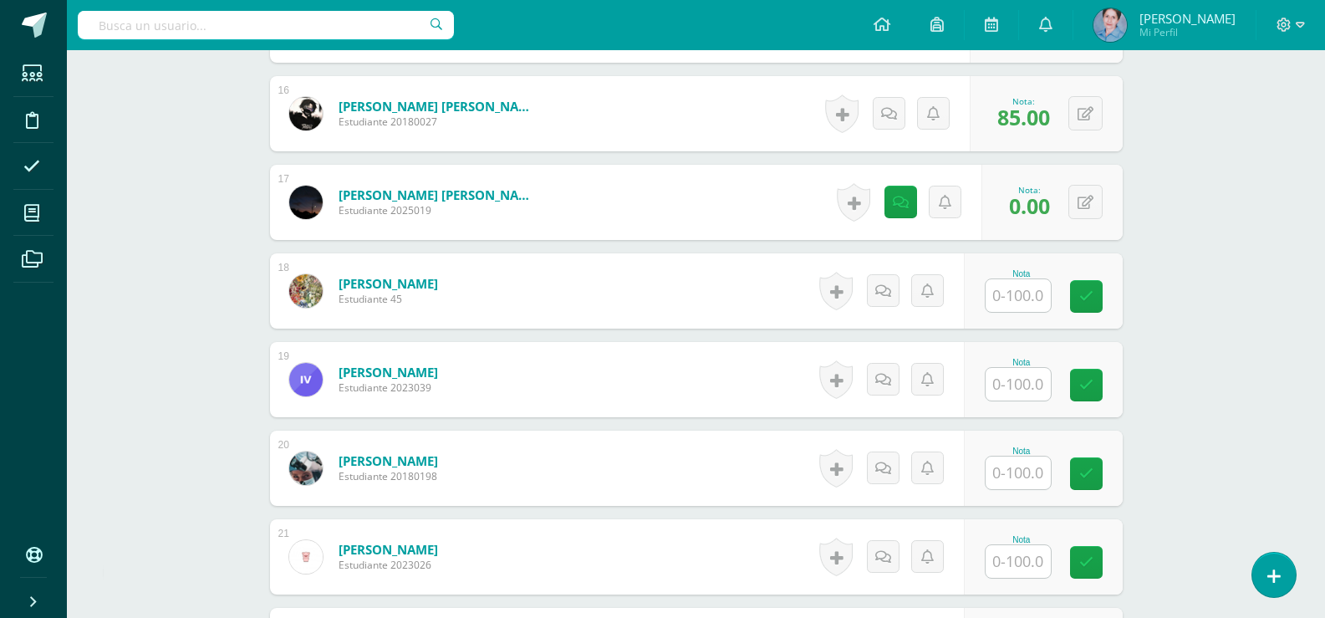
click at [1017, 295] on input "text" at bounding box center [1018, 295] width 65 height 33
type input "0"
click at [1102, 292] on icon at bounding box center [1097, 296] width 15 height 14
click at [890, 292] on link at bounding box center [906, 290] width 33 height 33
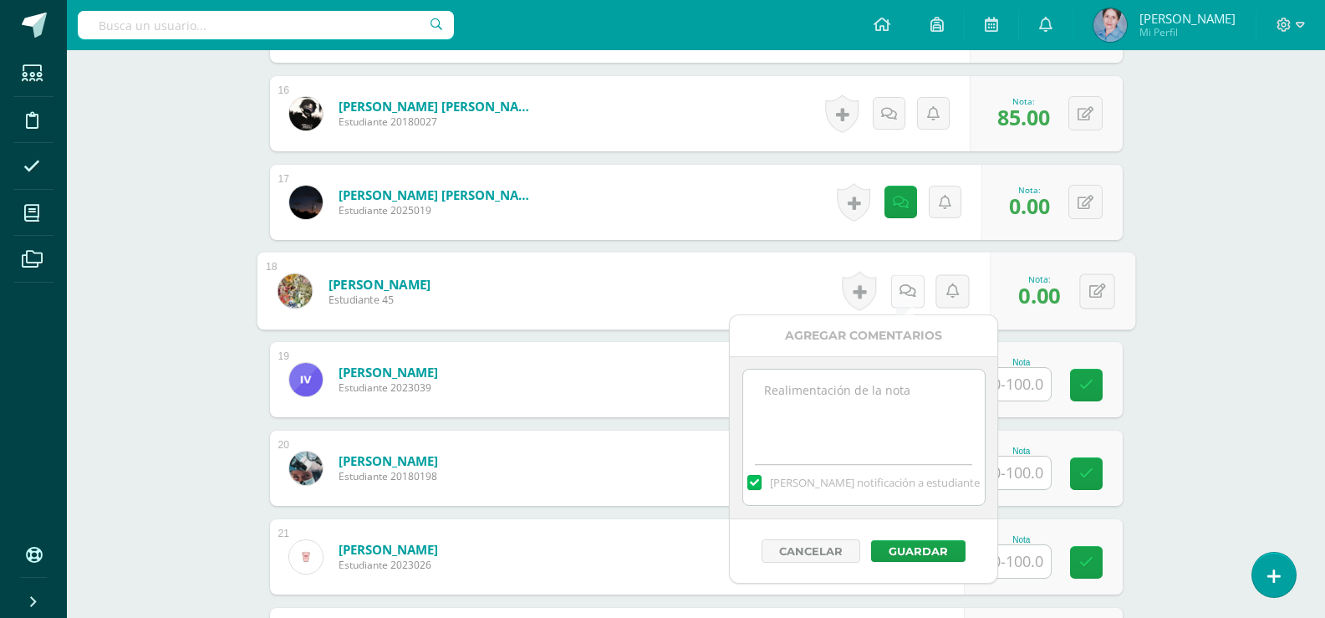
click at [900, 288] on icon at bounding box center [907, 290] width 17 height 14
click at [767, 391] on textarea at bounding box center [864, 411] width 242 height 84
paste textarea "Cuando se ponga al día se modifica la nota"
type textarea "Cuando se ponga al día se modifica la nota"
click at [914, 557] on button "Guardar" at bounding box center [918, 551] width 94 height 22
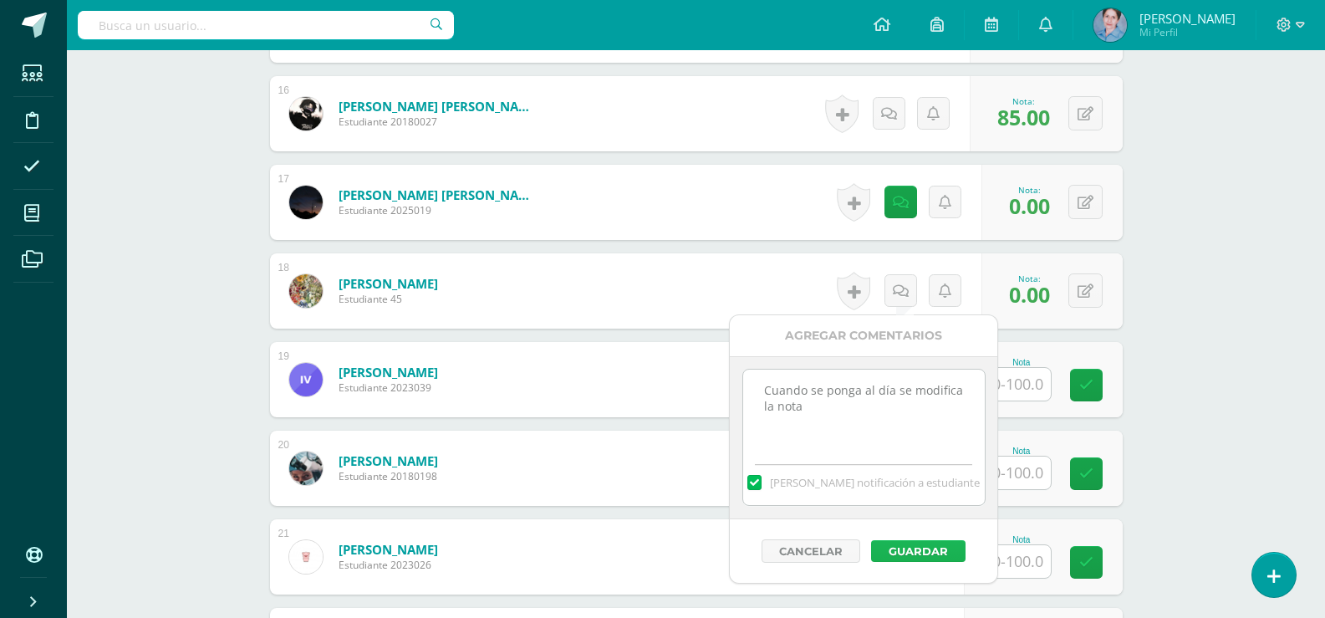
click at [919, 551] on button "Guardar" at bounding box center [918, 551] width 94 height 22
click at [1086, 378] on icon at bounding box center [1086, 385] width 14 height 14
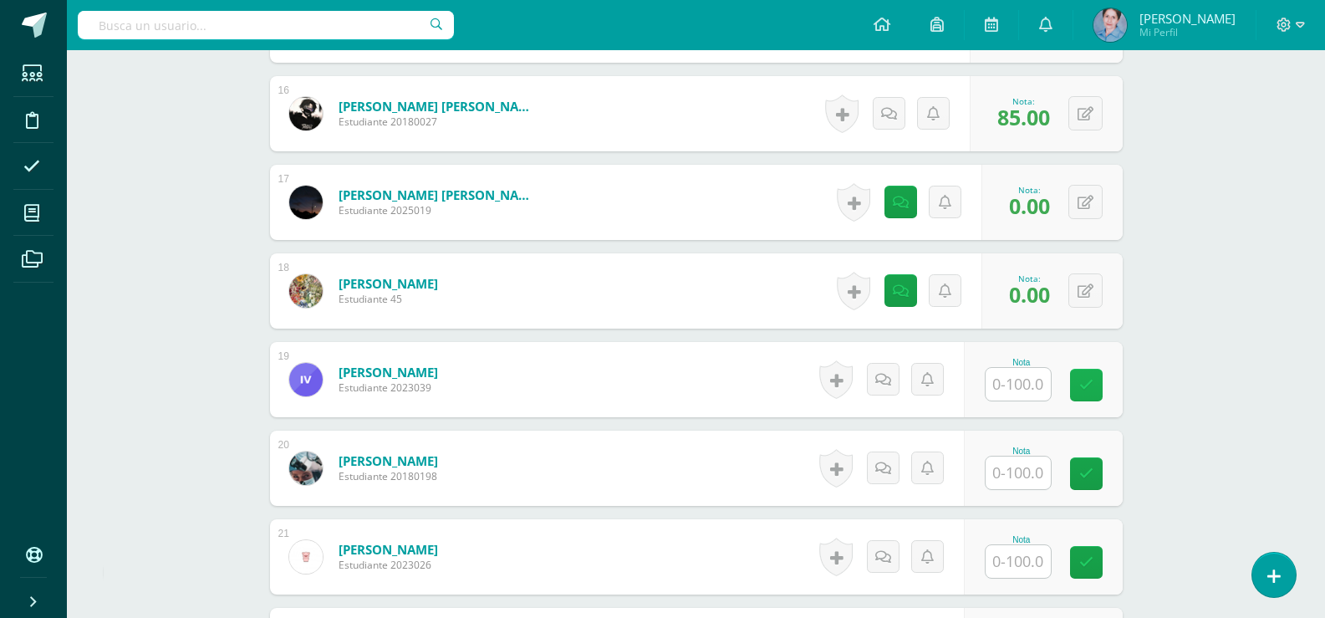
click at [1073, 383] on link at bounding box center [1086, 385] width 33 height 33
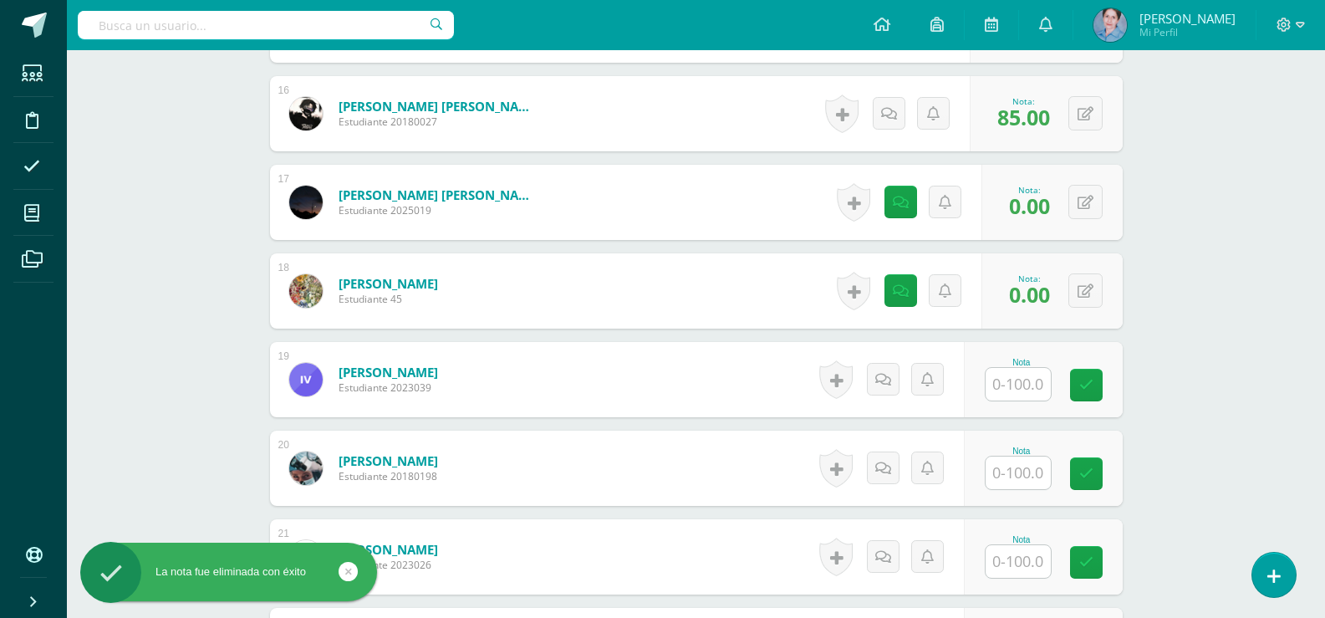
click at [1011, 384] on input "text" at bounding box center [1018, 384] width 65 height 33
type input "90"
drag, startPoint x: 1098, startPoint y: 380, endPoint x: 1033, endPoint y: 430, distance: 81.8
click at [1088, 389] on link at bounding box center [1097, 385] width 33 height 33
click at [1033, 473] on input "text" at bounding box center [1018, 472] width 65 height 33
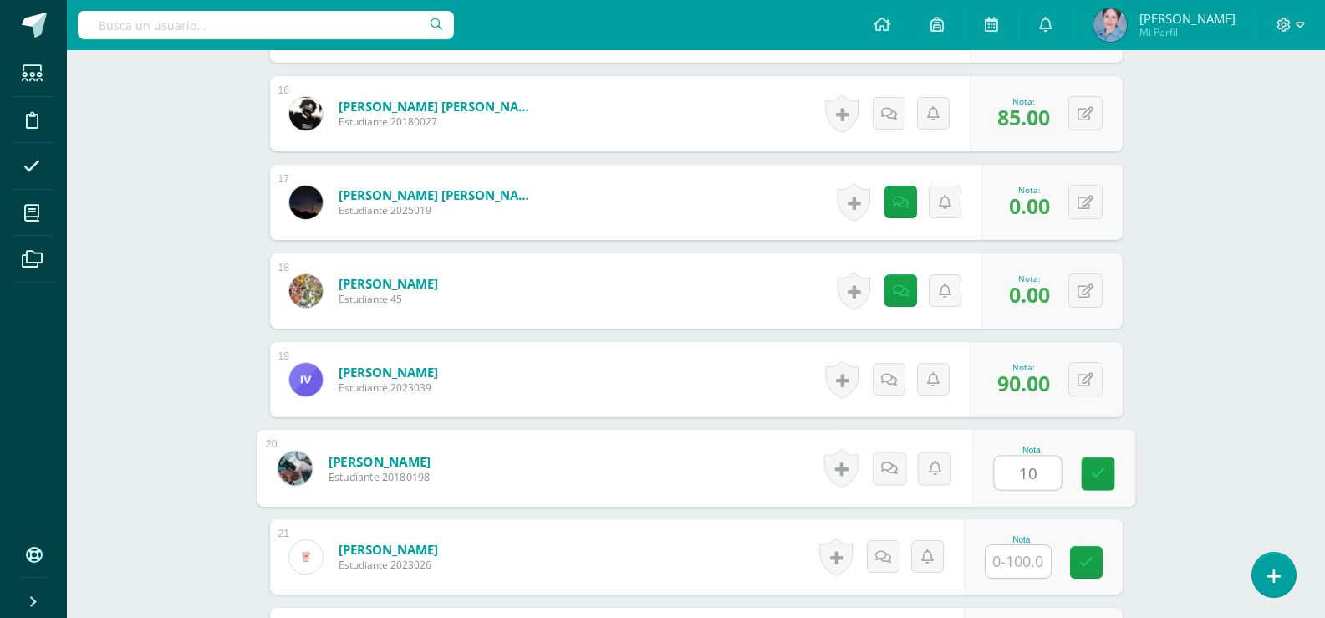
type input "100"
click at [1095, 470] on icon at bounding box center [1097, 473] width 15 height 14
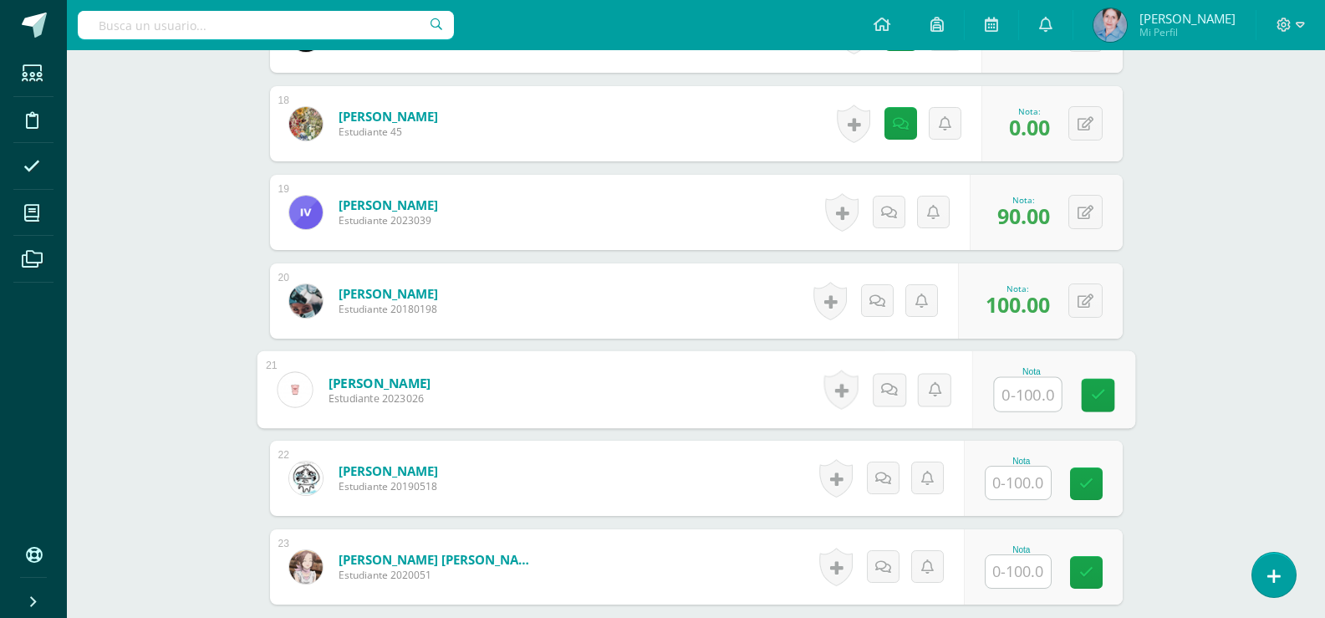
click at [1026, 387] on input "text" at bounding box center [1027, 394] width 67 height 33
type input "90"
drag, startPoint x: 1093, startPoint y: 385, endPoint x: 1034, endPoint y: 439, distance: 79.3
click at [1092, 389] on link at bounding box center [1097, 395] width 33 height 33
click at [1017, 487] on input "text" at bounding box center [1018, 482] width 65 height 33
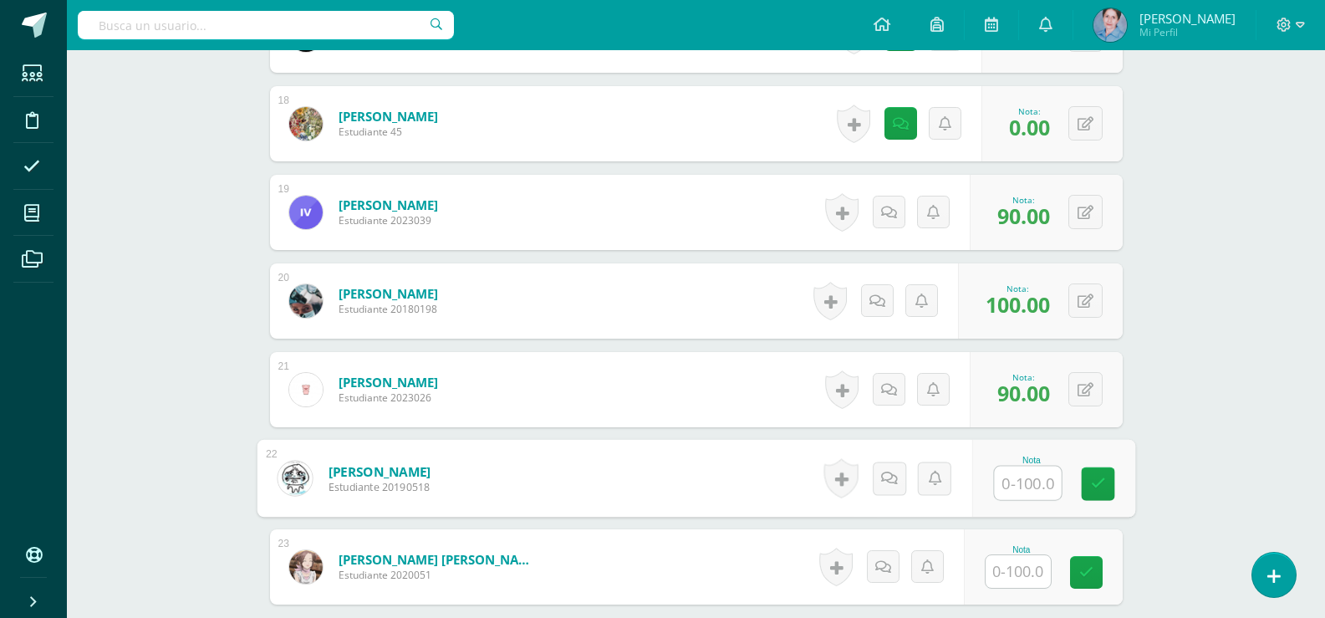
scroll to position [2211, 0]
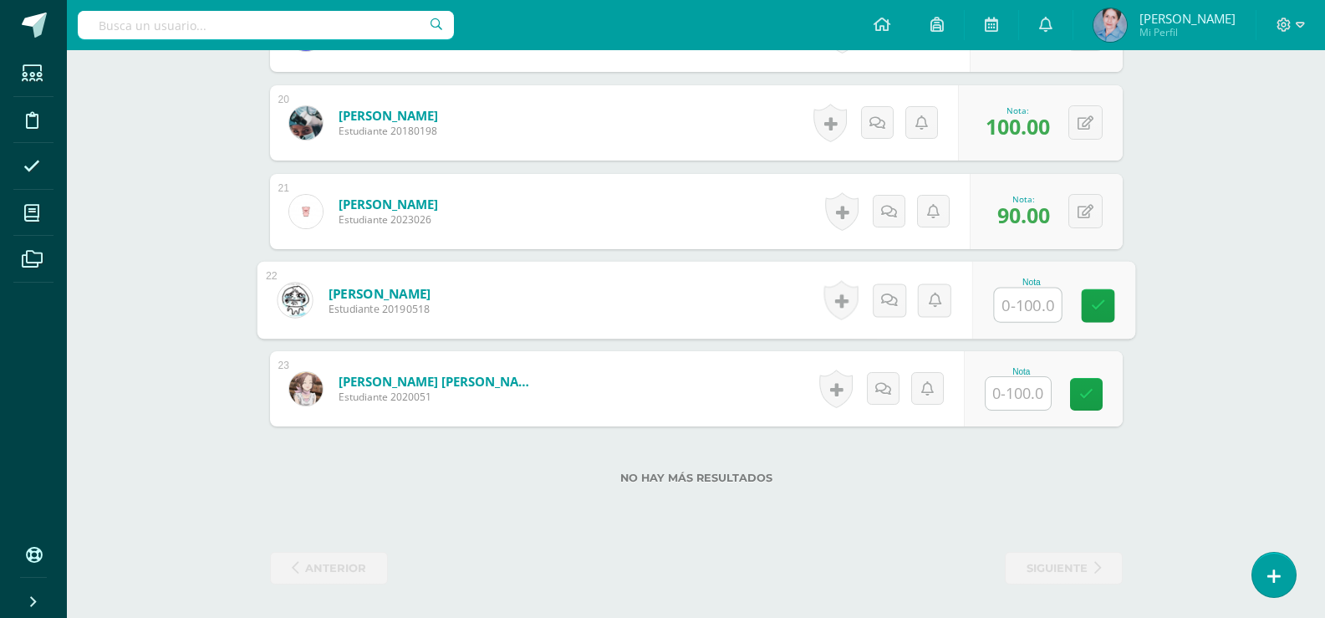
click at [1030, 308] on input "text" at bounding box center [1027, 304] width 67 height 33
drag, startPoint x: 1100, startPoint y: 298, endPoint x: 1032, endPoint y: 372, distance: 100.0
click at [1099, 301] on icon at bounding box center [1097, 305] width 15 height 14
type input "90"
click at [1021, 400] on input "text" at bounding box center [1018, 393] width 65 height 33
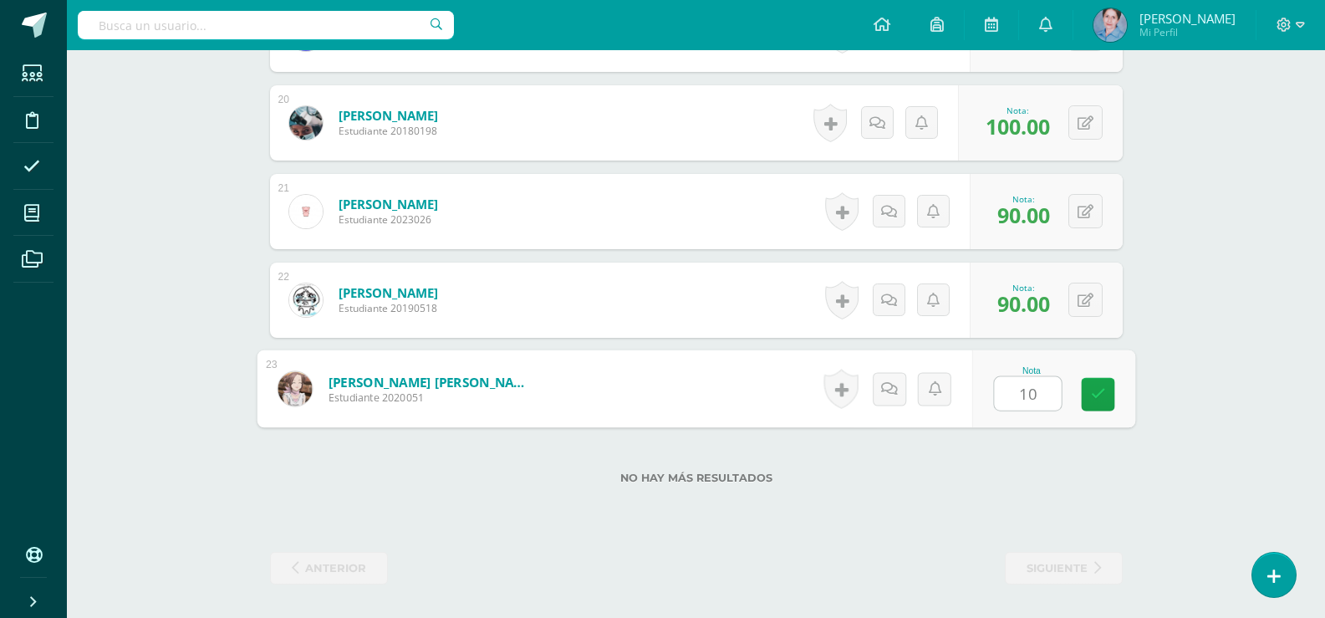
type input "100"
click at [1110, 393] on link at bounding box center [1097, 394] width 33 height 33
